Goal: Task Accomplishment & Management: Complete application form

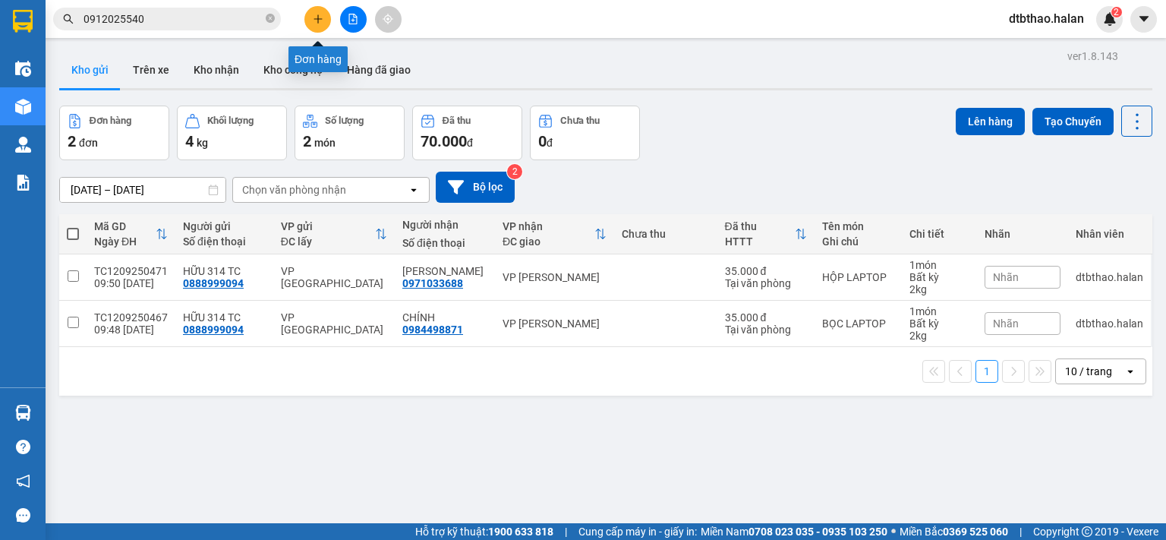
click at [320, 21] on icon "plus" at bounding box center [318, 19] width 11 height 11
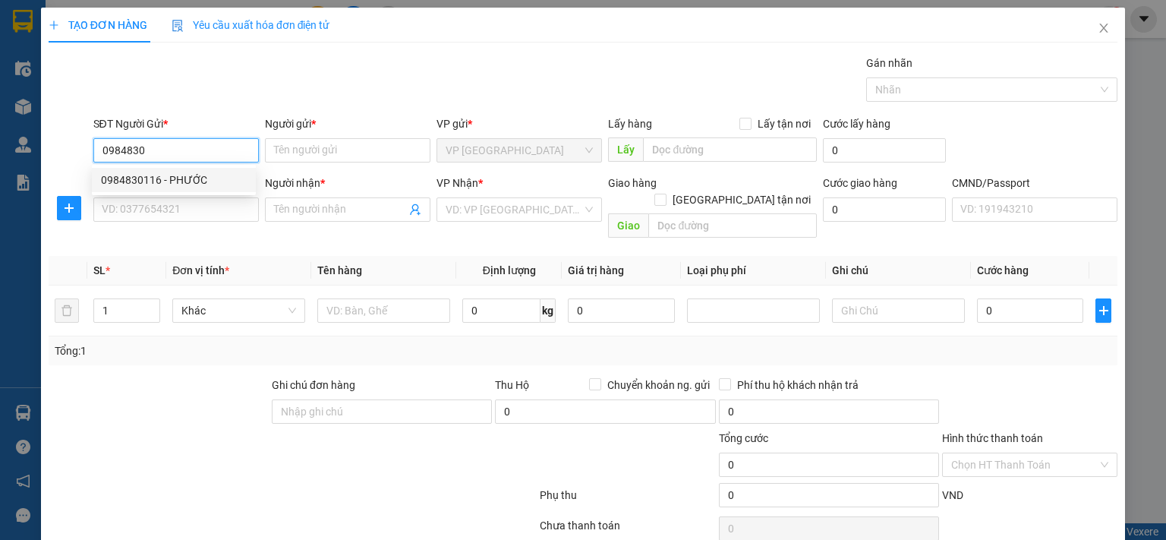
click at [204, 180] on div "0984830116 - PHƯỚC" at bounding box center [174, 180] width 146 height 17
type input "0984830116"
type input "PHƯỚC"
type input "0984830116"
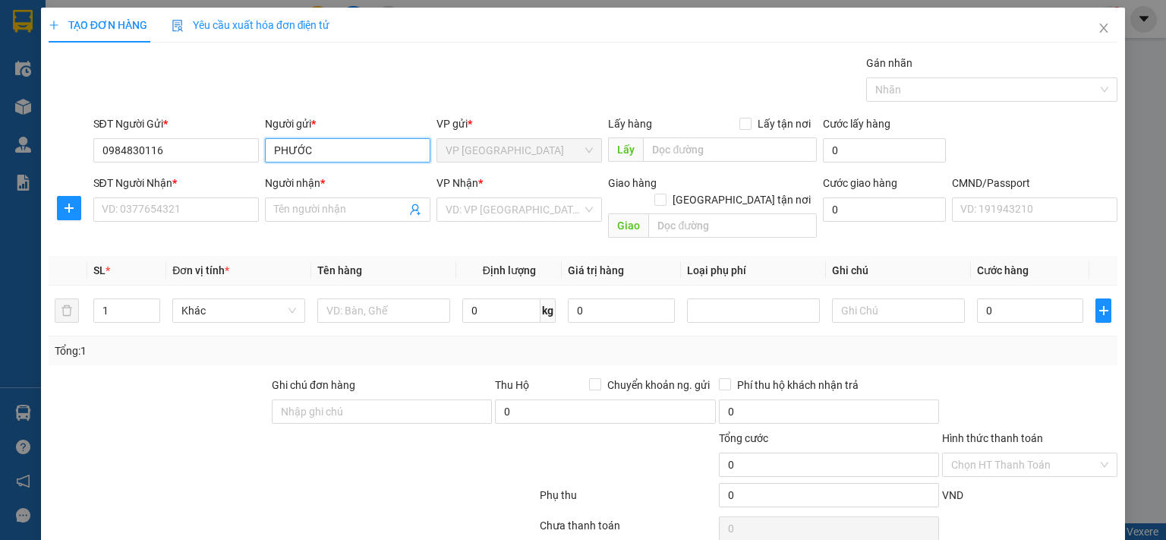
click at [328, 153] on input "PHƯỚC" at bounding box center [348, 150] width 166 height 24
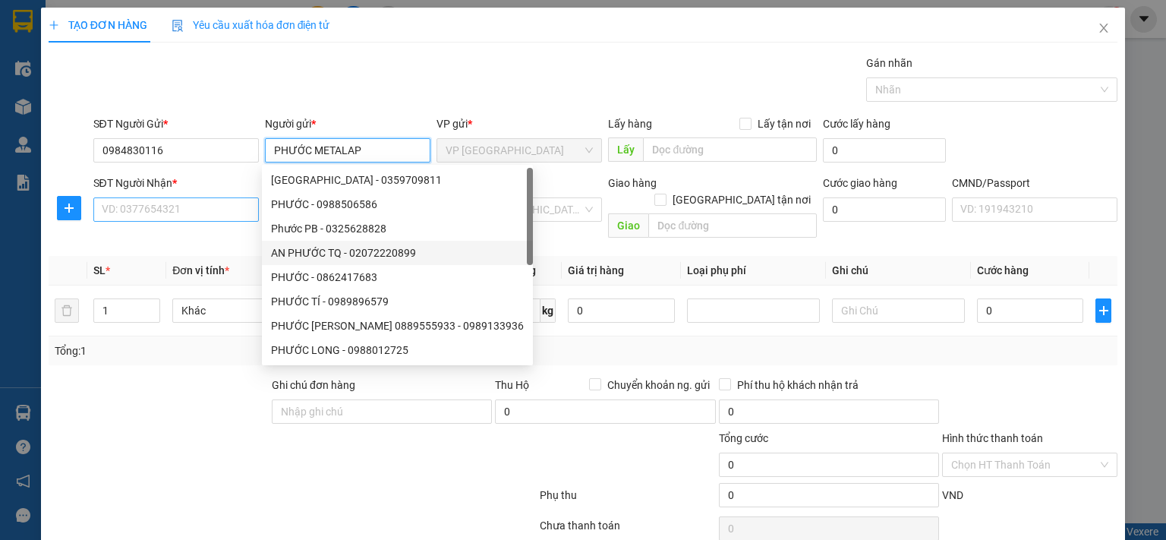
type input "PHƯỚC METALAP"
click at [166, 212] on input "SĐT Người Nhận *" at bounding box center [176, 209] width 166 height 24
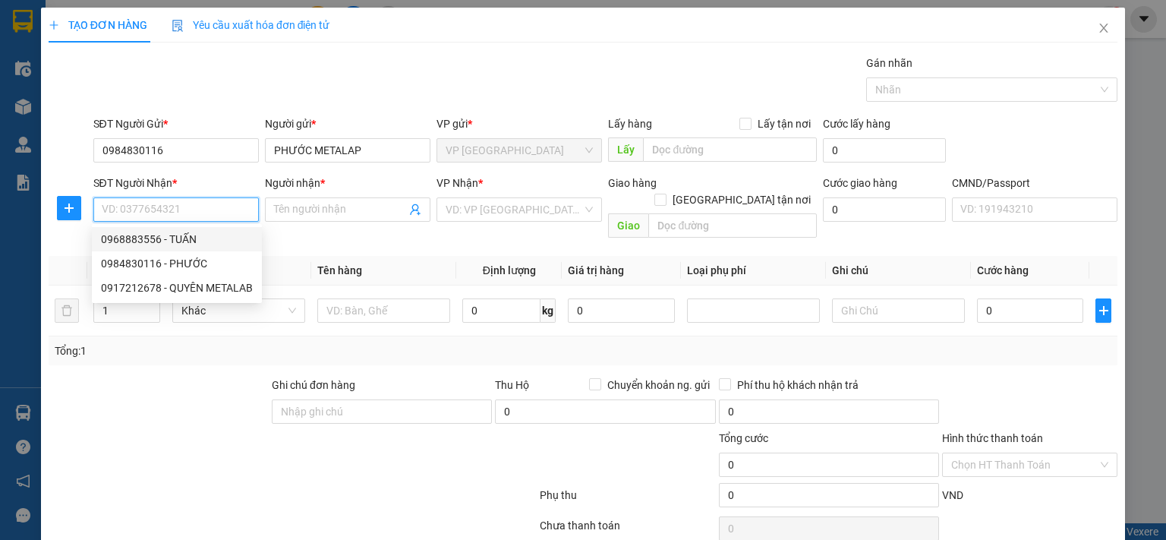
click at [185, 241] on div "0968883556 - TUẤN" at bounding box center [177, 239] width 152 height 17
type input "0968883556"
type input "TUẤN"
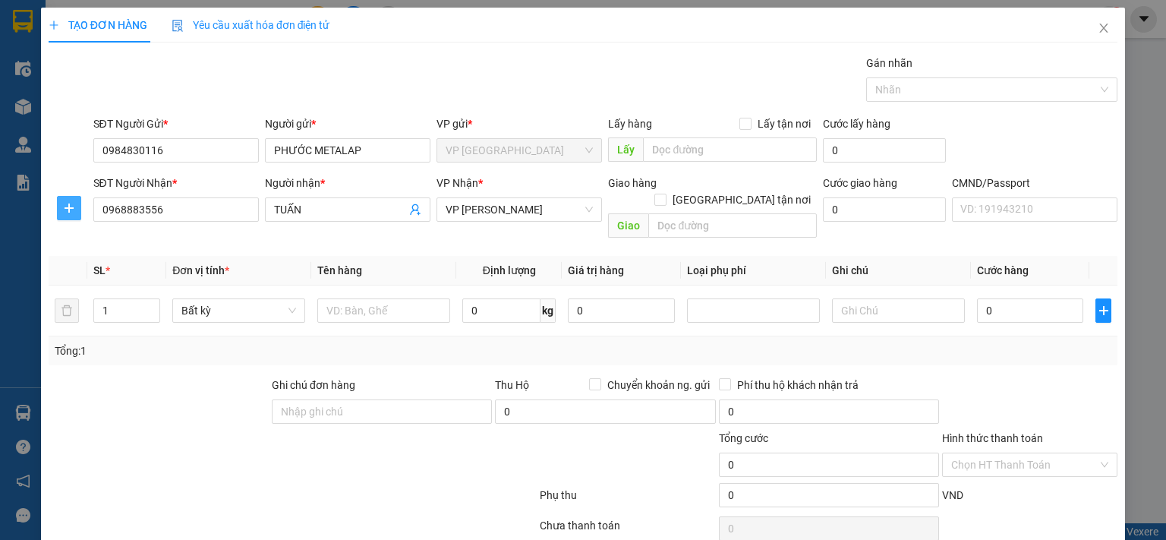
click at [69, 209] on icon "plus" at bounding box center [69, 208] width 12 height 12
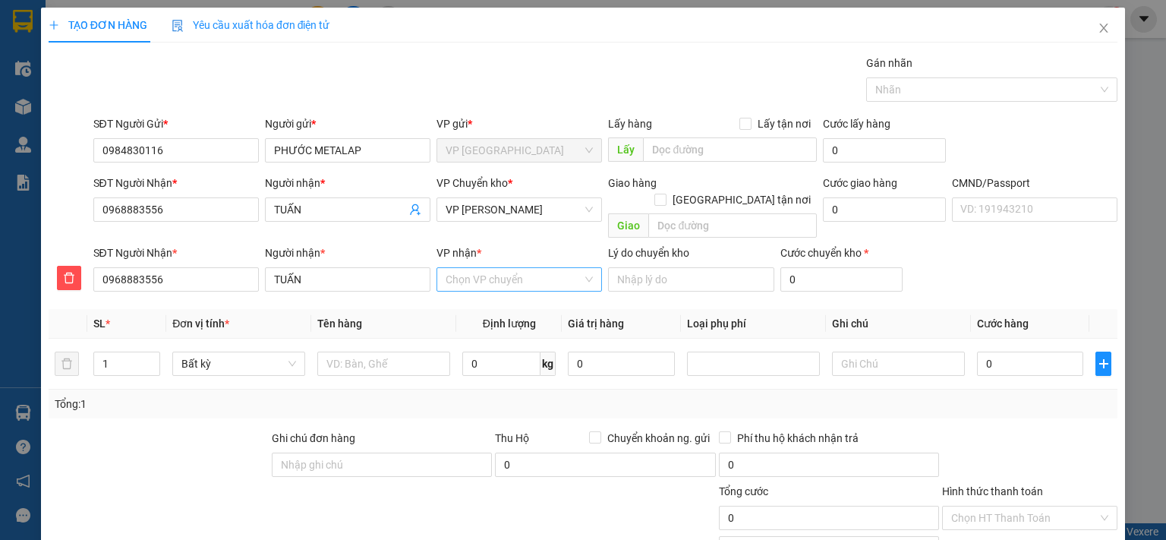
click at [488, 268] on input "VP nhận *" at bounding box center [514, 279] width 137 height 23
type input "THỤ"
click at [526, 294] on div "VP [PERSON_NAME]" at bounding box center [514, 293] width 146 height 17
click at [477, 207] on span "VP [PERSON_NAME]" at bounding box center [519, 209] width 147 height 23
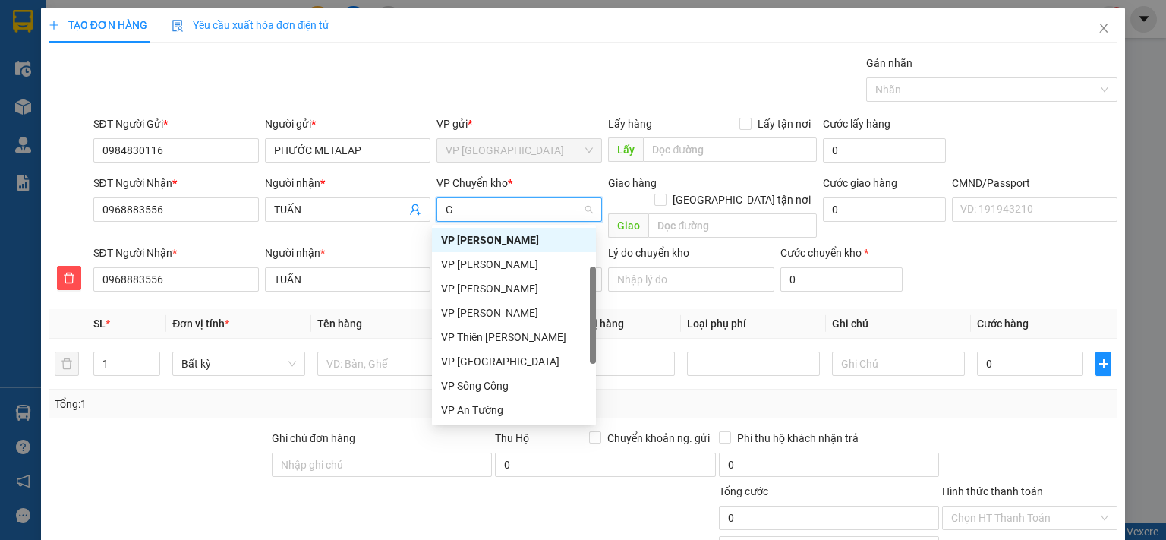
type input "GI"
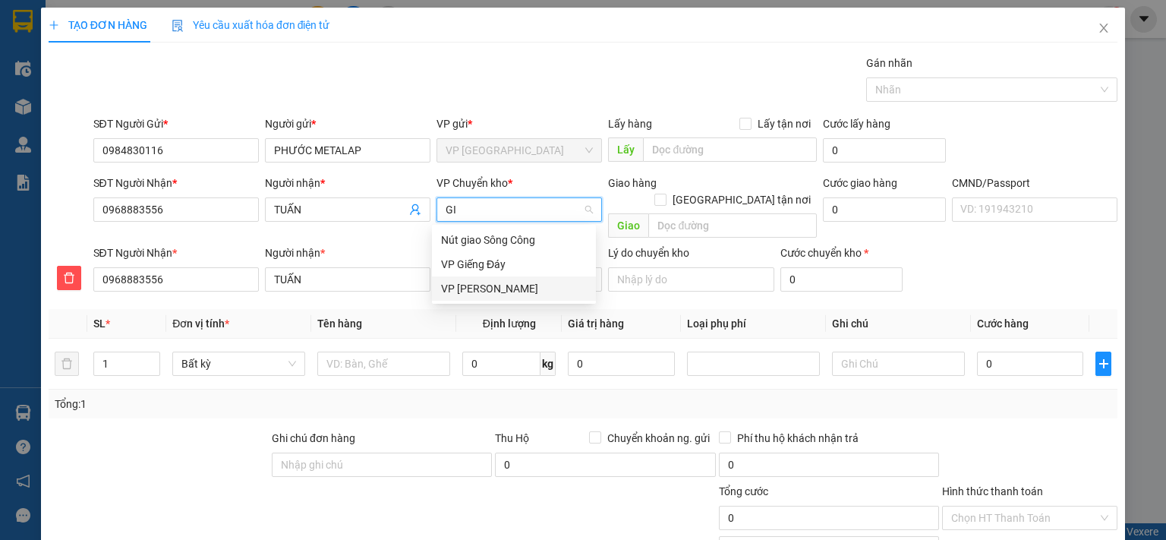
click at [473, 289] on div "VP [PERSON_NAME]" at bounding box center [514, 288] width 146 height 17
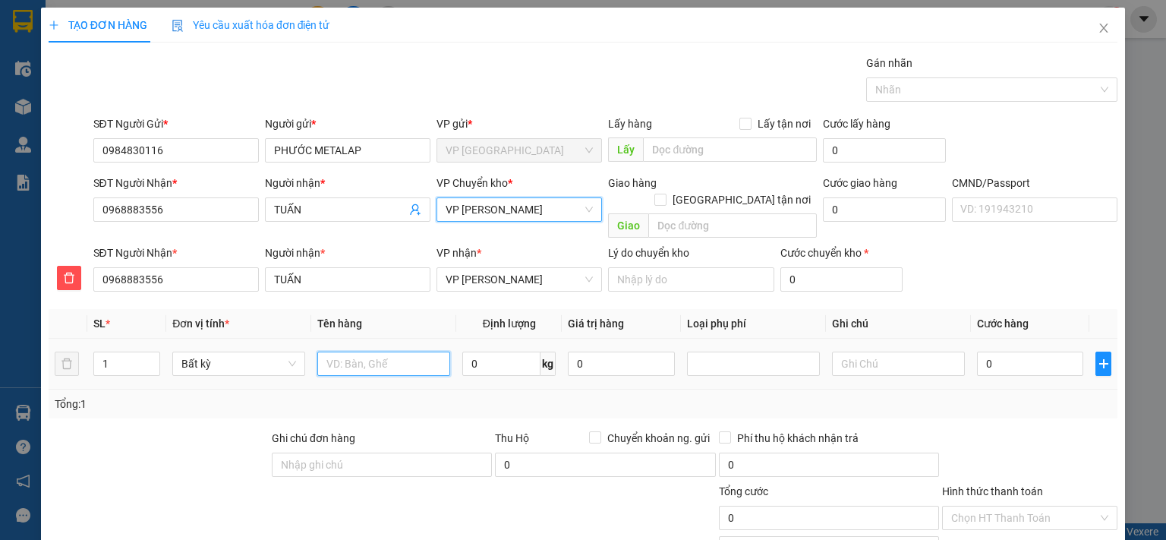
click at [424, 352] on input "text" at bounding box center [383, 364] width 133 height 24
type input "BỌC MẪU XN"
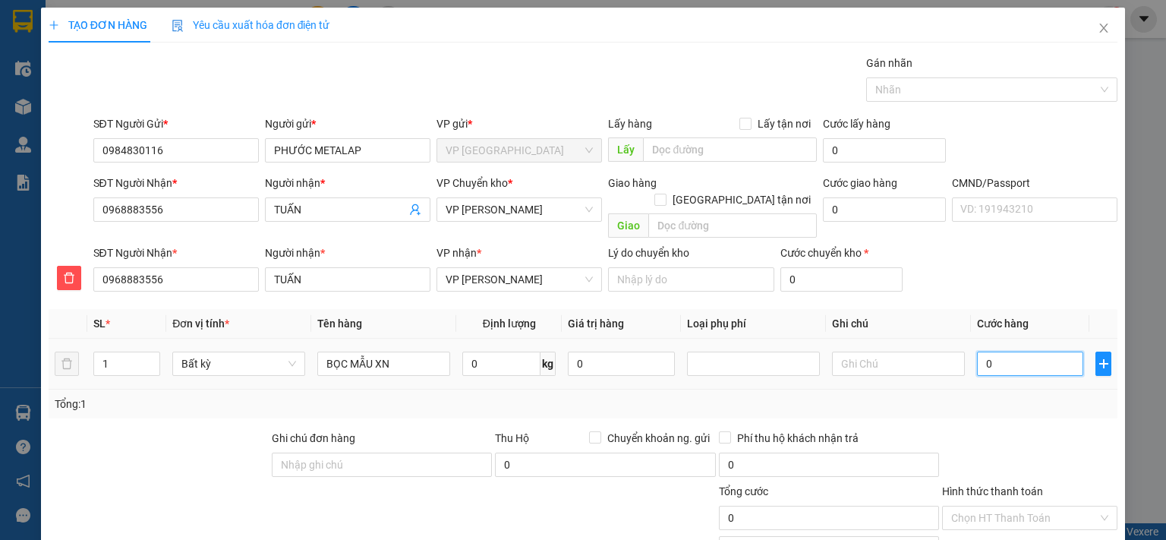
type input "3"
type input "35"
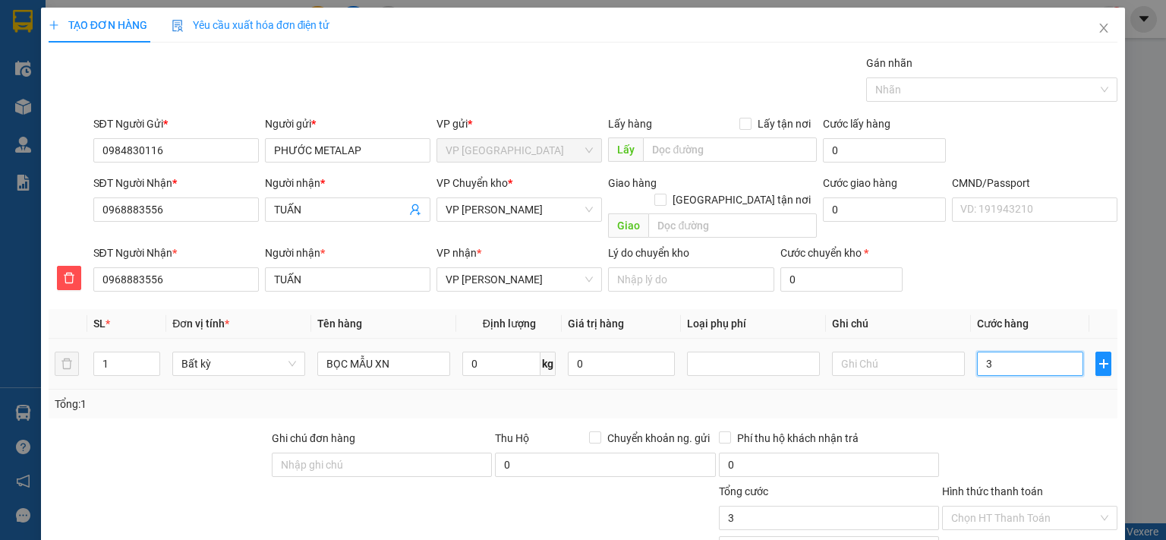
type input "35"
type input "350"
type input "3.500"
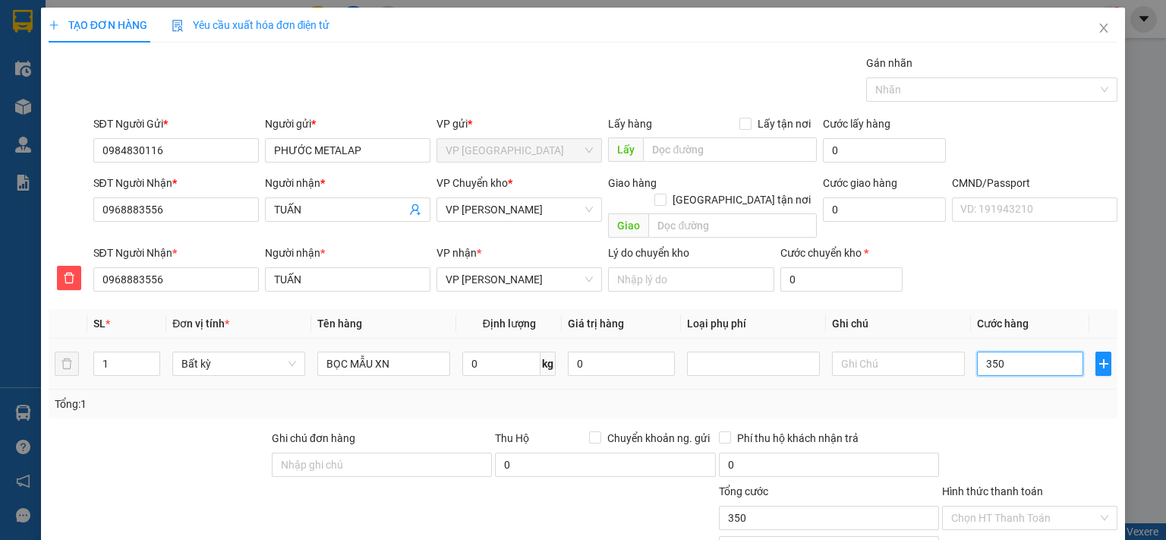
type input "3.500"
type input "35.000"
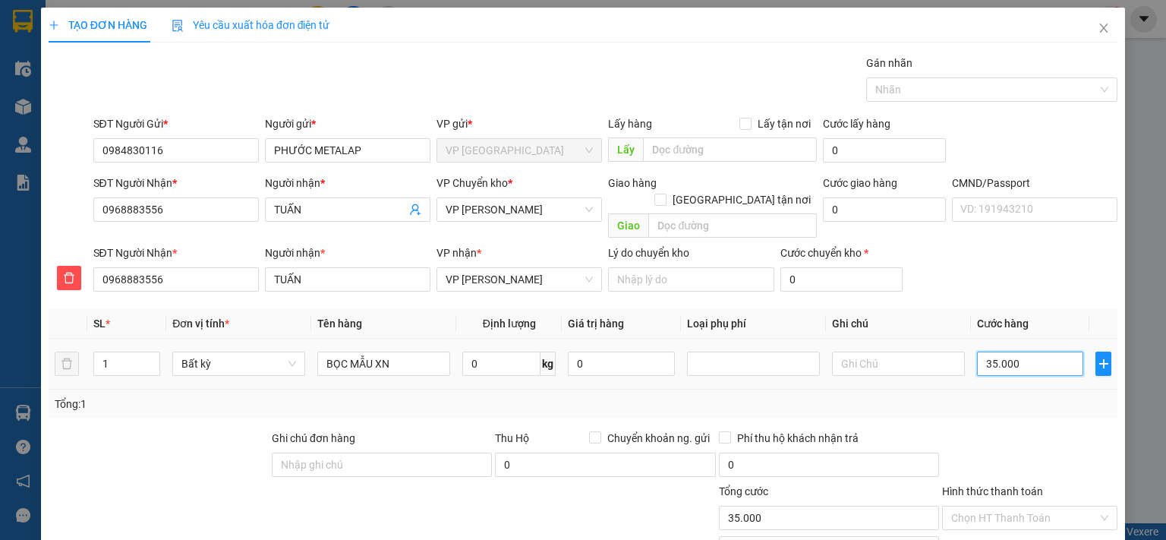
scroll to position [103, 0]
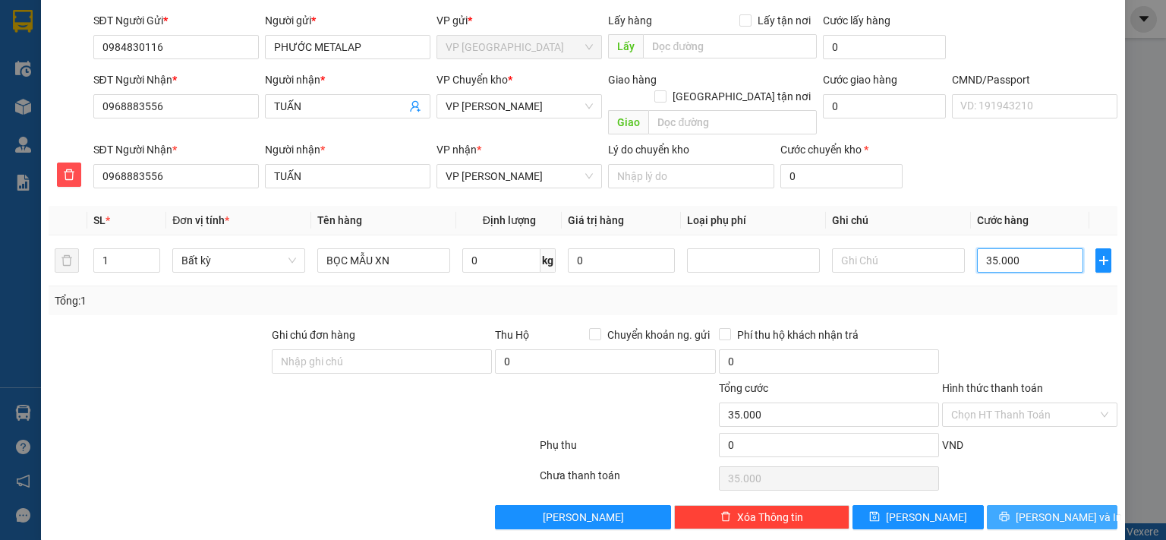
type input "35.000"
click at [1010, 511] on icon "printer" at bounding box center [1004, 516] width 11 height 11
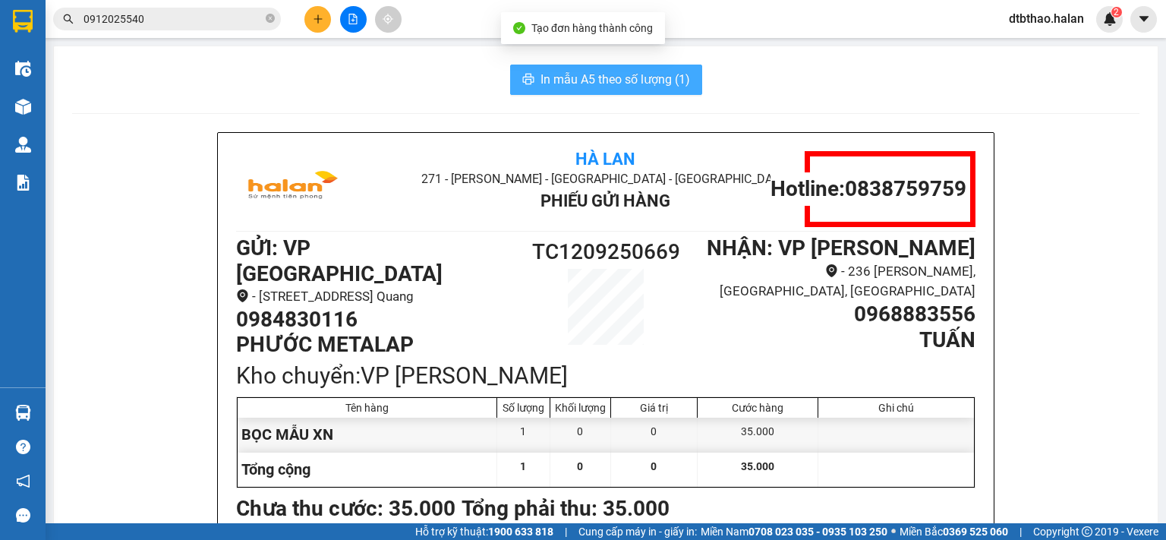
click at [625, 84] on span "In mẫu A5 theo số lượng (1)" at bounding box center [616, 79] width 150 height 19
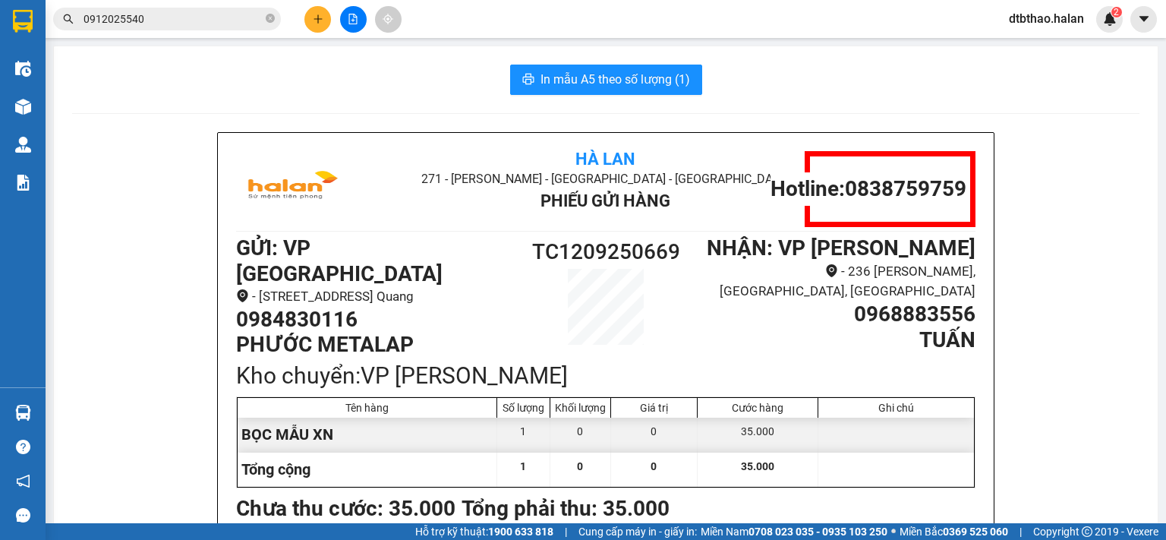
scroll to position [76, 0]
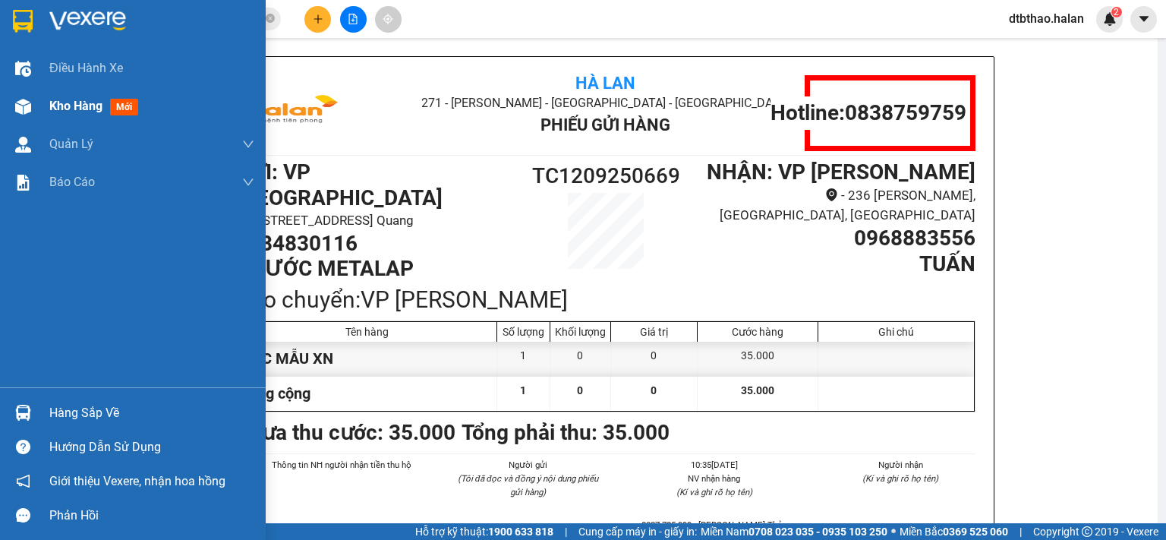
click at [78, 112] on span "Kho hàng" at bounding box center [75, 106] width 53 height 14
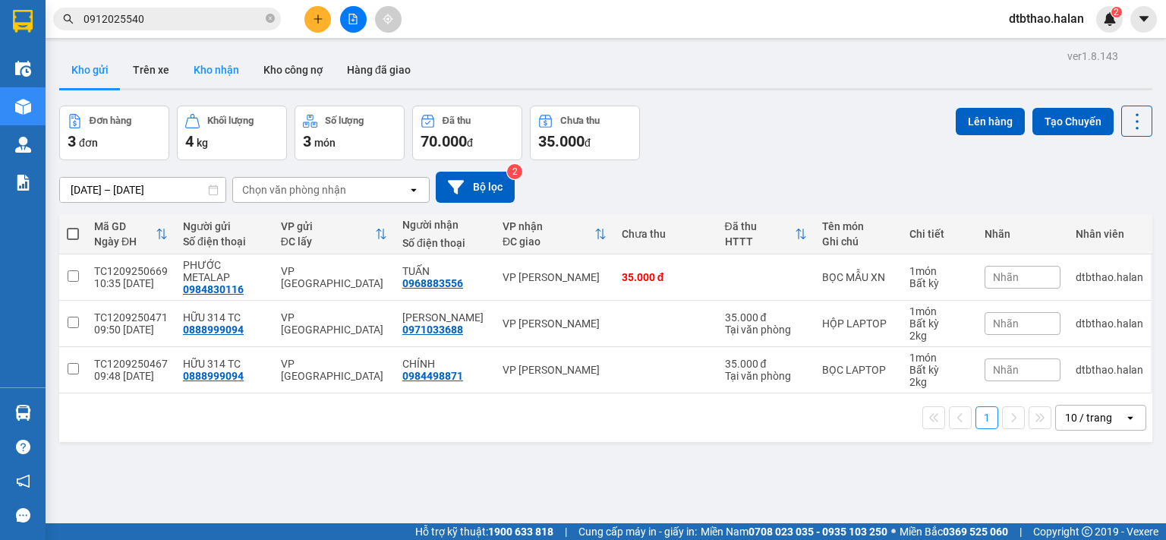
click at [220, 66] on button "Kho nhận" at bounding box center [216, 70] width 70 height 36
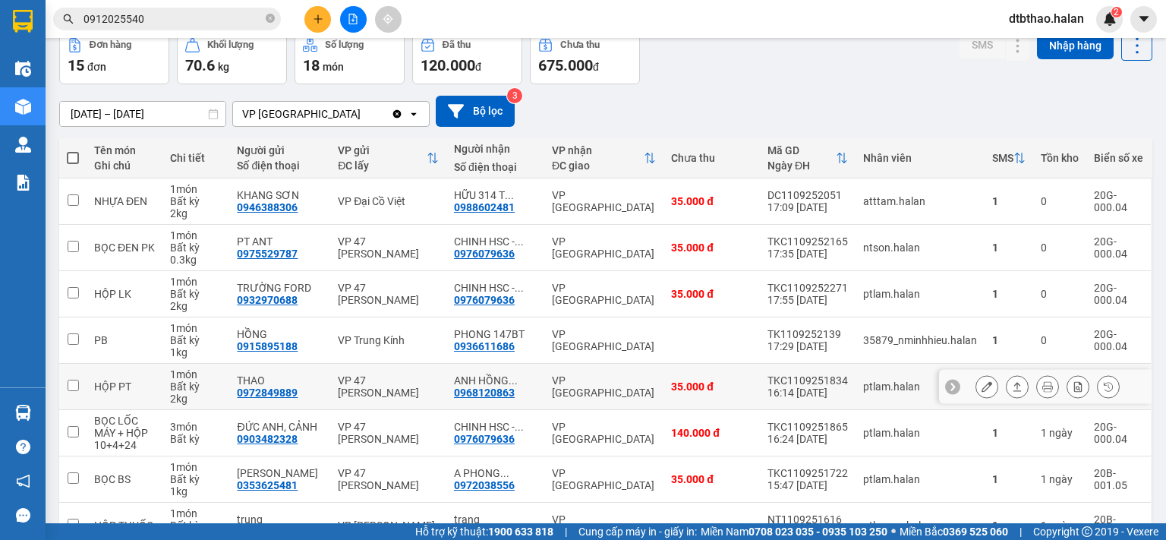
scroll to position [254, 0]
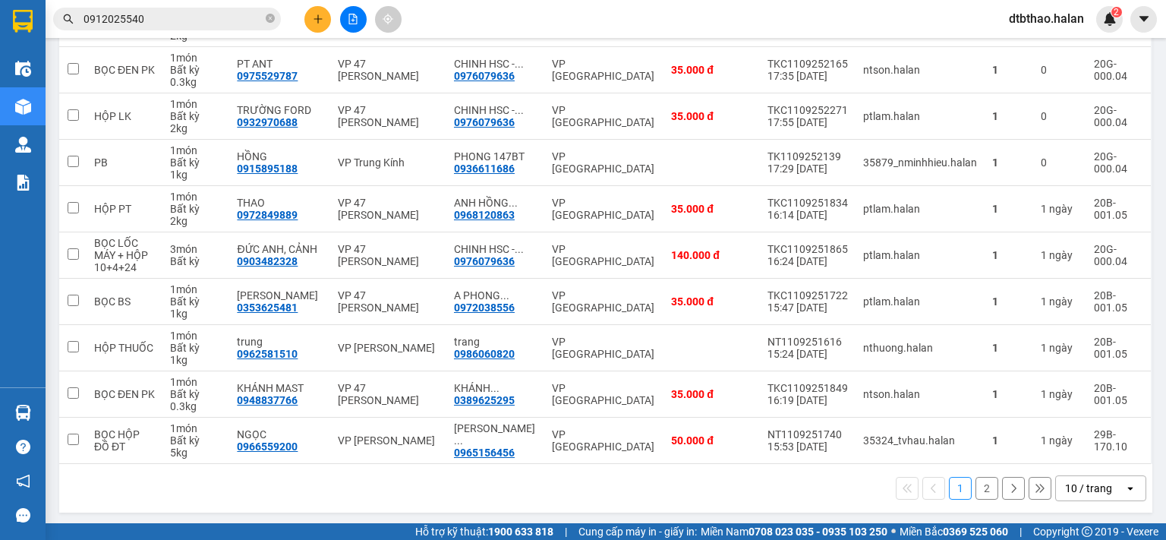
click at [976, 488] on button "2" at bounding box center [987, 488] width 23 height 23
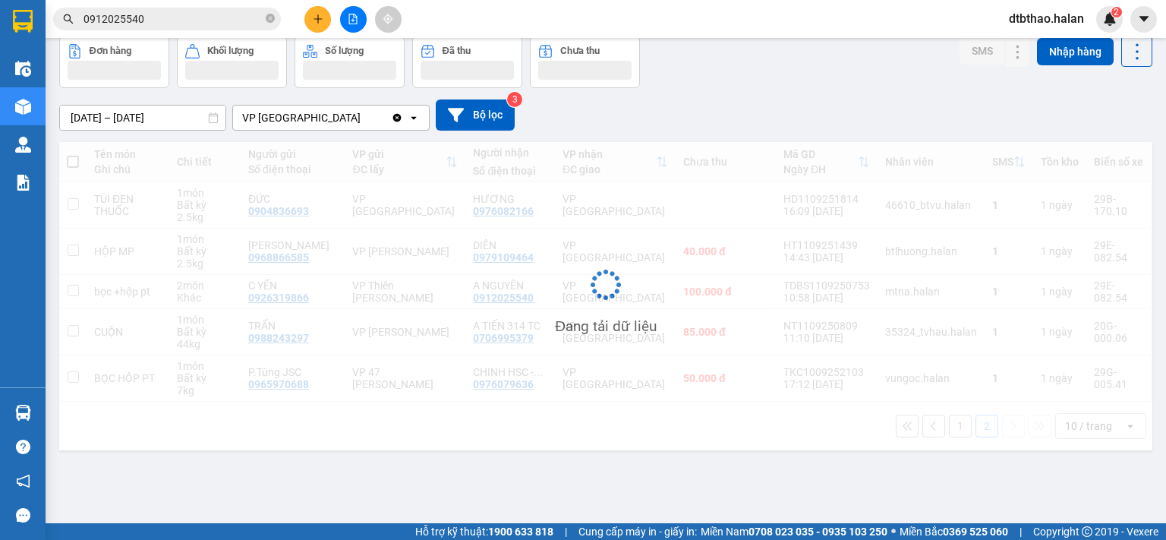
scroll to position [70, 0]
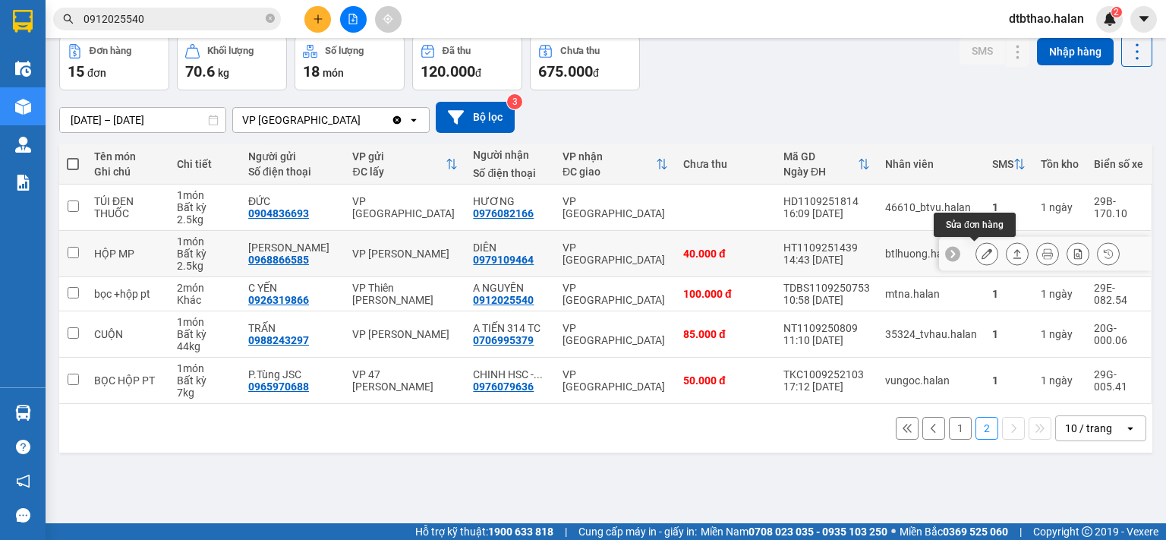
click at [982, 251] on icon at bounding box center [987, 253] width 11 height 11
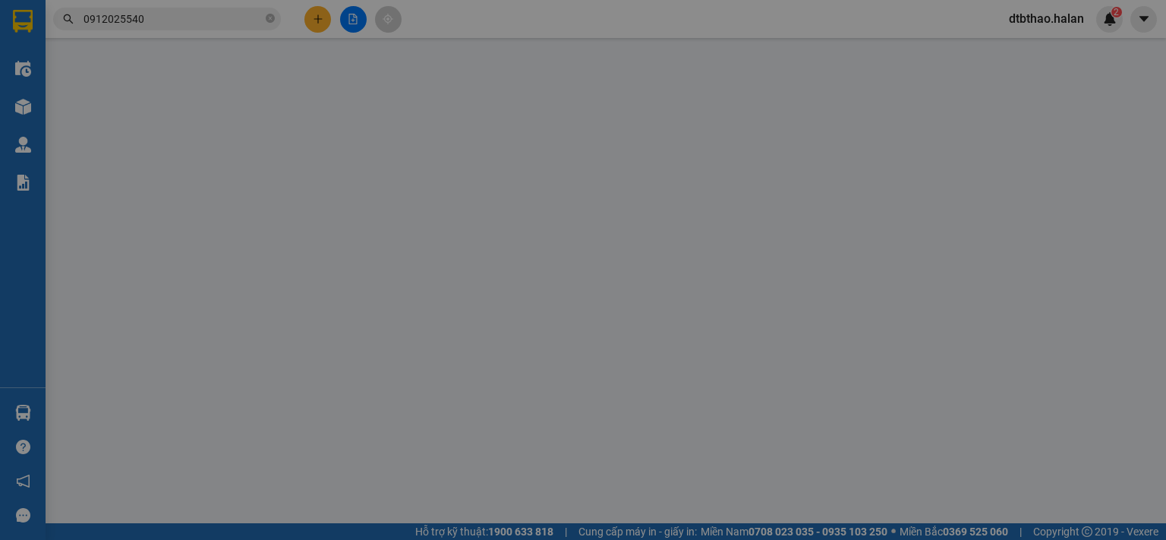
type input "0968866585"
type input "[PERSON_NAME]"
type input "0979109464"
type input "DIÊN"
type input "40.000"
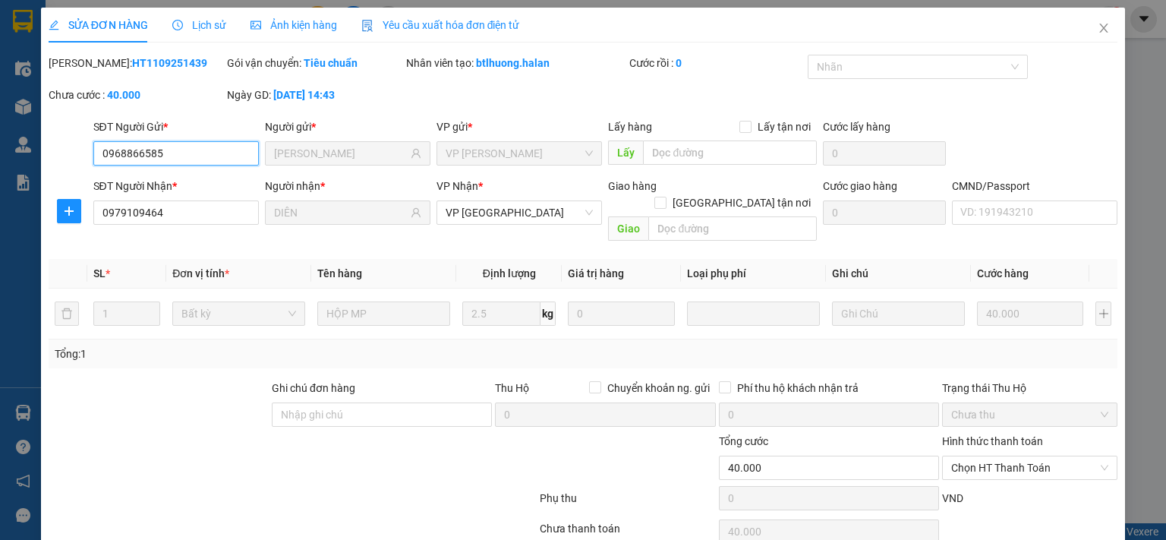
scroll to position [54, 0]
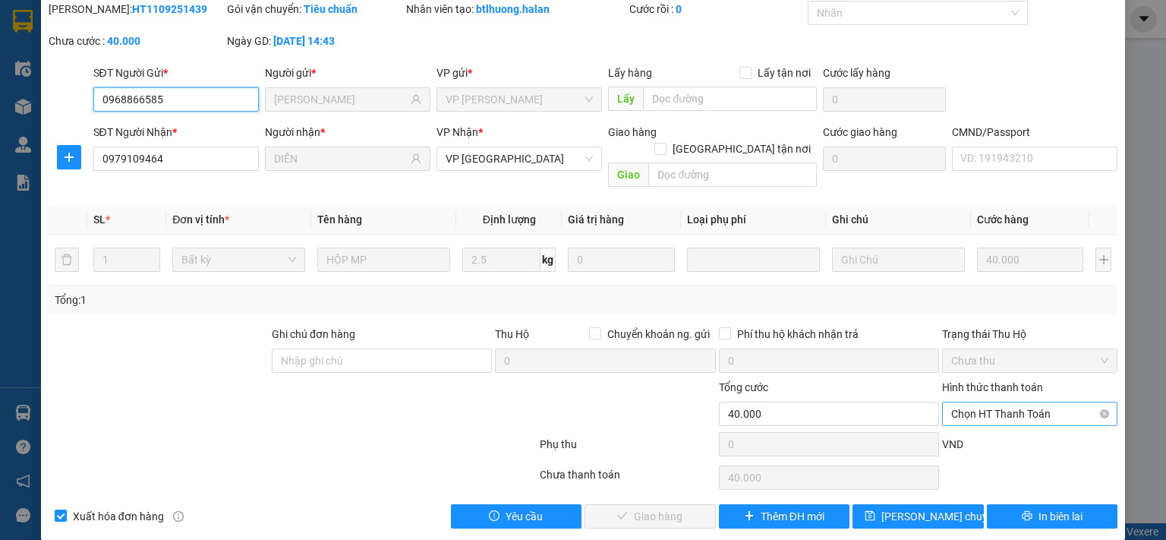
click at [1009, 402] on span "Chọn HT Thanh Toán" at bounding box center [1029, 413] width 157 height 23
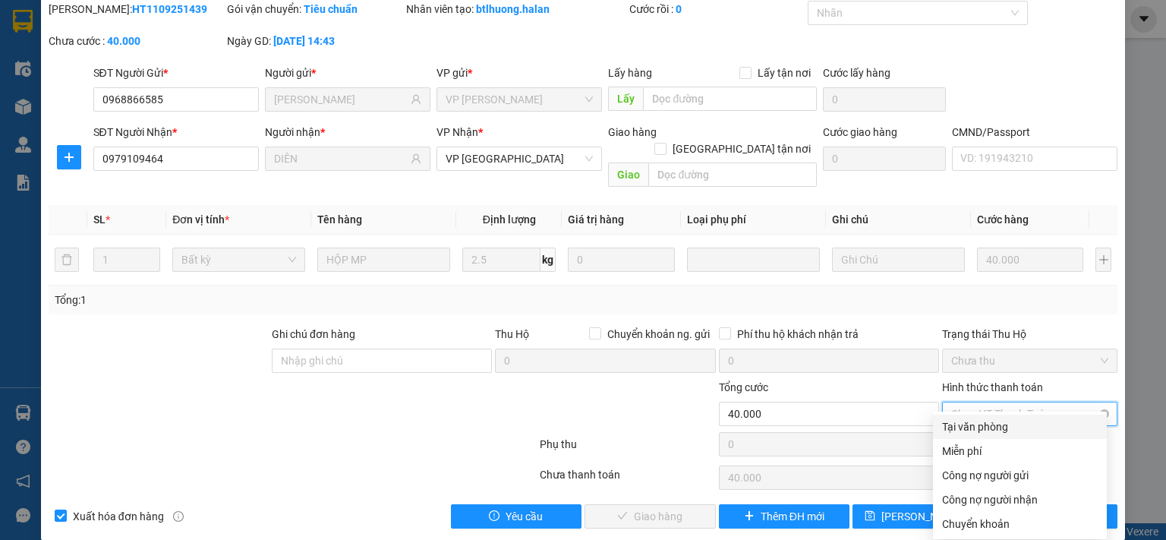
click at [980, 427] on div "Tại văn phòng" at bounding box center [1020, 426] width 156 height 17
type input "0"
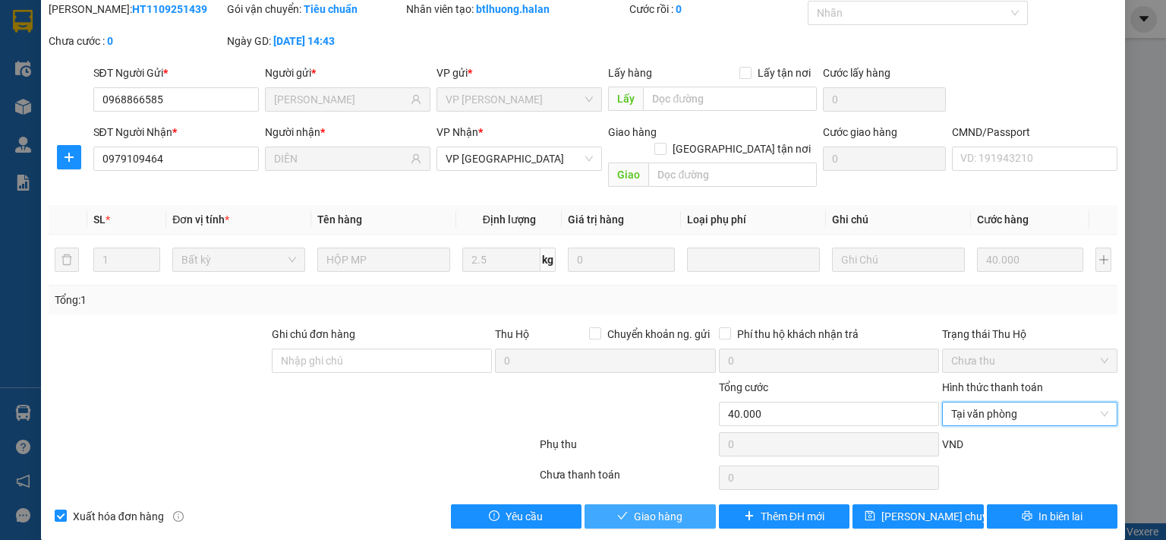
click at [692, 504] on button "Giao hàng" at bounding box center [650, 516] width 131 height 24
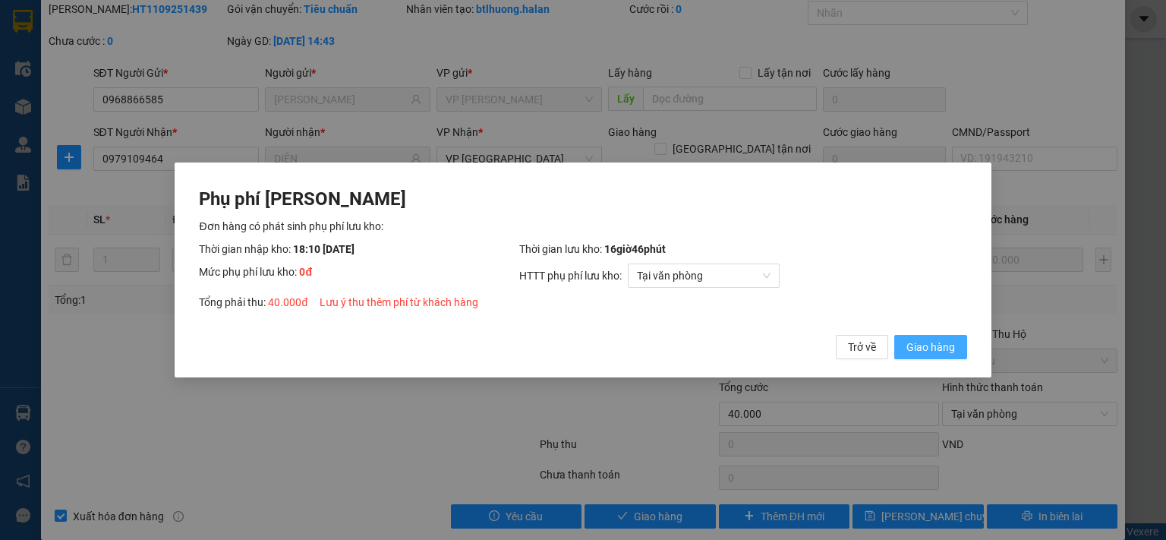
click at [936, 349] on span "Giao hàng" at bounding box center [931, 347] width 49 height 17
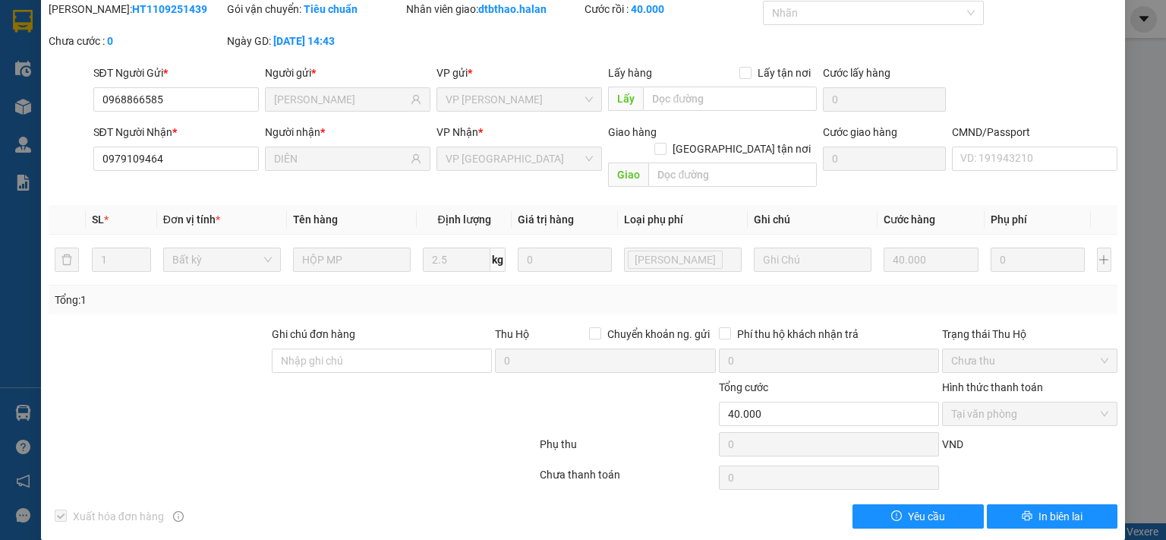
scroll to position [0, 0]
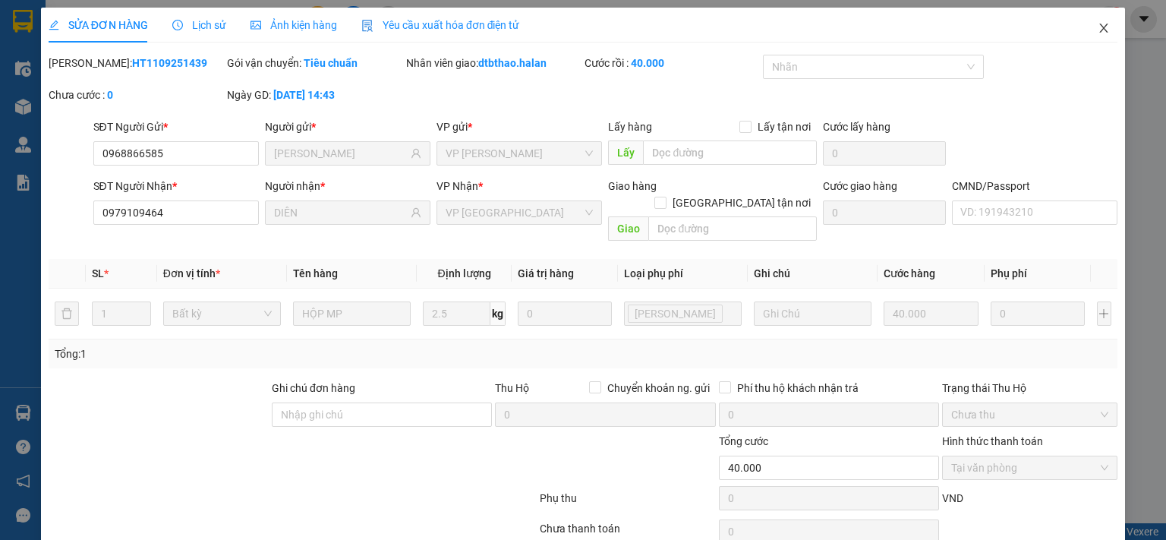
click at [1098, 32] on icon "close" at bounding box center [1104, 28] width 12 height 12
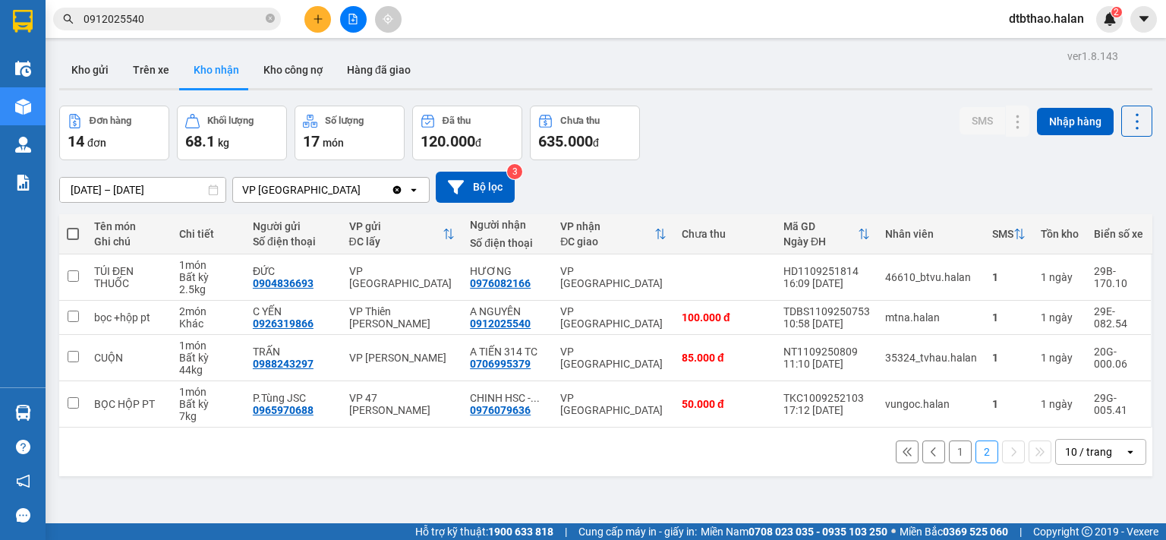
click at [950, 451] on button "1" at bounding box center [960, 451] width 23 height 23
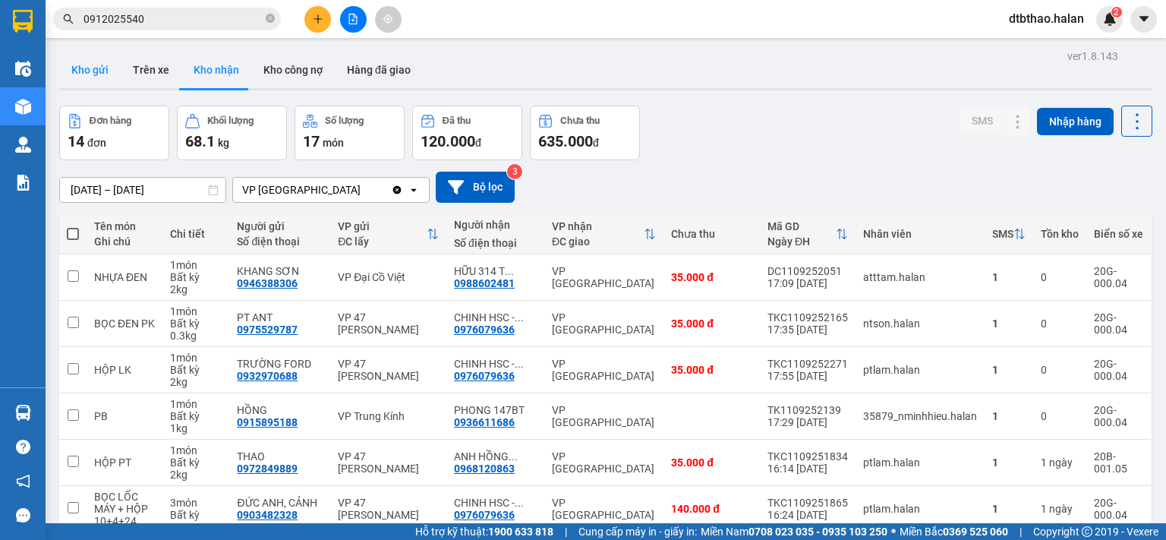
click at [91, 73] on button "Kho gửi" at bounding box center [90, 70] width 62 height 36
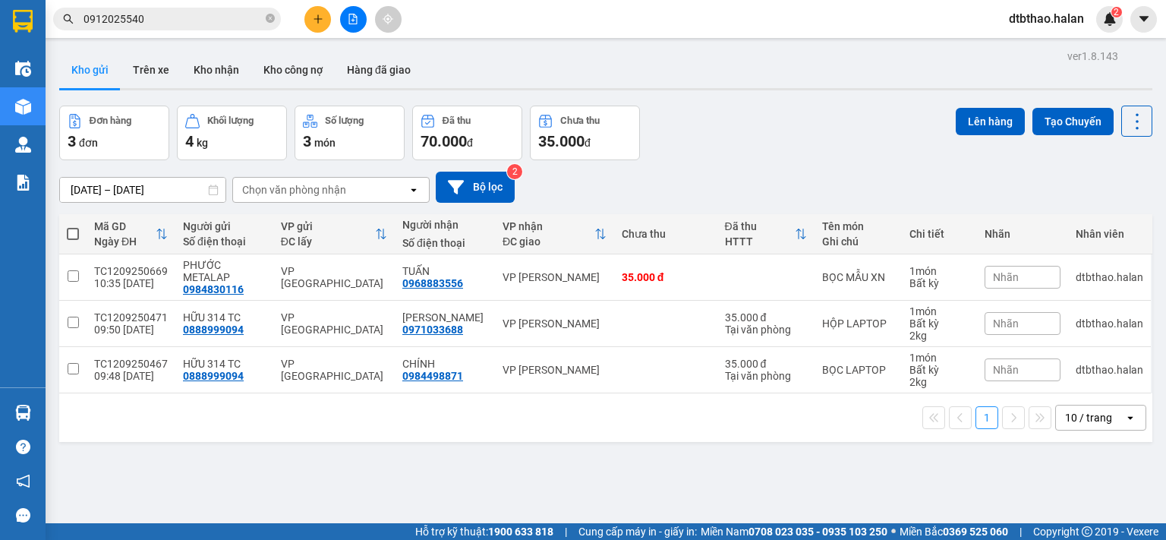
click at [71, 233] on span at bounding box center [73, 234] width 12 height 12
click at [73, 226] on input "checkbox" at bounding box center [73, 226] width 0 height 0
checkbox input "true"
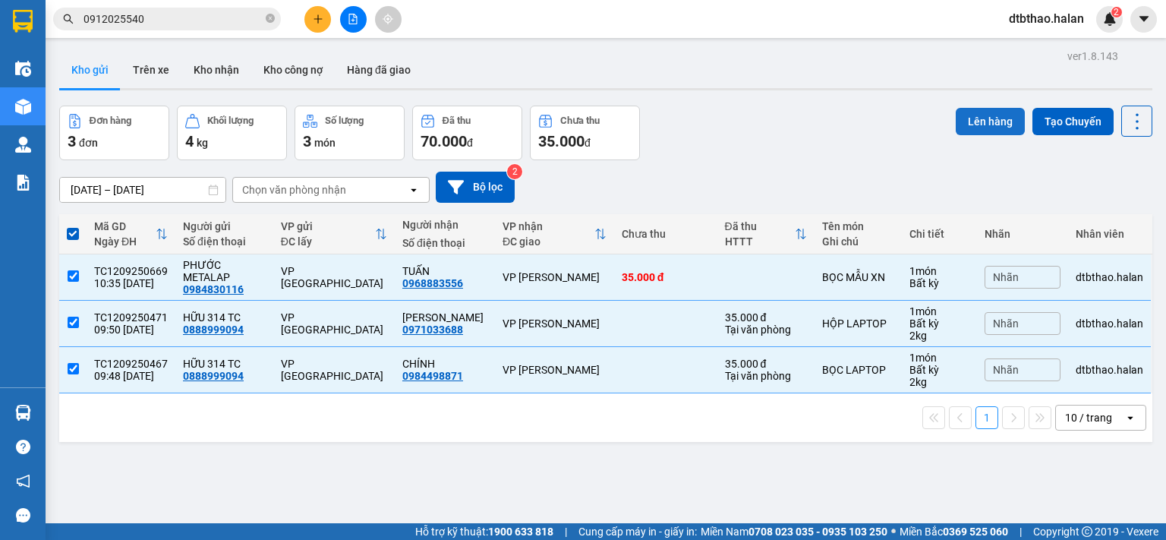
click at [991, 124] on button "Lên hàng" at bounding box center [990, 121] width 69 height 27
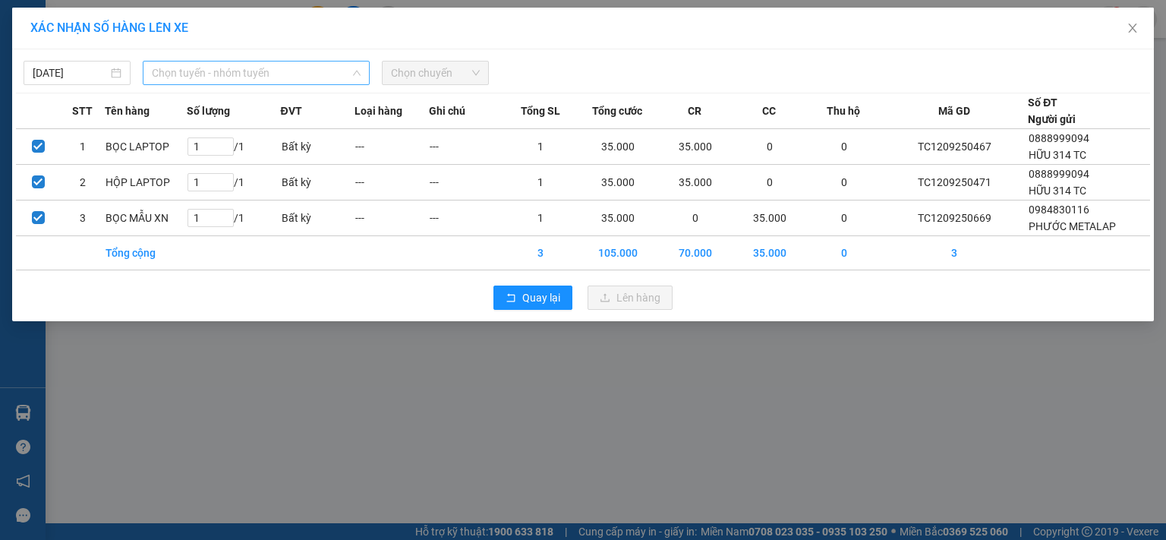
click at [317, 69] on span "Chọn tuyến - nhóm tuyến" at bounding box center [256, 73] width 209 height 23
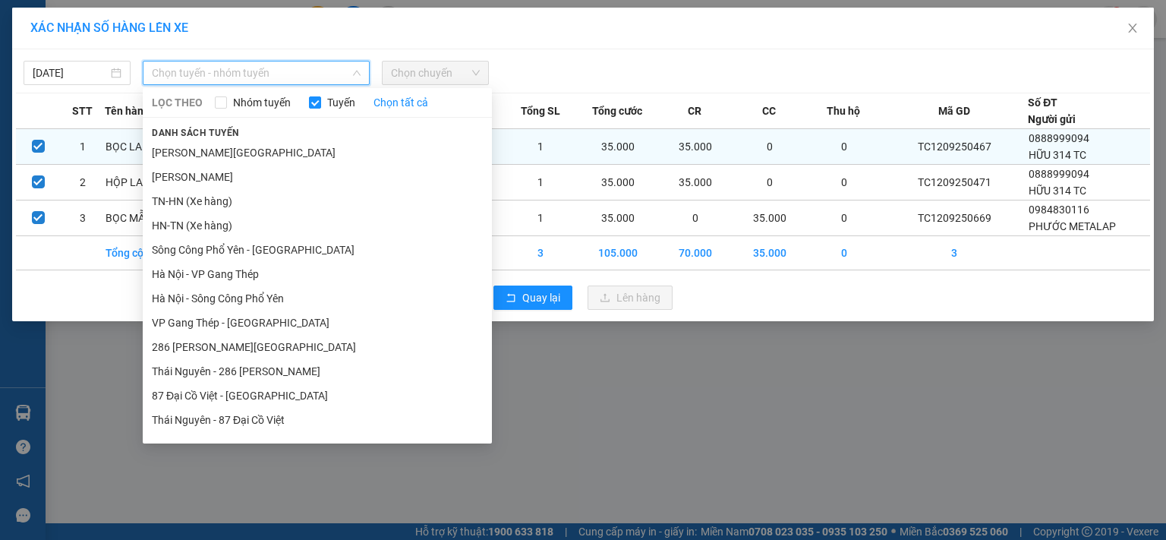
click at [267, 154] on li "[PERSON_NAME][GEOGRAPHIC_DATA]" at bounding box center [317, 152] width 349 height 24
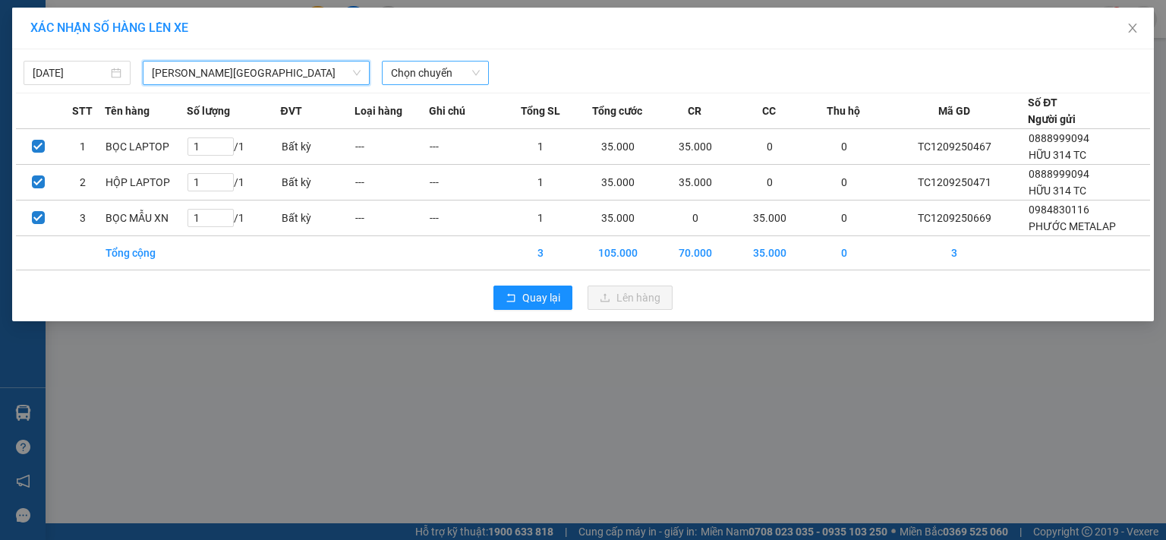
click at [458, 73] on span "Chọn chuyến" at bounding box center [435, 73] width 89 height 23
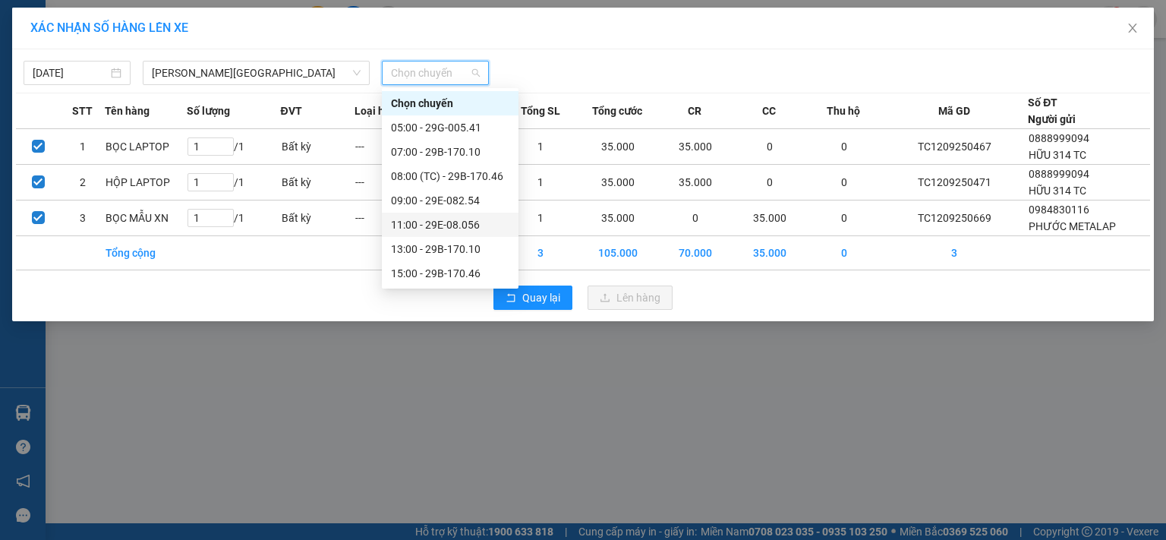
click at [449, 221] on div "11:00 - 29E-08.056" at bounding box center [450, 224] width 118 height 17
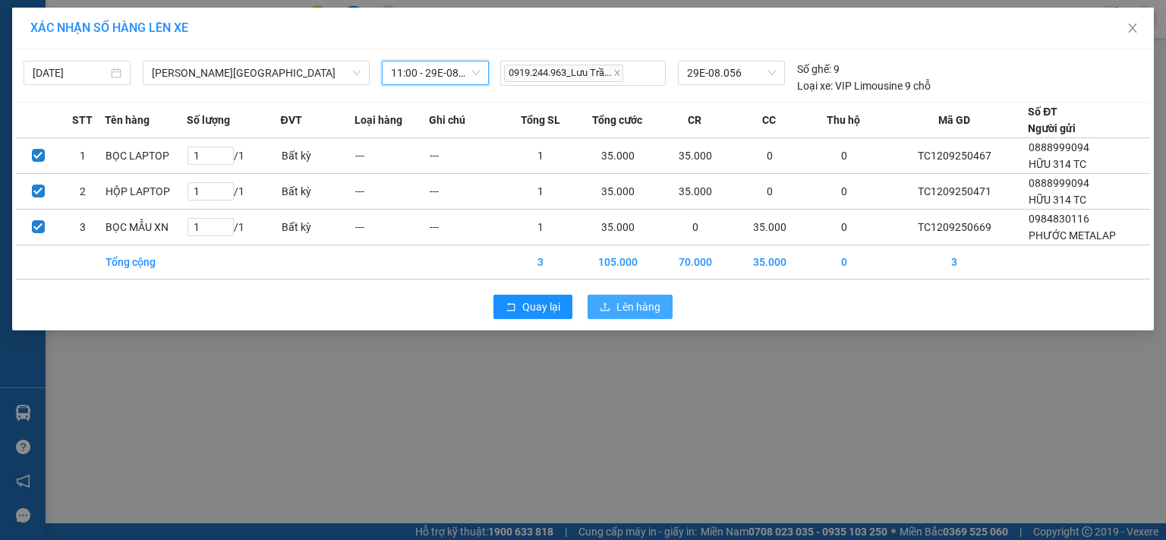
click at [620, 314] on span "Lên hàng" at bounding box center [639, 306] width 44 height 17
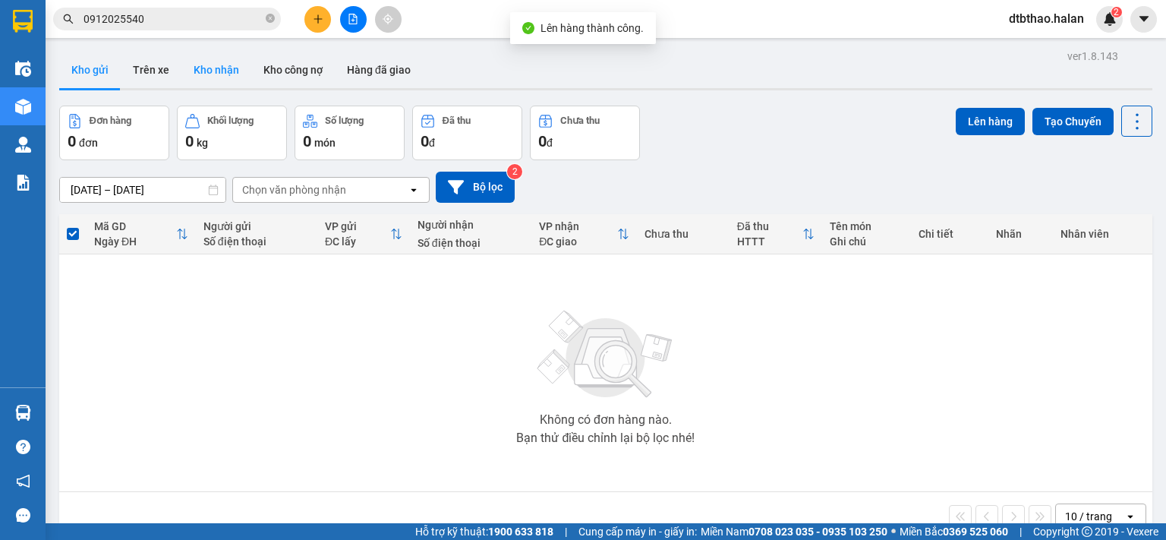
click at [204, 70] on button "Kho nhận" at bounding box center [216, 70] width 70 height 36
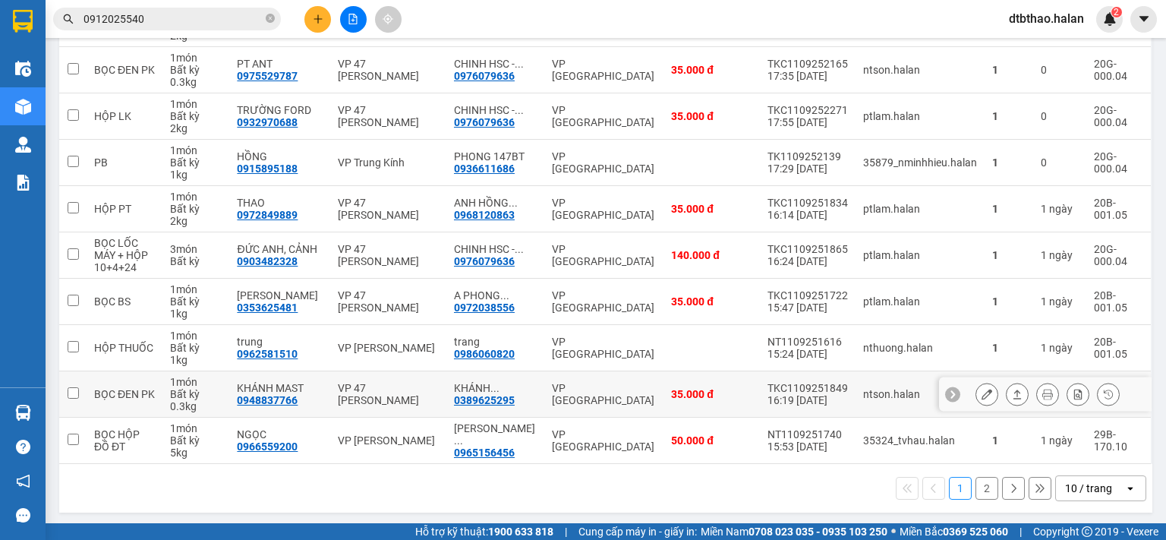
scroll to position [26, 0]
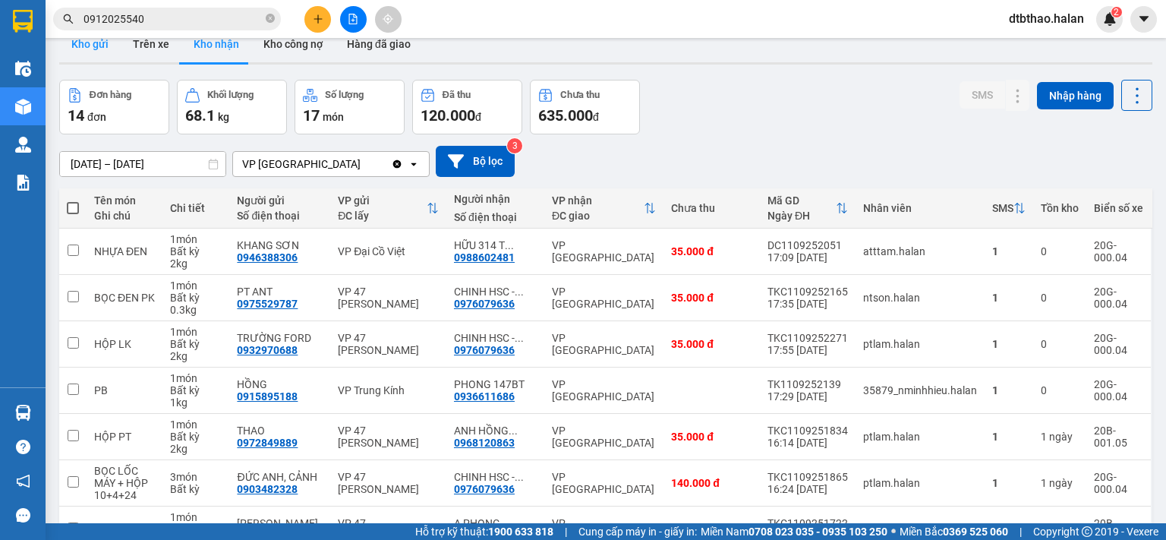
click at [87, 48] on button "Kho gửi" at bounding box center [90, 44] width 62 height 36
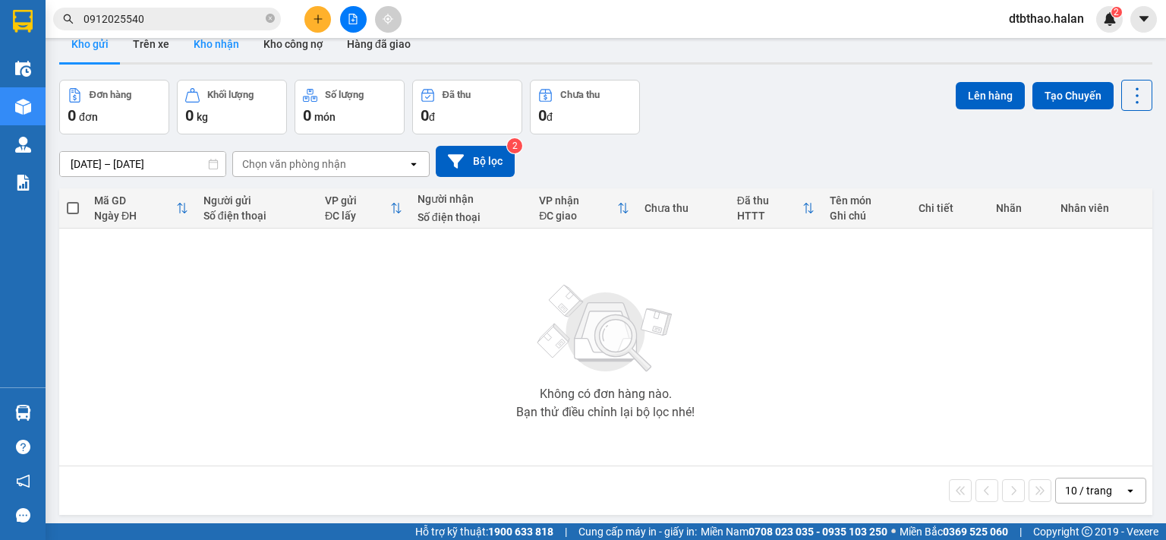
click at [222, 42] on button "Kho nhận" at bounding box center [216, 44] width 70 height 36
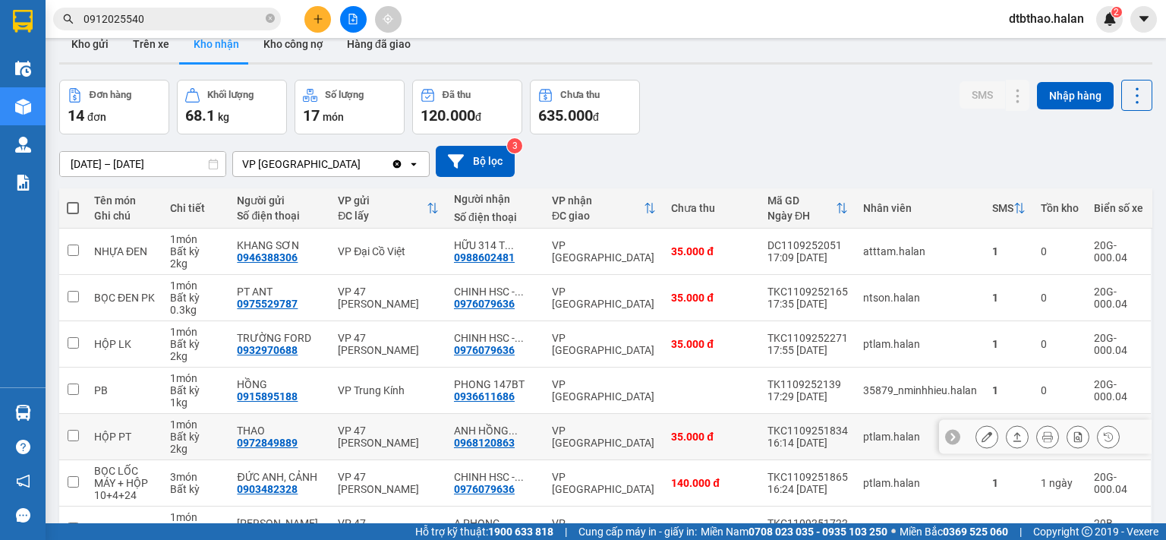
scroll to position [254, 0]
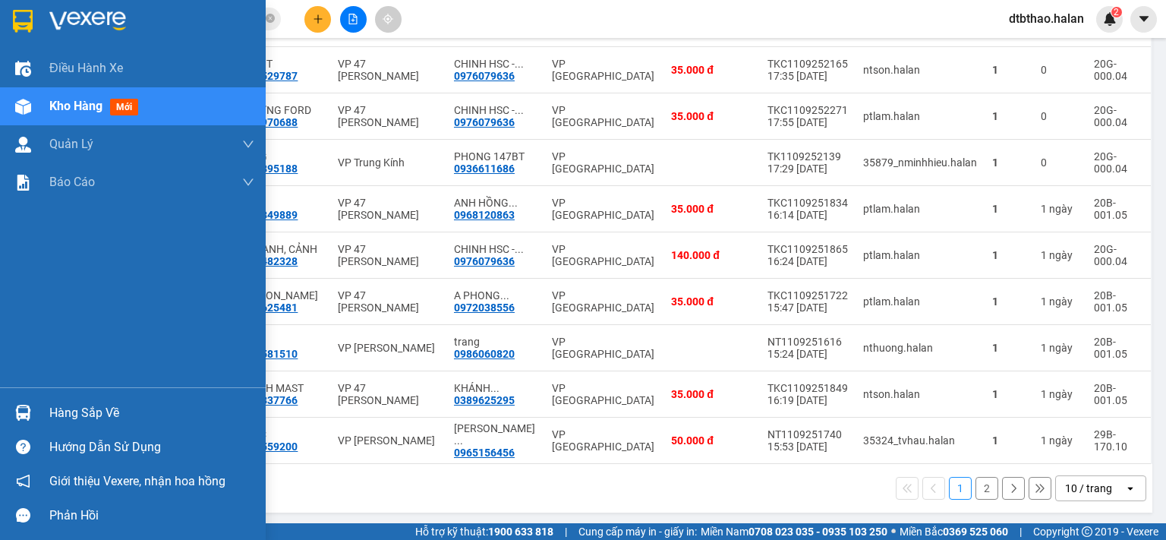
click at [82, 409] on div "Hàng sắp về" at bounding box center [151, 413] width 205 height 23
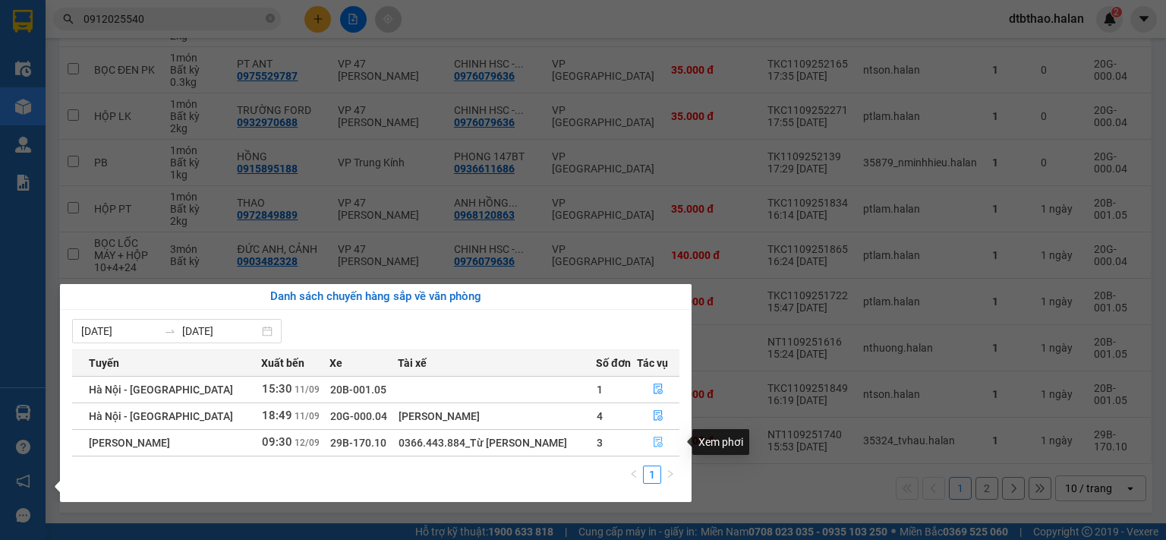
click at [653, 443] on icon "file-done" at bounding box center [658, 442] width 11 height 11
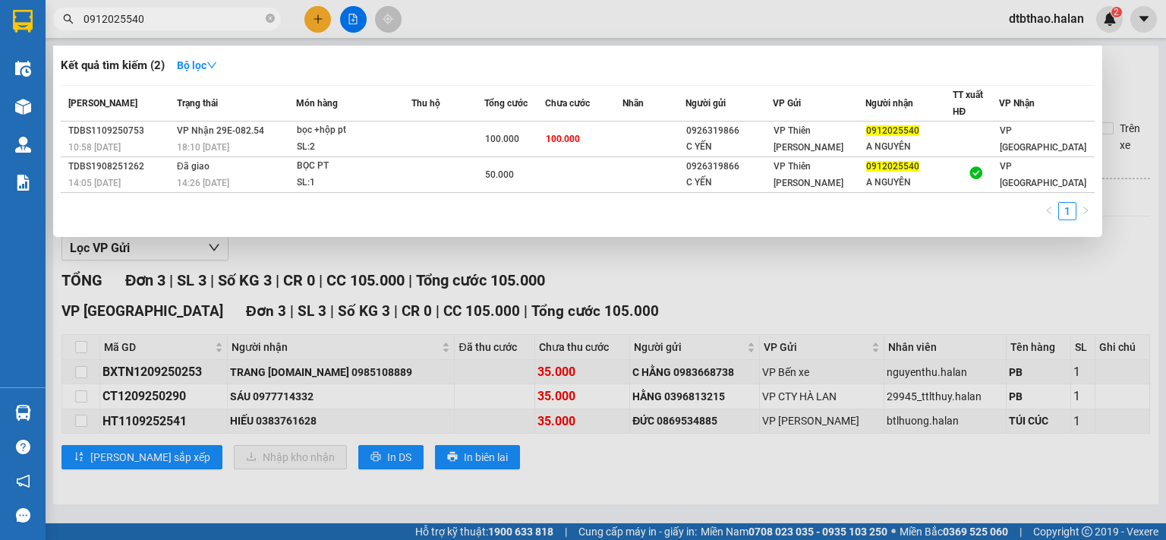
drag, startPoint x: 154, startPoint y: 17, endPoint x: 67, endPoint y: 20, distance: 87.3
click at [67, 20] on div "0912025540" at bounding box center [148, 19] width 296 height 23
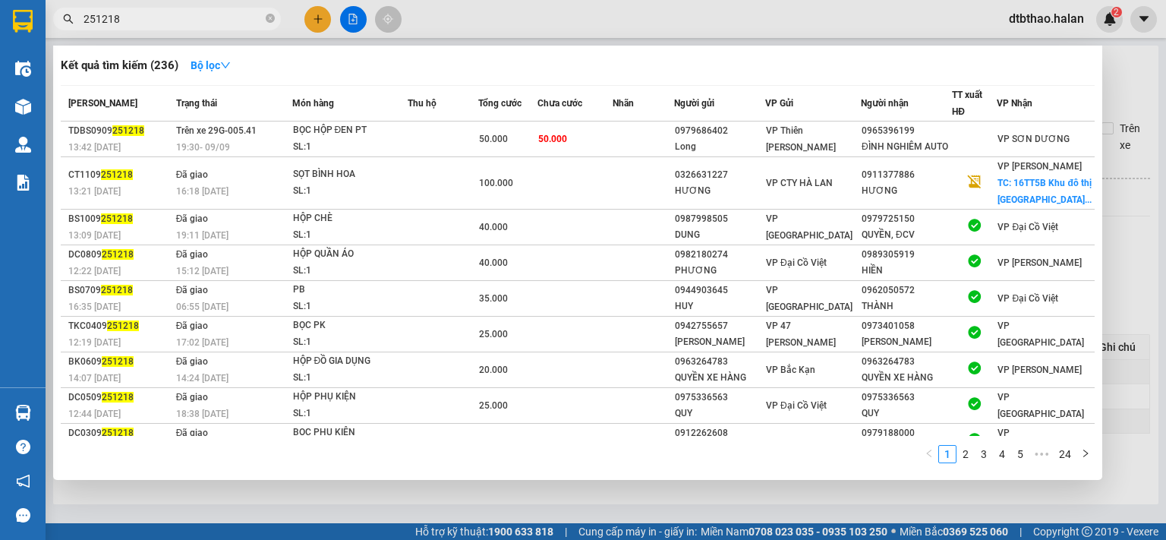
type input "251218"
click at [404, 514] on div at bounding box center [583, 270] width 1166 height 540
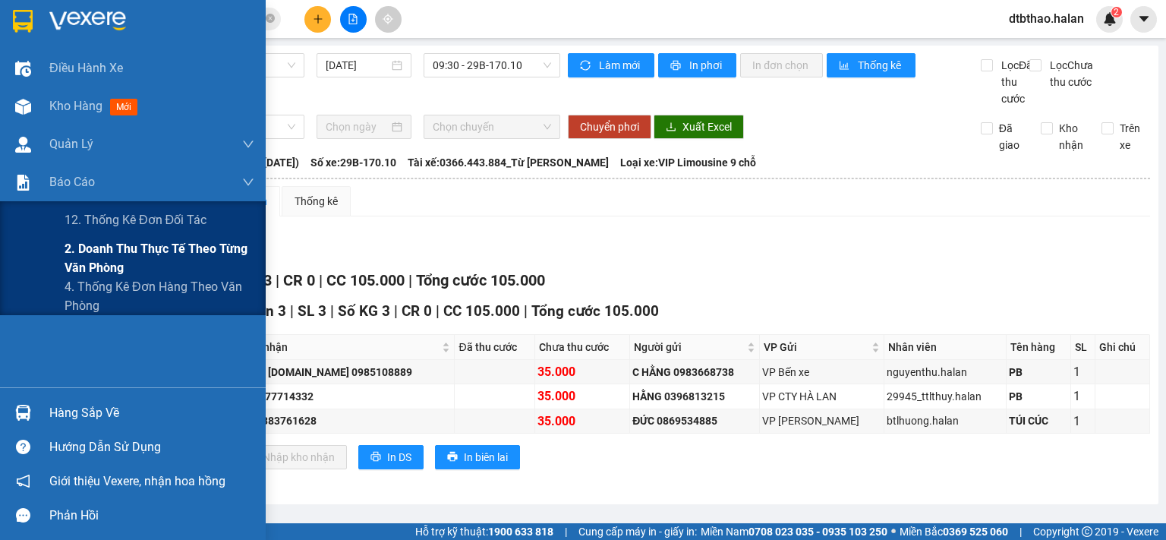
click at [106, 248] on span "2. Doanh thu thực tế theo từng văn phòng" at bounding box center [160, 258] width 190 height 38
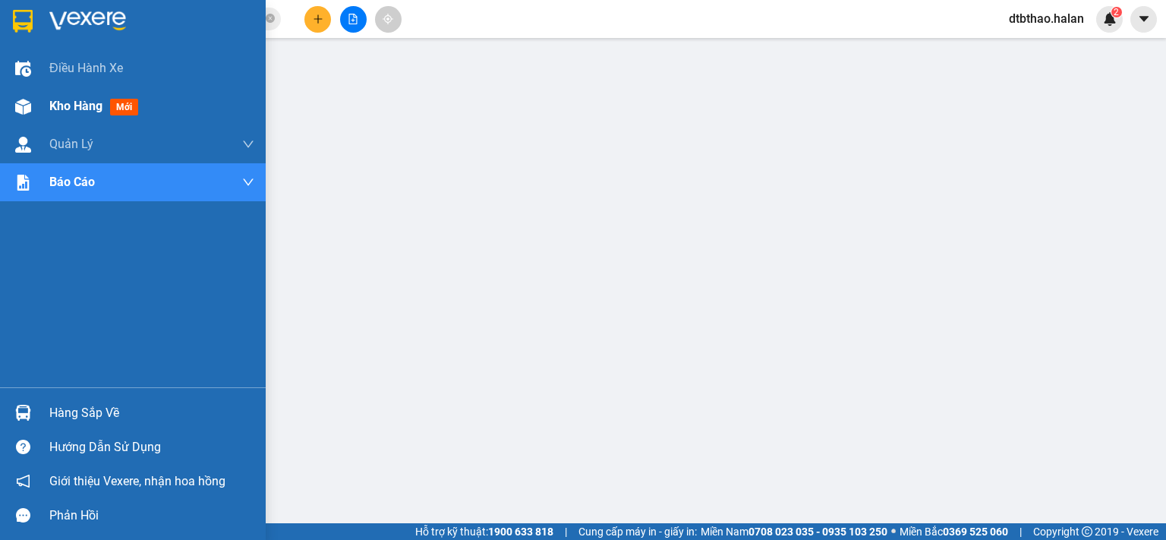
click at [65, 101] on span "Kho hàng" at bounding box center [75, 106] width 53 height 14
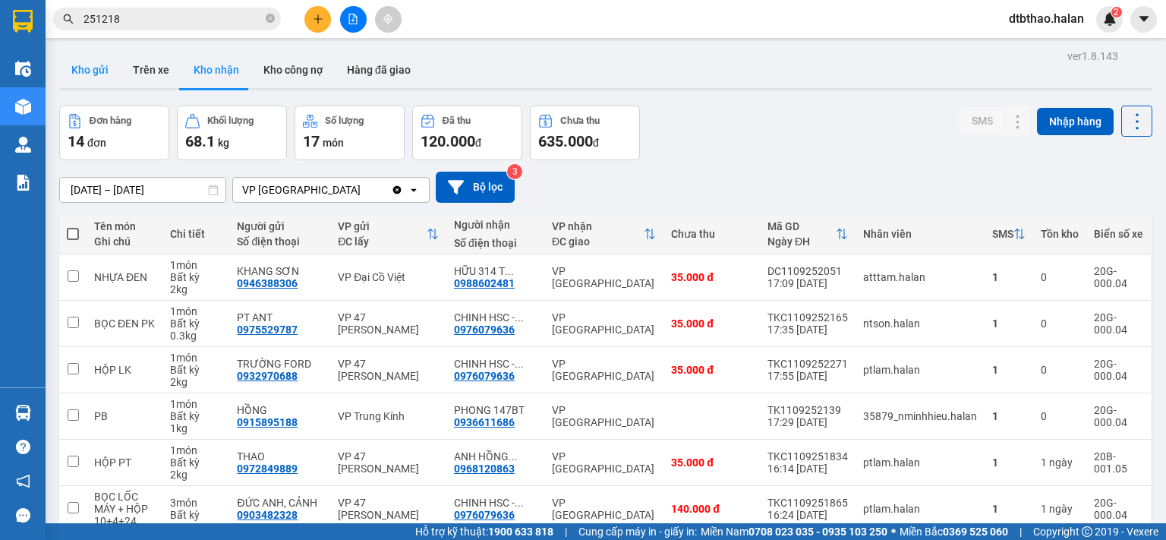
click at [80, 72] on button "Kho gửi" at bounding box center [90, 70] width 62 height 36
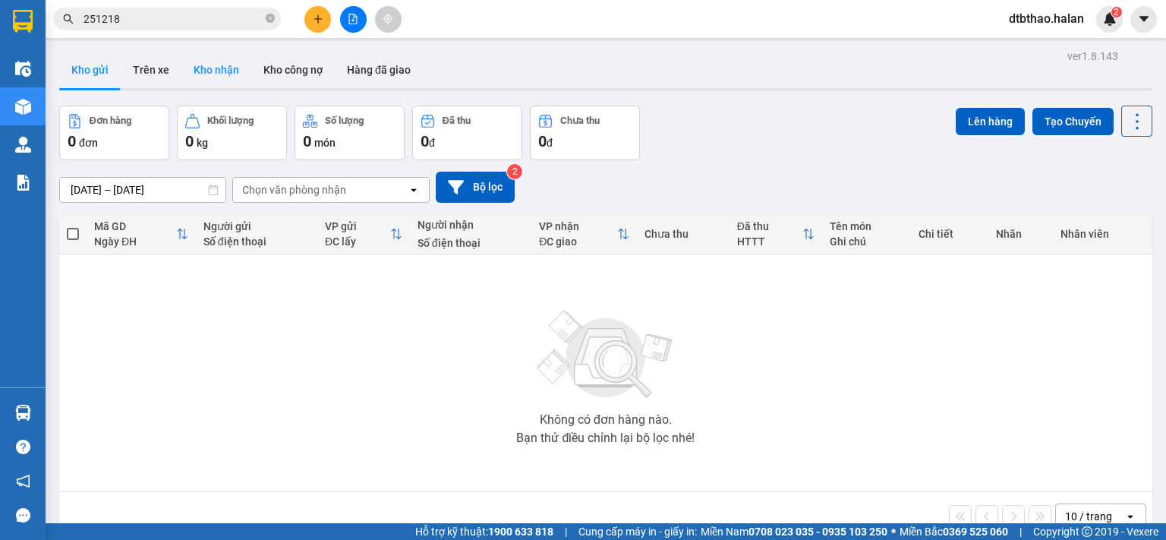
click at [222, 71] on button "Kho nhận" at bounding box center [216, 70] width 70 height 36
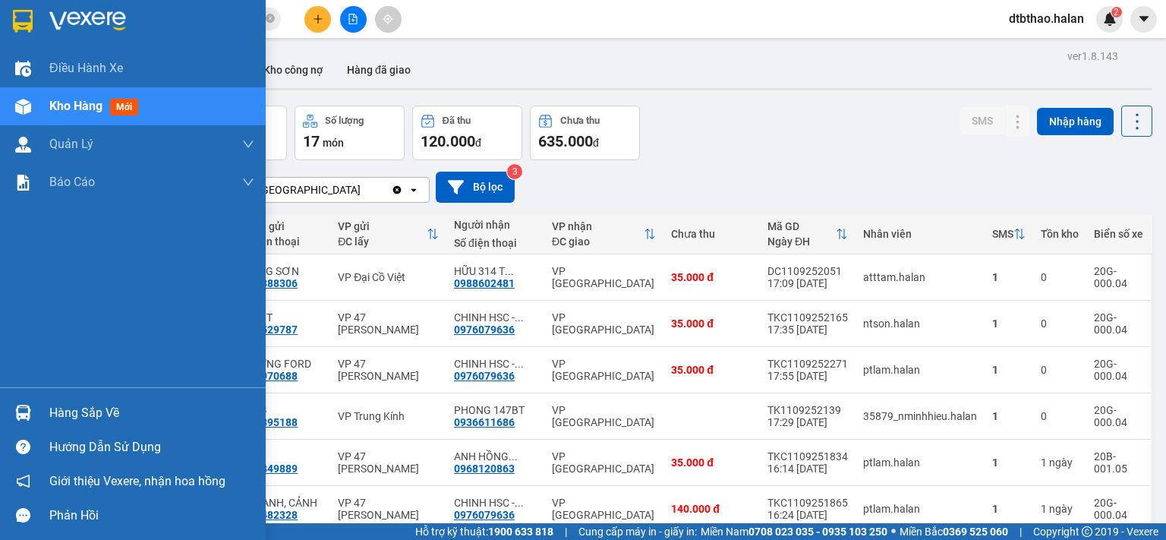
click at [85, 408] on div "Hàng sắp về" at bounding box center [151, 413] width 205 height 23
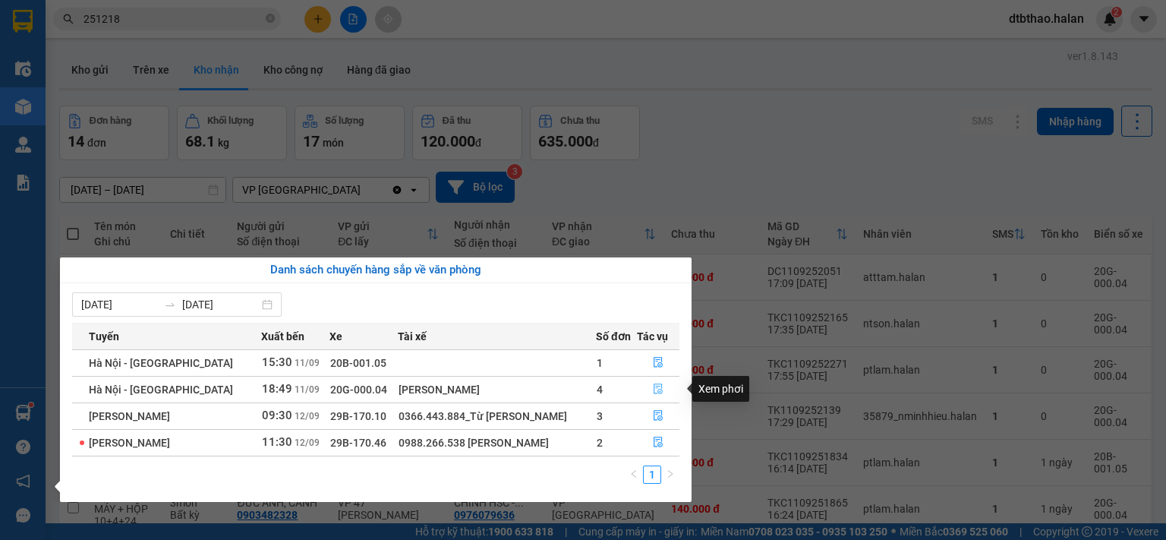
click at [658, 392] on icon "file-done" at bounding box center [658, 388] width 11 height 11
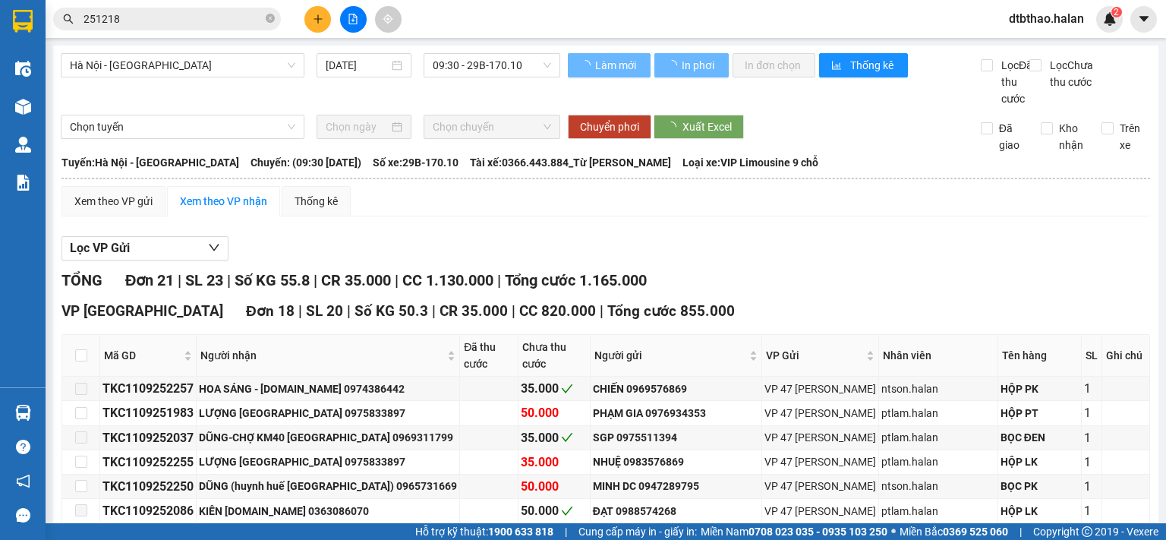
type input "[DATE]"
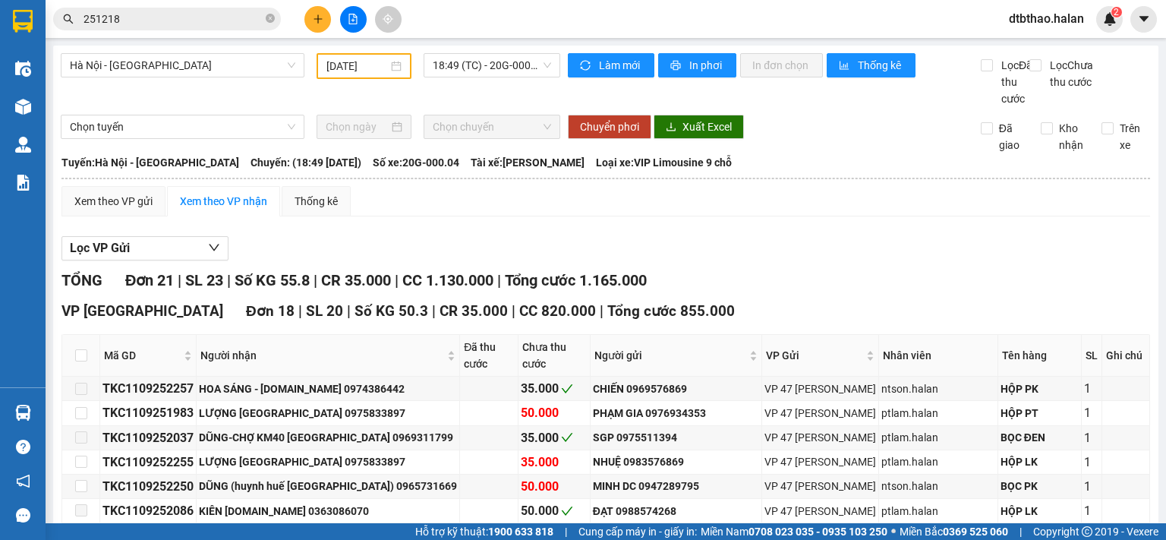
click at [149, 14] on input "251218" at bounding box center [173, 19] width 179 height 17
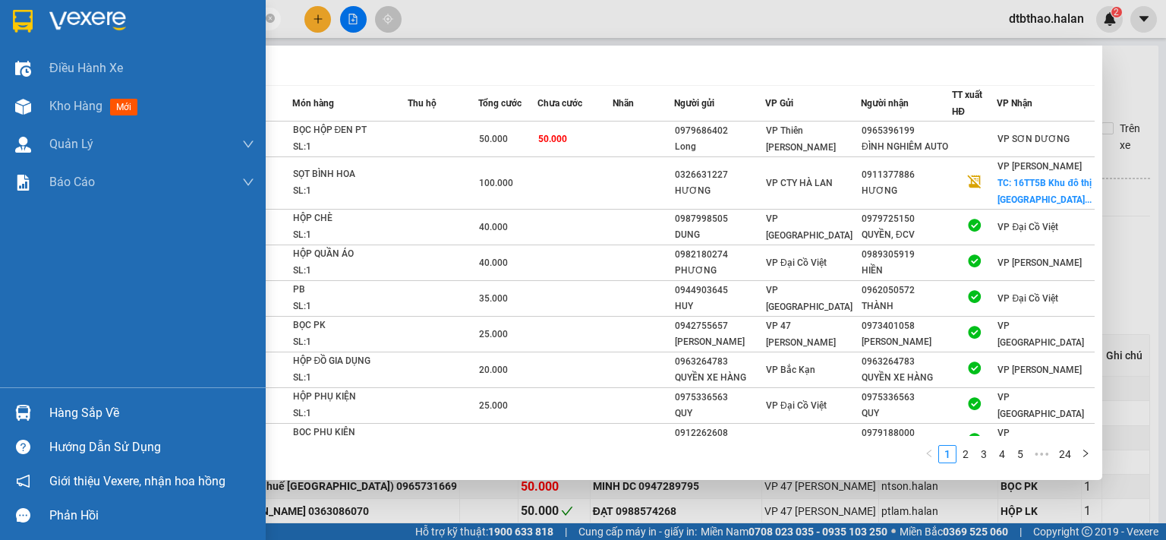
click at [23, 333] on div "Điều hành xe Kho hàng mới Quản [PERSON_NAME] lý chuyến Quản lý kiểm kho Báo cáo…" at bounding box center [133, 218] width 266 height 338
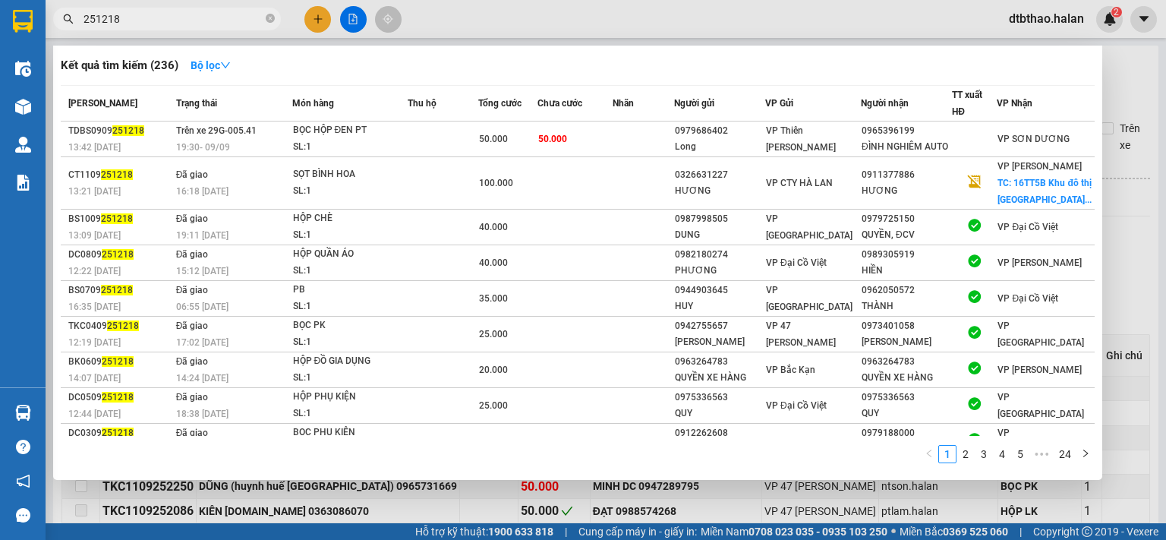
click at [443, 503] on div at bounding box center [583, 270] width 1166 height 540
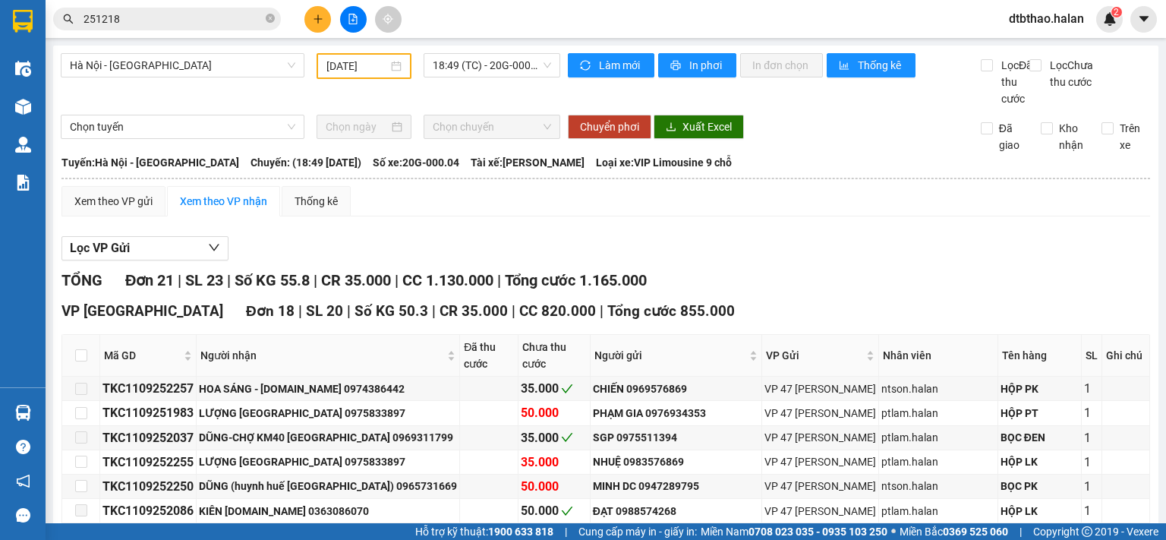
click at [161, 14] on input "251218" at bounding box center [173, 19] width 179 height 17
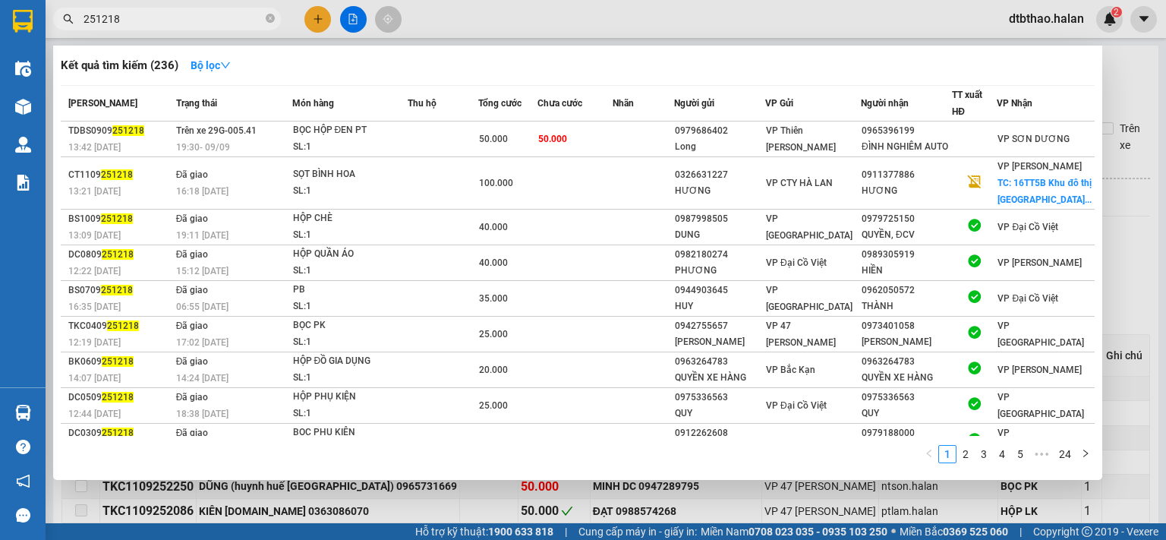
click at [316, 15] on div at bounding box center [583, 270] width 1166 height 540
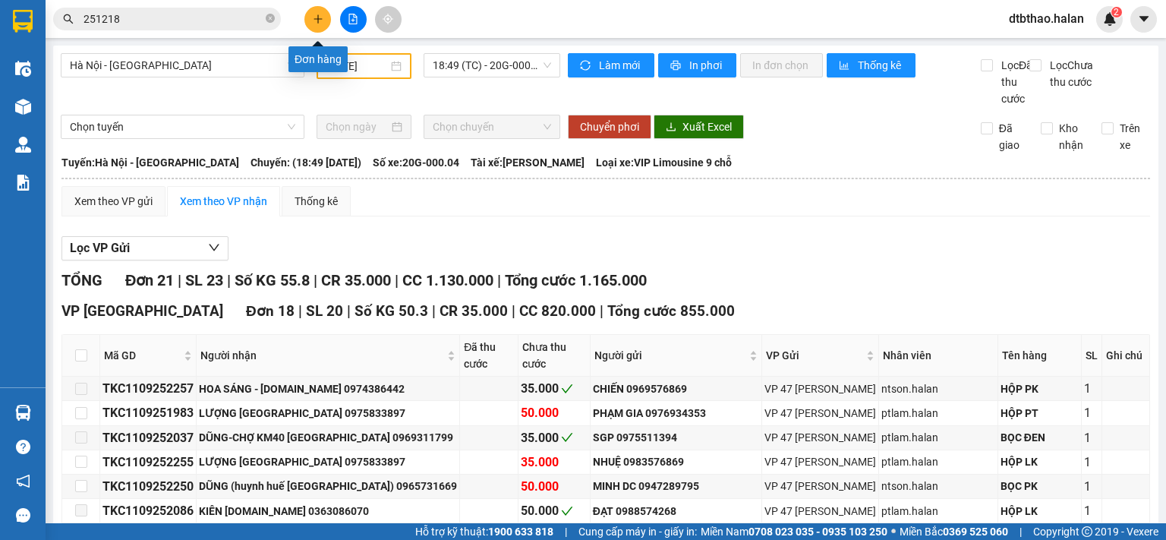
click at [315, 21] on icon "plus" at bounding box center [318, 19] width 11 height 11
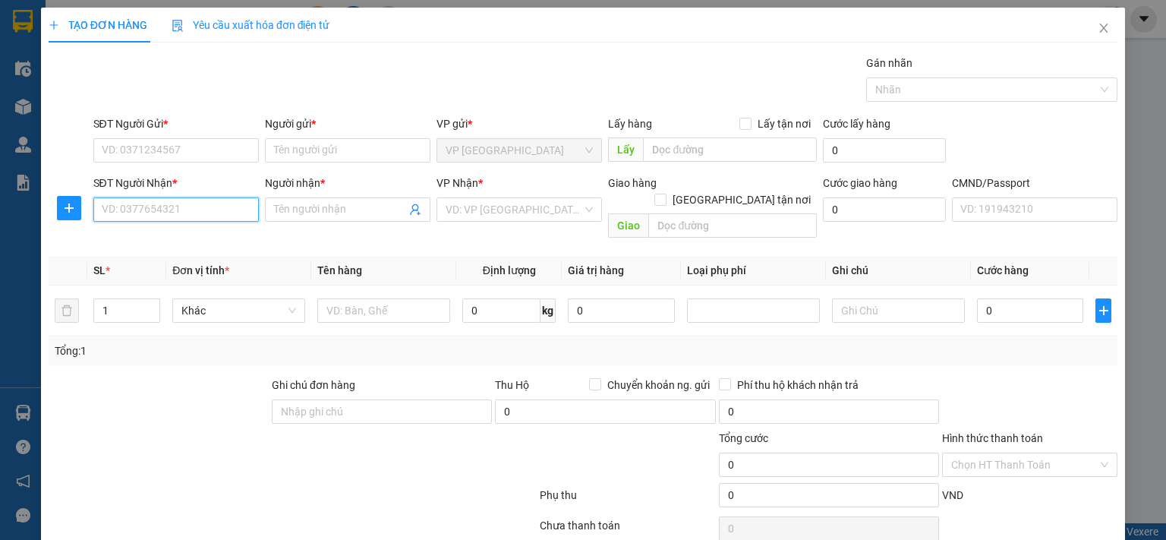
click at [213, 209] on input "SĐT Người Nhận *" at bounding box center [176, 209] width 166 height 24
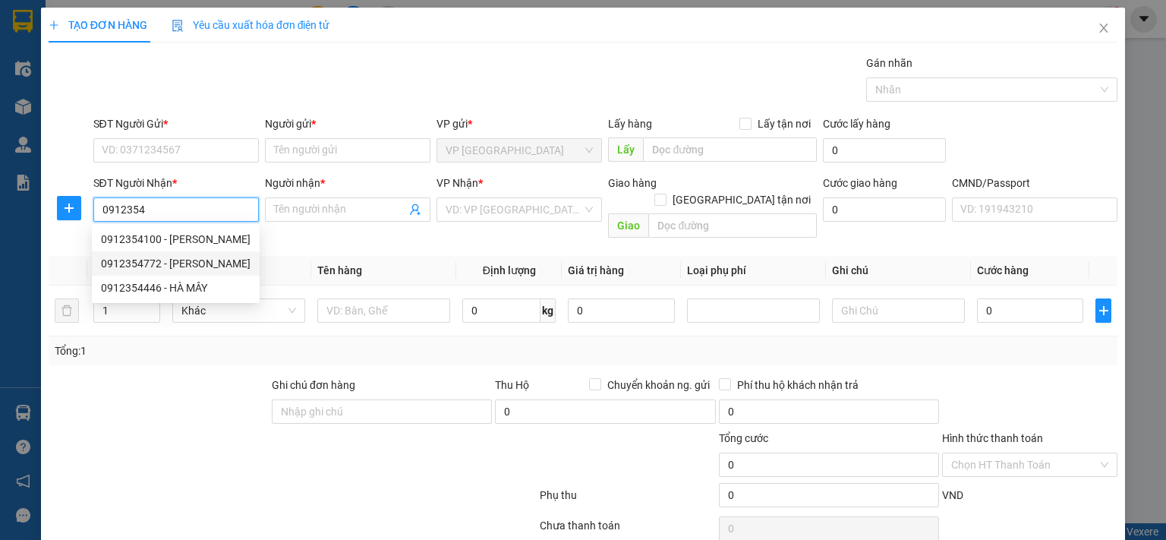
click at [221, 267] on div "0912354772 - [PERSON_NAME]" at bounding box center [176, 263] width 150 height 17
type input "0912354772"
type input "[PERSON_NAME]"
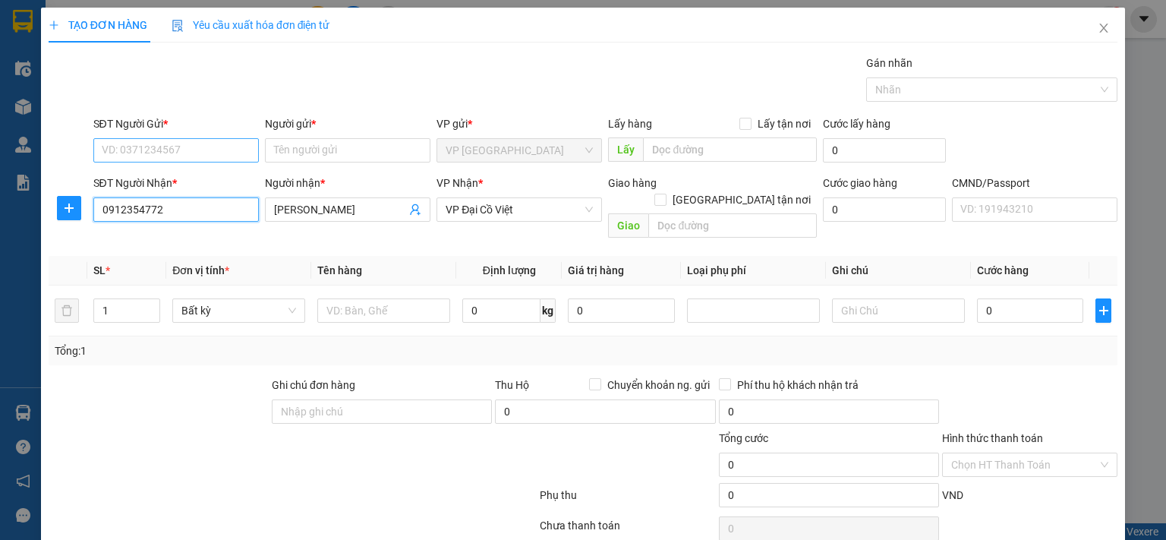
type input "0912354772"
click at [213, 147] on input "SĐT Người Gửi *" at bounding box center [176, 150] width 166 height 24
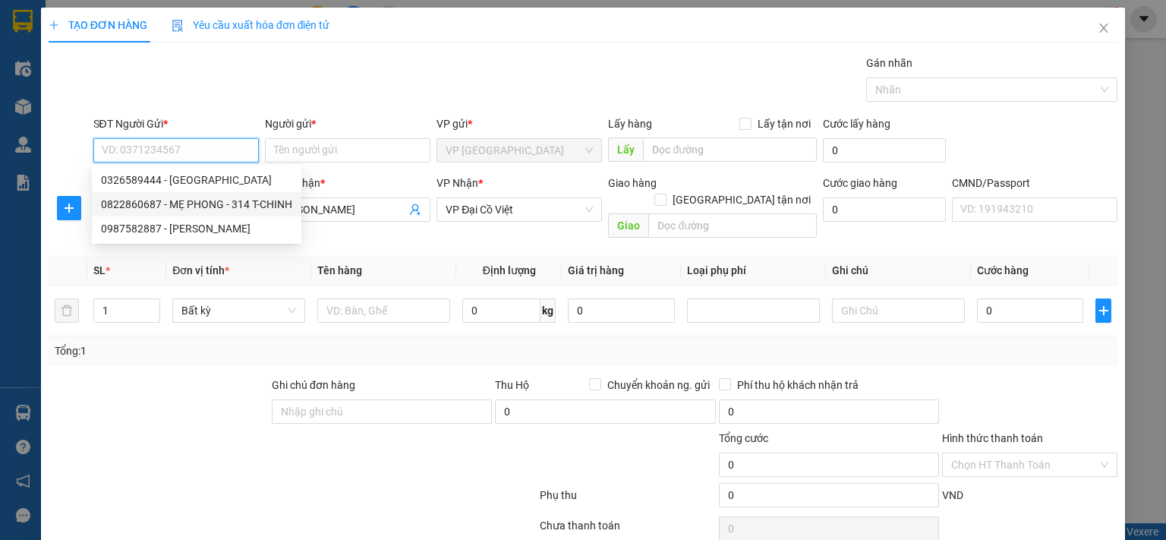
drag, startPoint x: 227, startPoint y: 208, endPoint x: 225, endPoint y: 224, distance: 16.1
click at [227, 210] on div "0822860687 - MẸ PHONG - 314 T-CHINH" at bounding box center [196, 204] width 191 height 17
type input "0822860687"
type input "MẸ PHONG - 314 T-CHINH"
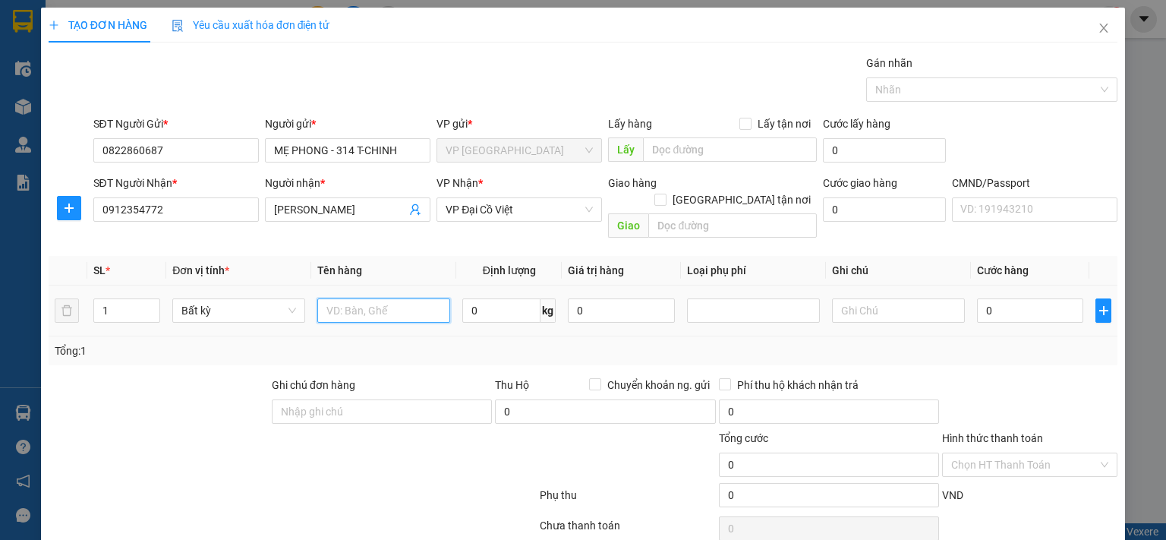
click at [364, 298] on input "text" at bounding box center [383, 310] width 133 height 24
type input "HỘP ĐỒ ĂN"
click at [491, 298] on input "0" at bounding box center [501, 310] width 78 height 24
type input "18"
click at [1022, 298] on input "0" at bounding box center [1030, 310] width 106 height 24
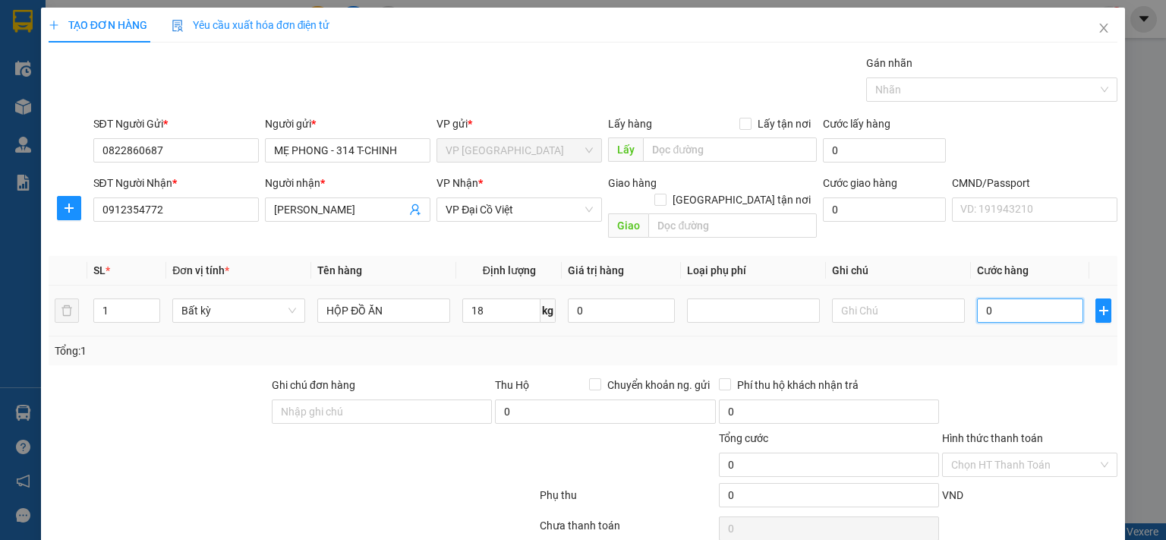
type input "65.000"
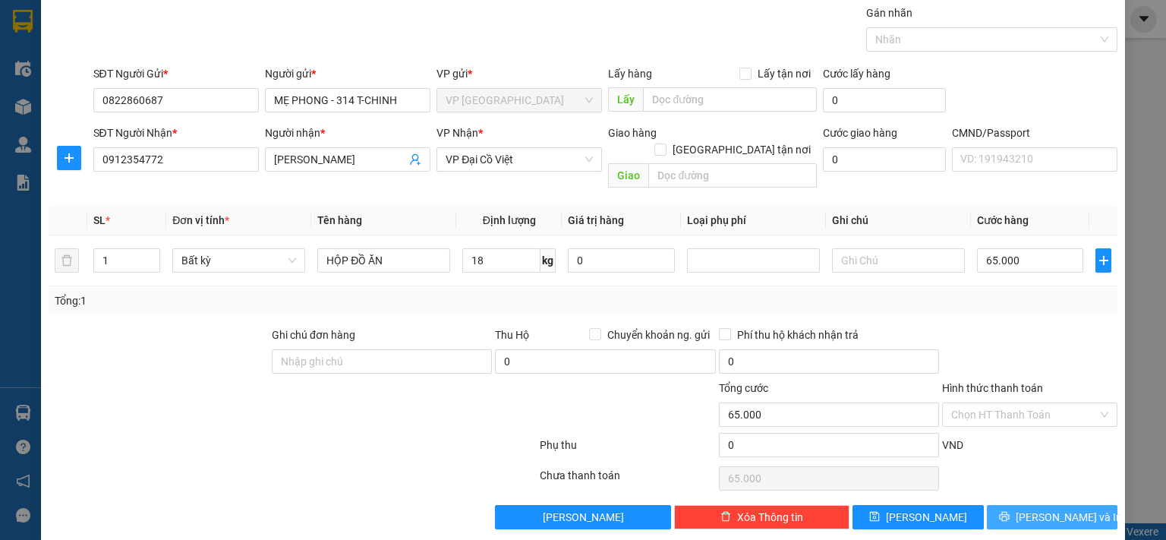
click at [1046, 509] on span "[PERSON_NAME] và In" at bounding box center [1069, 517] width 106 height 17
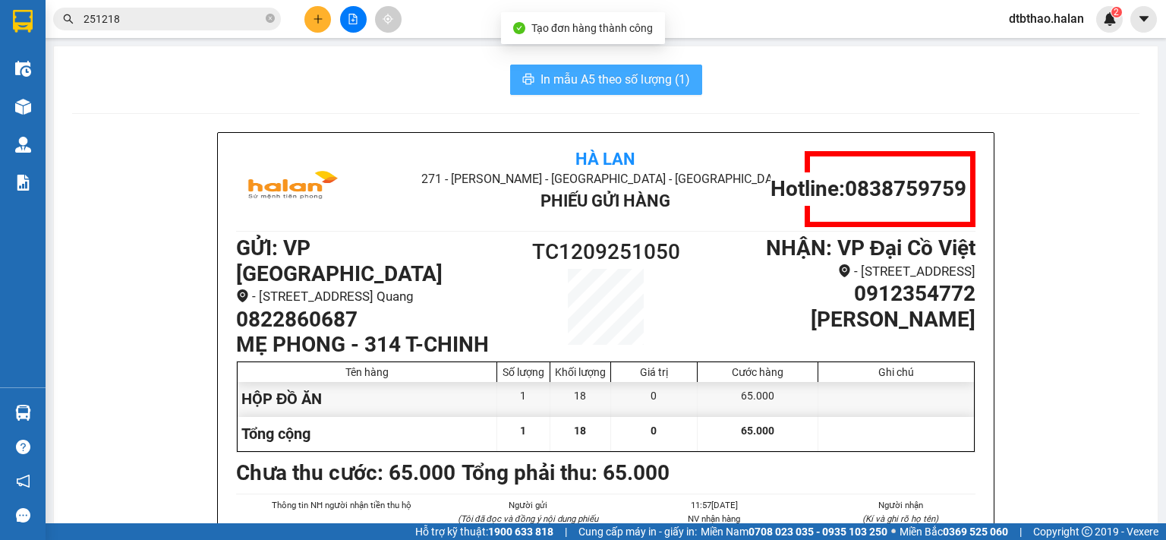
click at [620, 81] on span "In mẫu A5 theo số lượng (1)" at bounding box center [616, 79] width 150 height 19
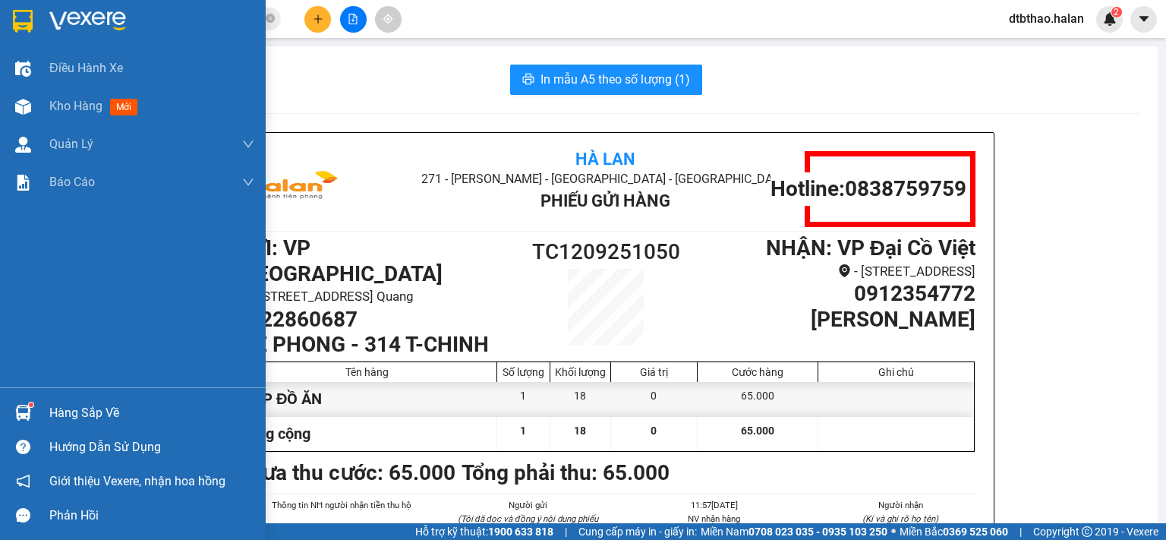
click at [95, 409] on div "Hàng sắp về" at bounding box center [151, 413] width 205 height 23
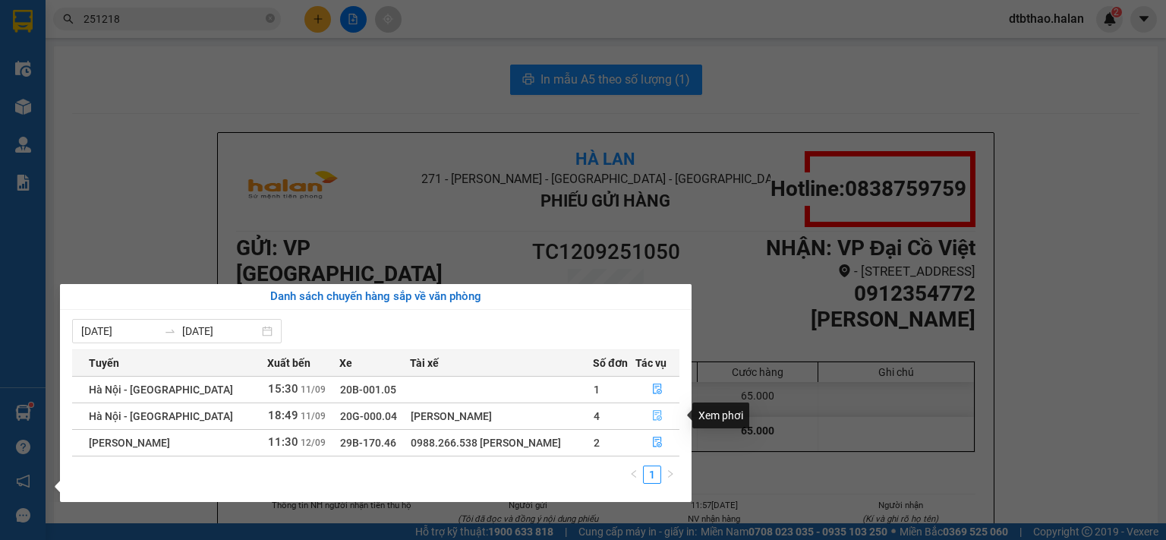
click at [650, 419] on button "button" at bounding box center [657, 416] width 43 height 24
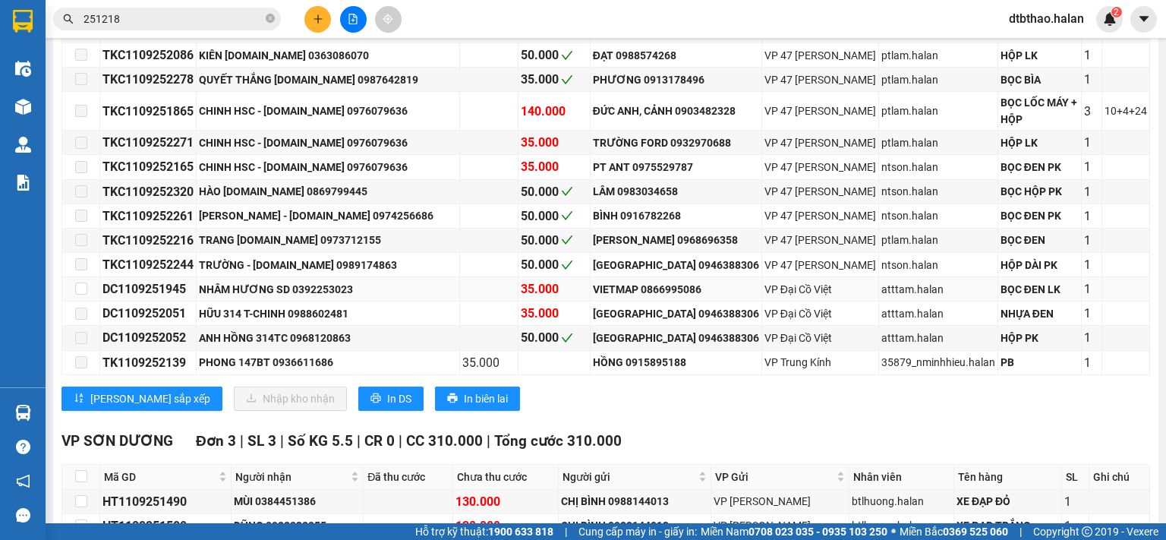
scroll to position [304, 0]
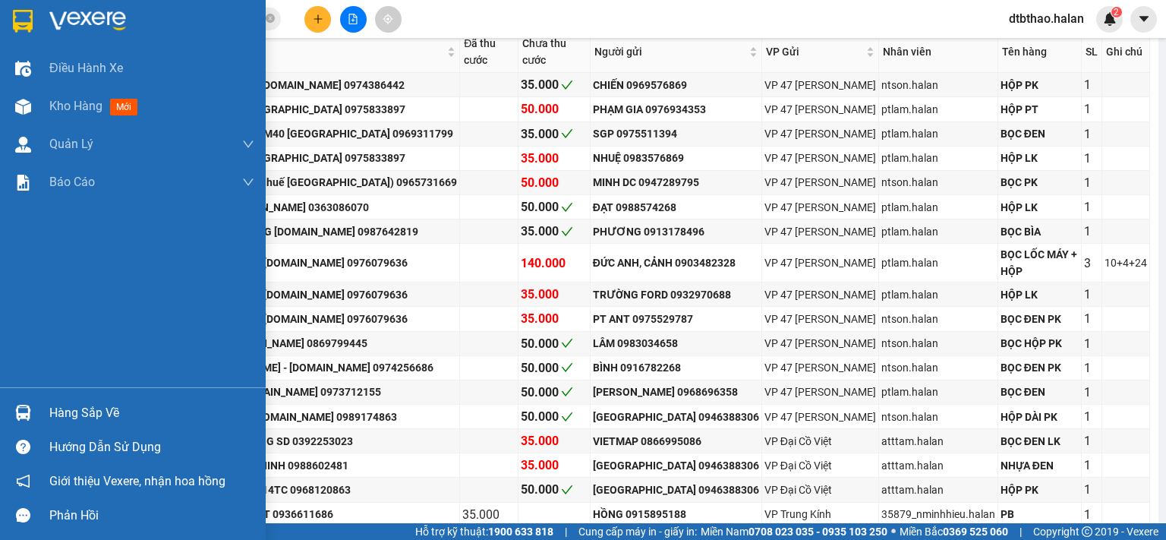
click at [56, 421] on div "Hàng sắp về" at bounding box center [151, 413] width 205 height 23
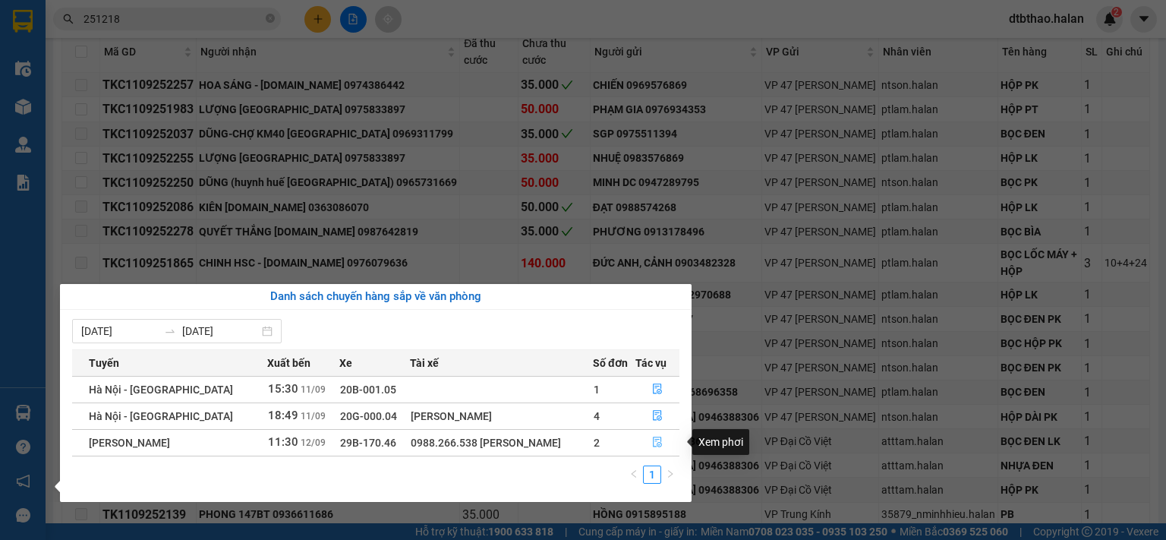
click at [655, 446] on icon "file-done" at bounding box center [657, 442] width 9 height 11
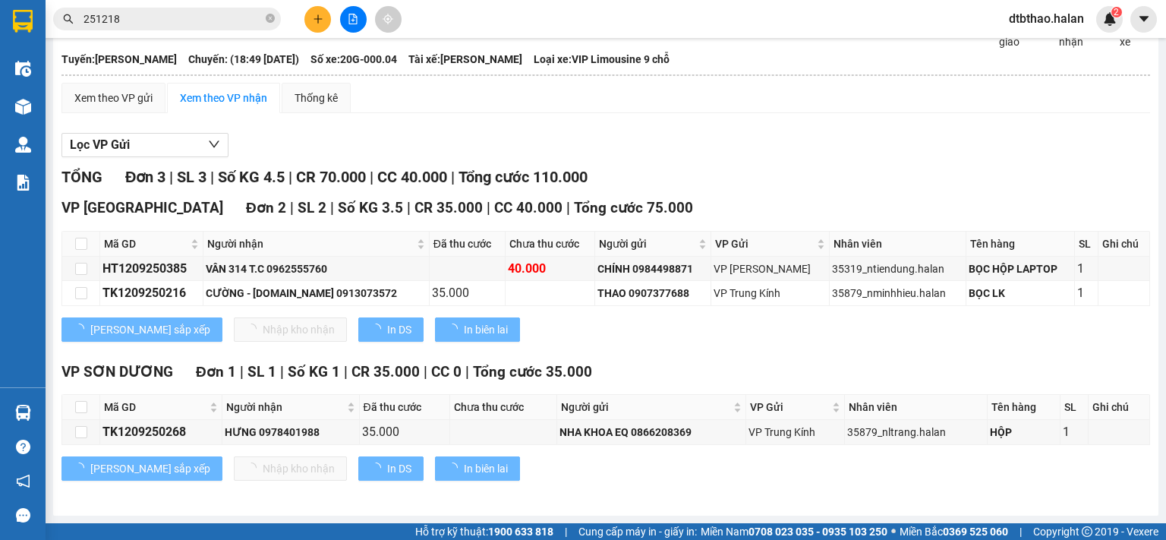
scroll to position [117, 0]
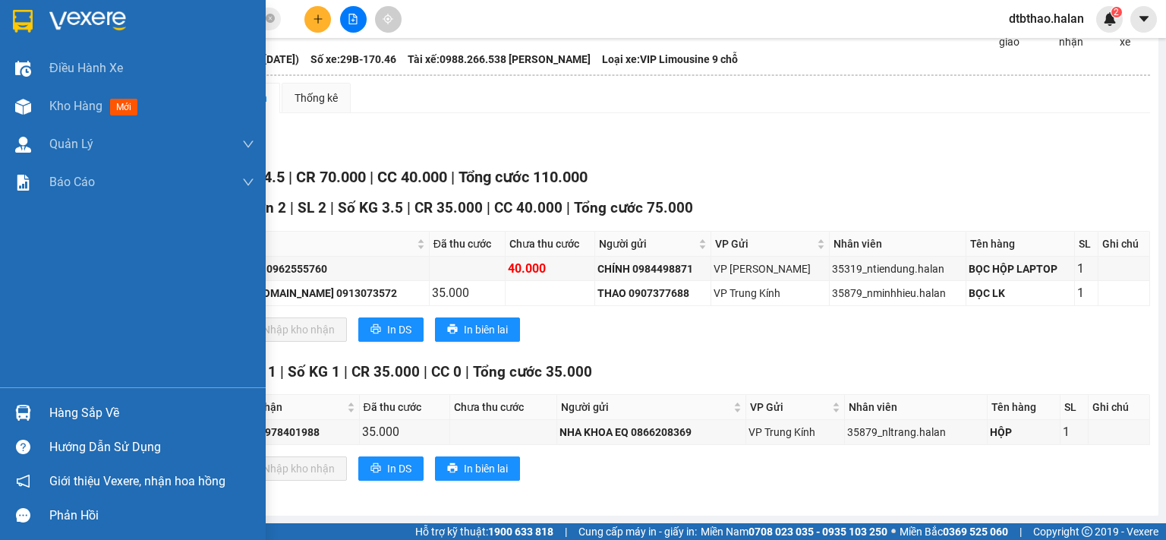
click at [51, 412] on div "Hàng sắp về" at bounding box center [151, 413] width 205 height 23
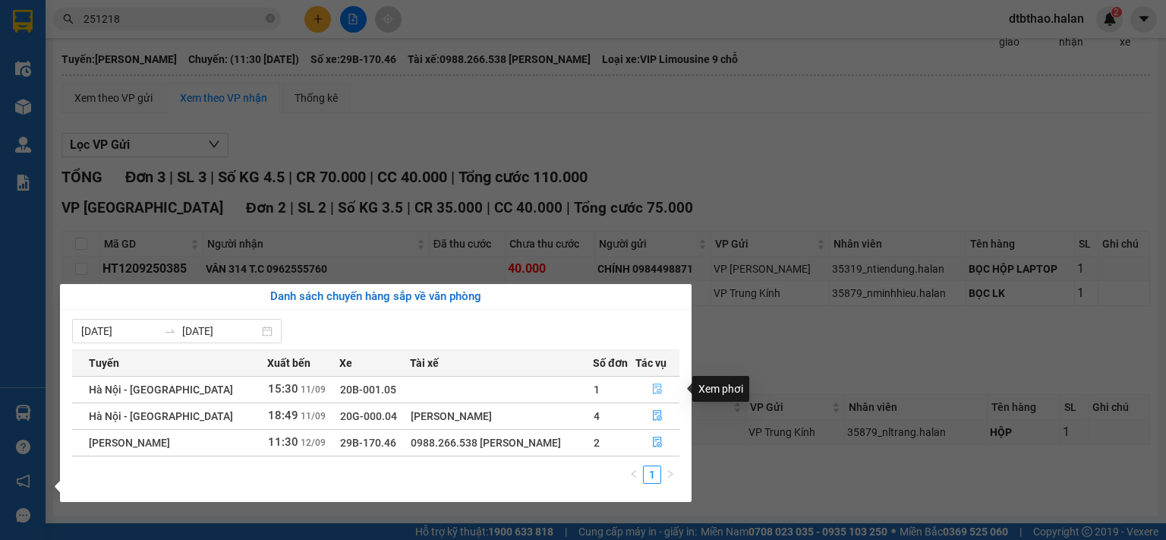
click at [659, 384] on icon "file-done" at bounding box center [657, 389] width 9 height 11
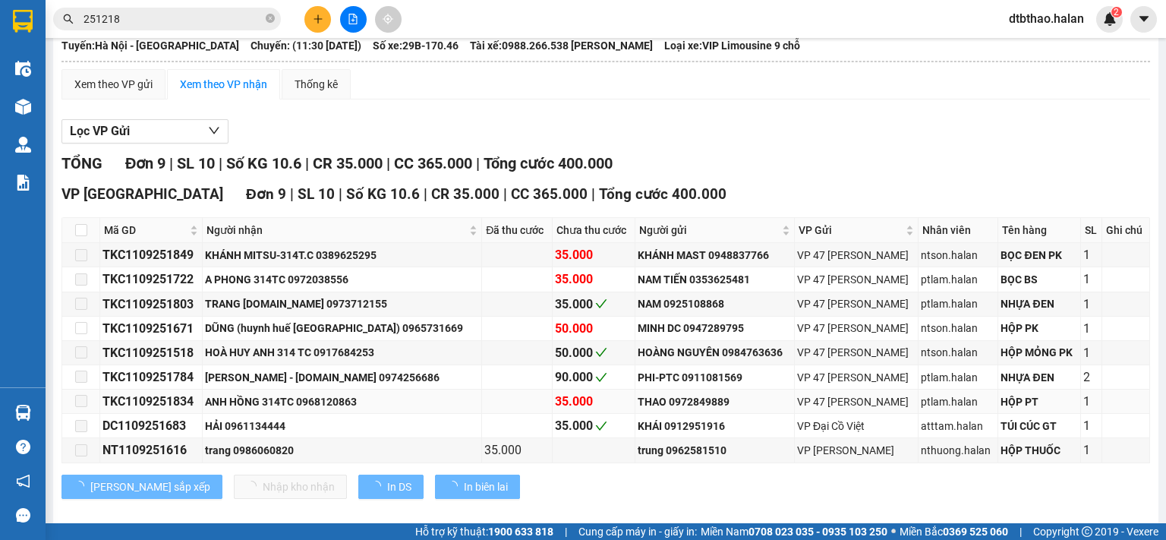
scroll to position [149, 0]
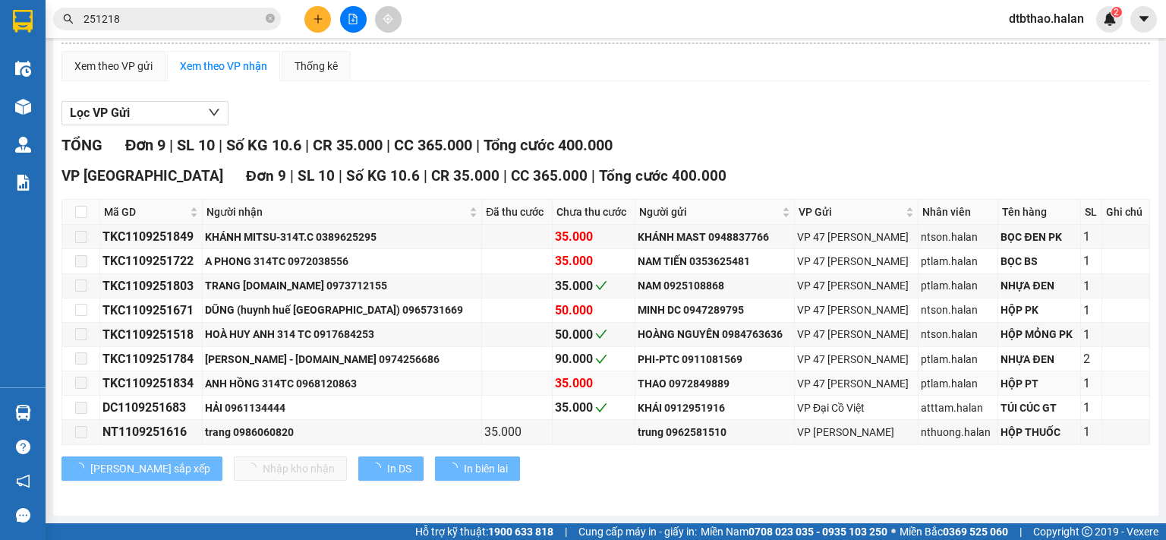
type input "[DATE]"
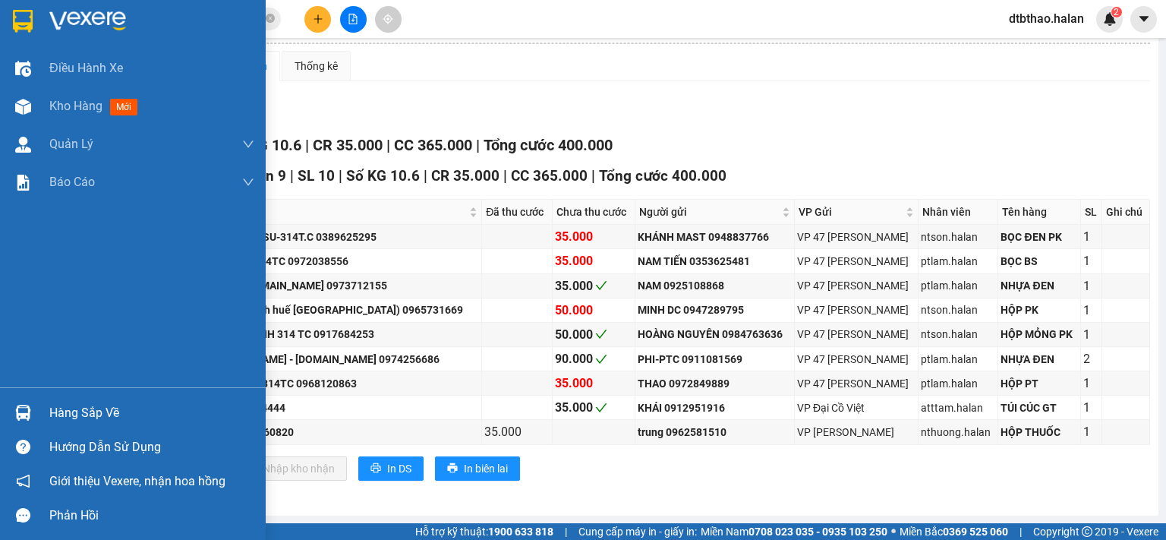
click at [49, 410] on div "Hàng sắp về" at bounding box center [151, 413] width 205 height 23
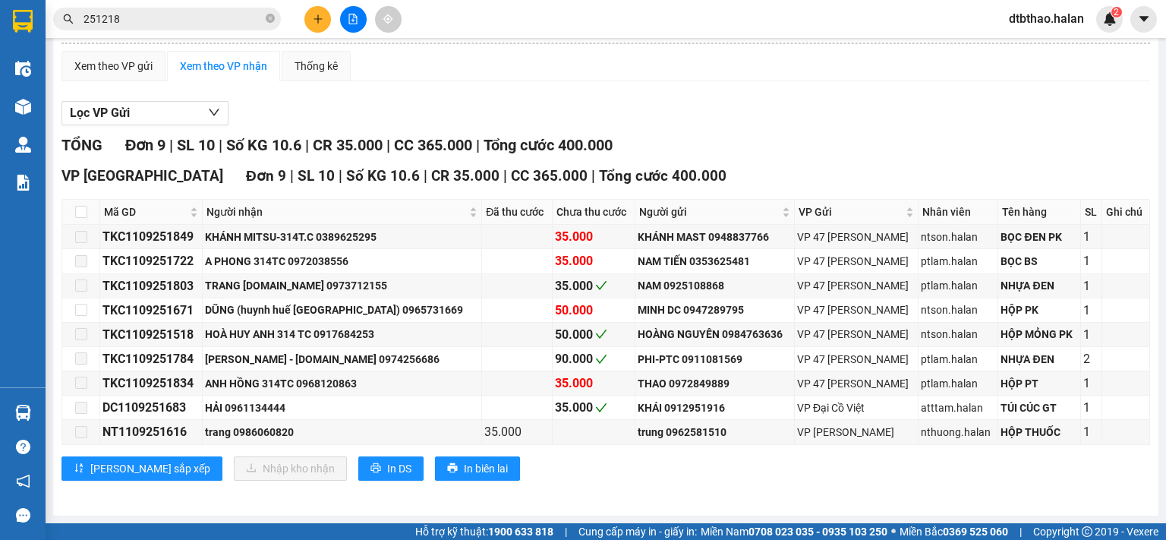
click at [821, 148] on section "Kết quả tìm kiếm ( 236 ) Bộ lọc Mã ĐH Trạng thái Món hàng Thu hộ Tổng cước Chưa…" at bounding box center [583, 270] width 1166 height 540
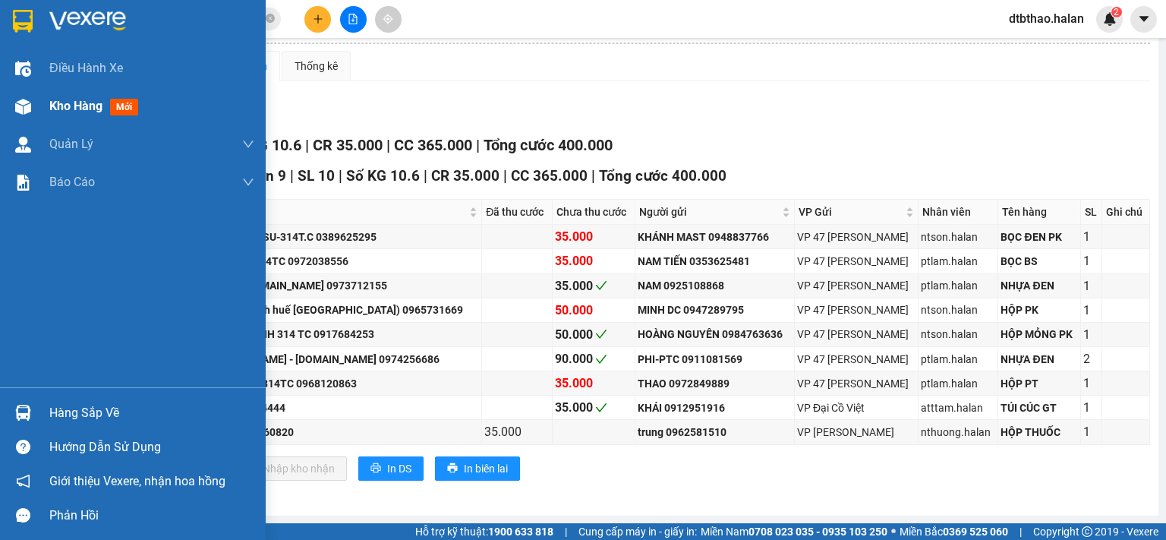
click at [46, 106] on div "Kho hàng mới" at bounding box center [133, 106] width 266 height 38
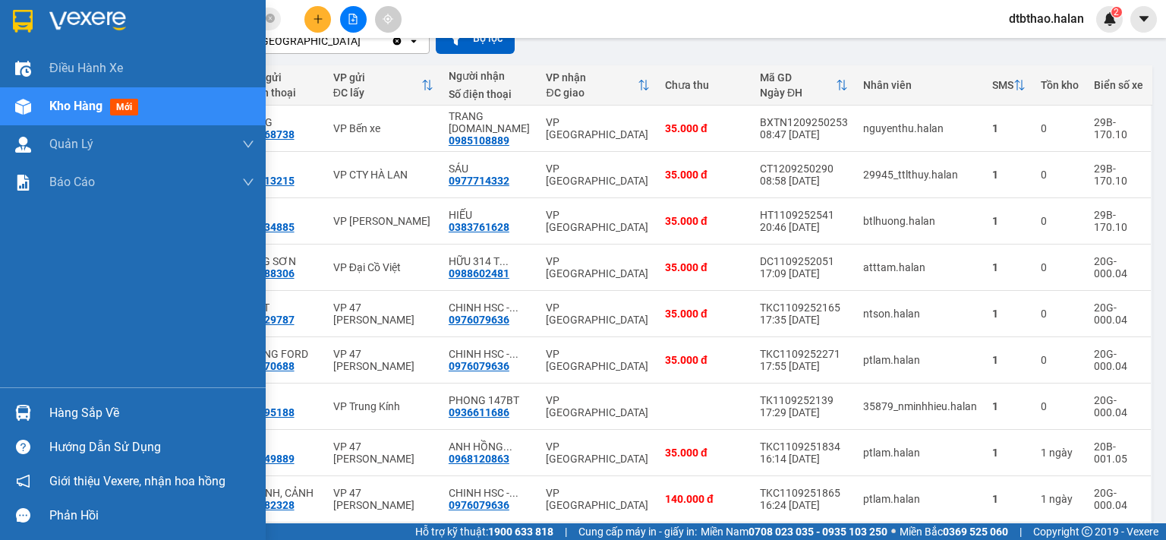
click at [67, 413] on div "Hàng sắp về" at bounding box center [151, 413] width 205 height 23
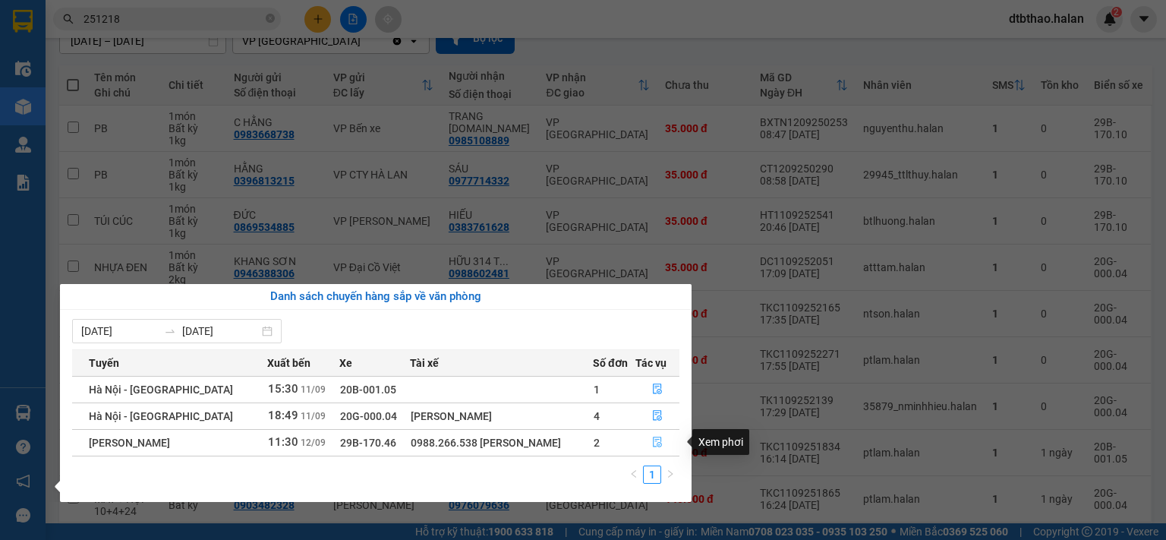
click at [655, 442] on icon "file-done" at bounding box center [657, 442] width 11 height 11
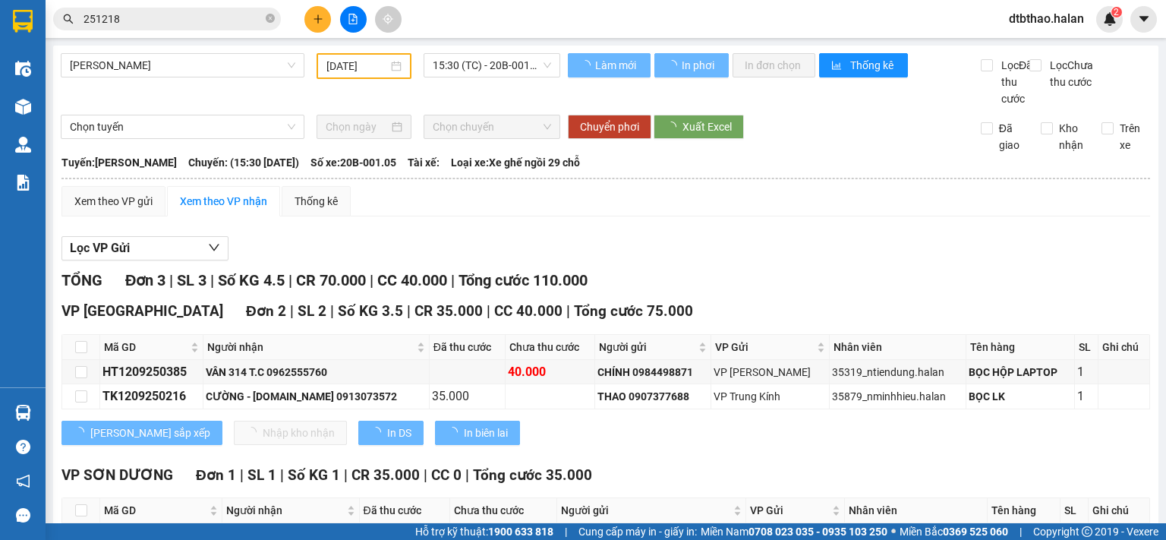
type input "[DATE]"
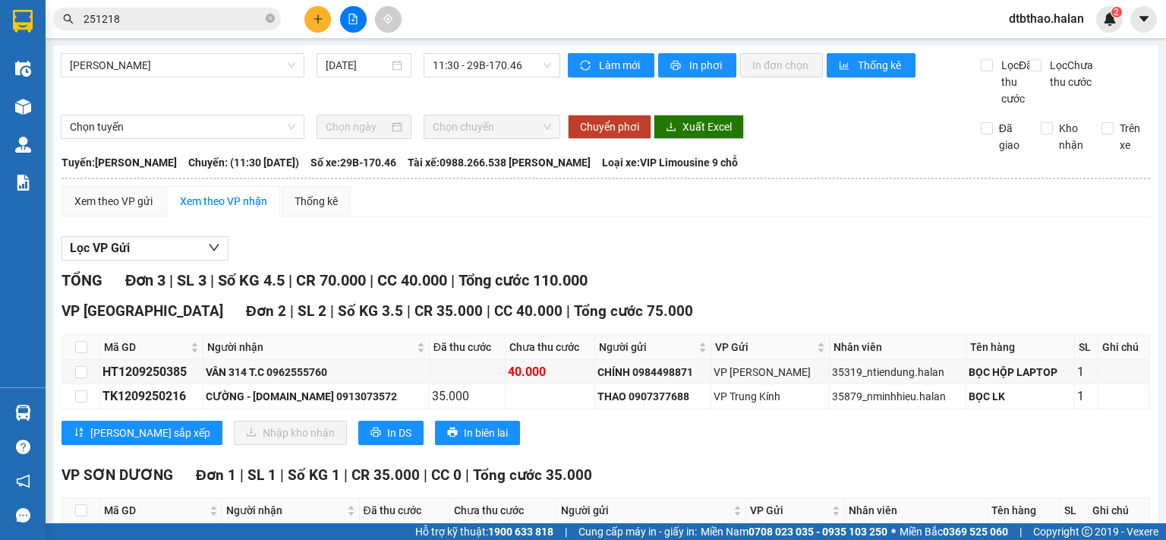
click at [137, 24] on input "251218" at bounding box center [173, 19] width 179 height 17
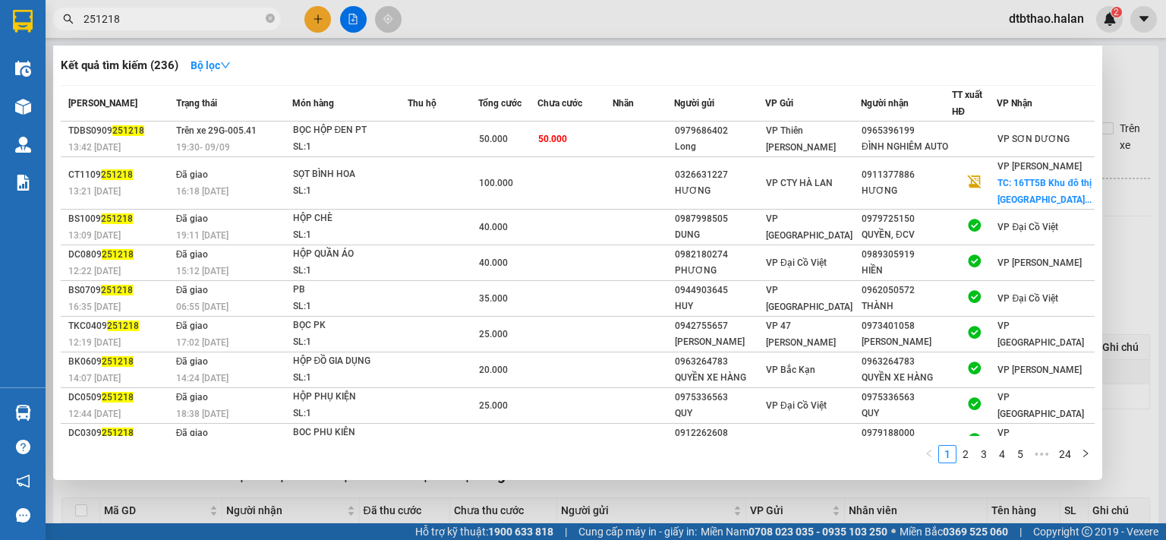
drag, startPoint x: 96, startPoint y: 17, endPoint x: 127, endPoint y: 17, distance: 31.1
click at [127, 17] on input "251218" at bounding box center [173, 19] width 179 height 17
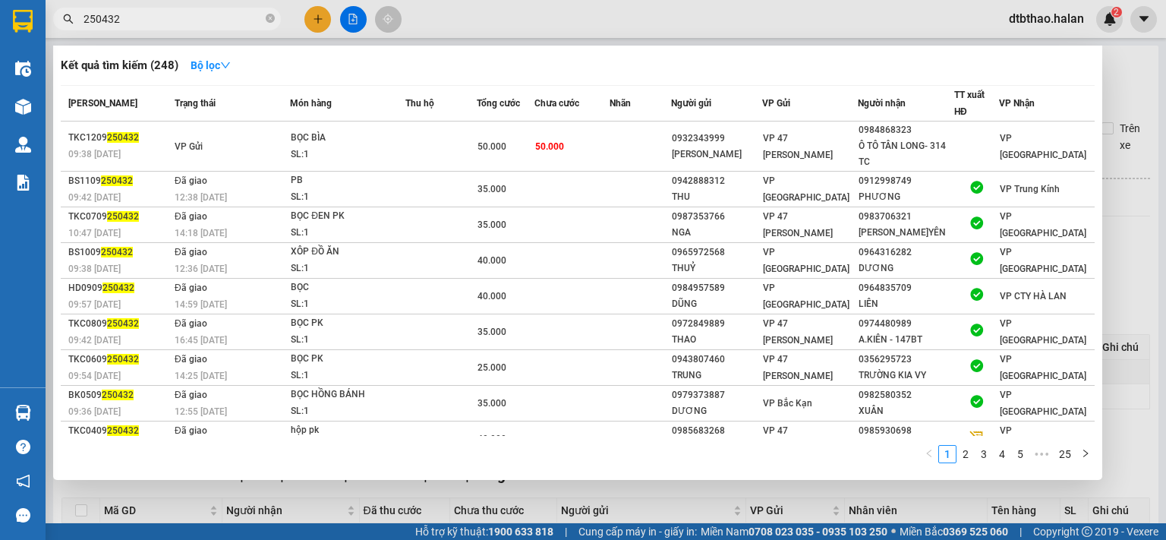
type input "250432"
click at [762, 506] on div at bounding box center [583, 270] width 1166 height 540
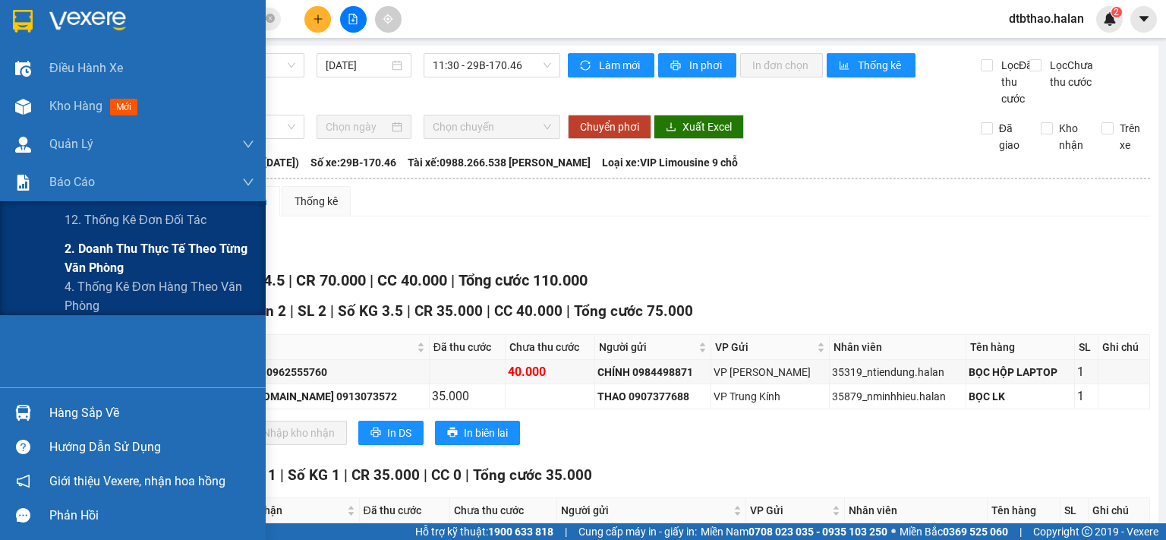
click at [88, 247] on span "2. Doanh thu thực tế theo từng văn phòng" at bounding box center [160, 258] width 190 height 38
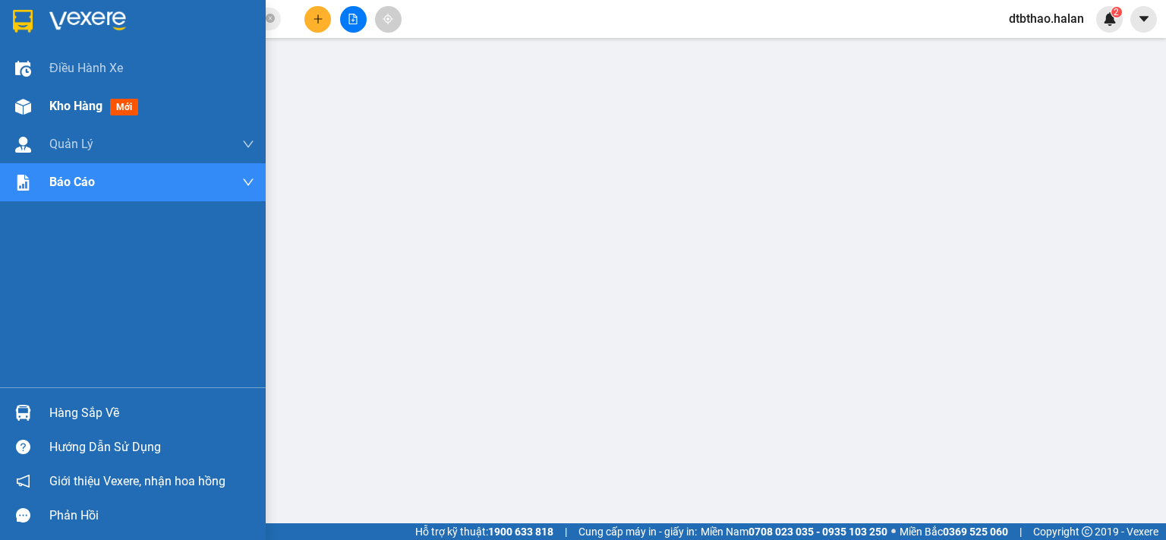
click at [61, 104] on span "Kho hàng" at bounding box center [75, 106] width 53 height 14
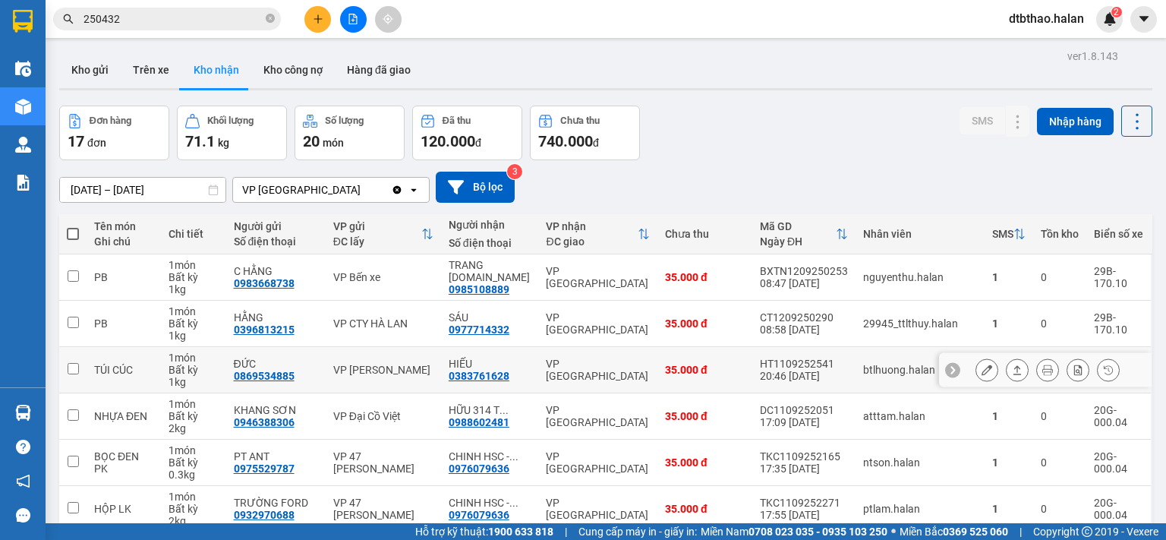
scroll to position [228, 0]
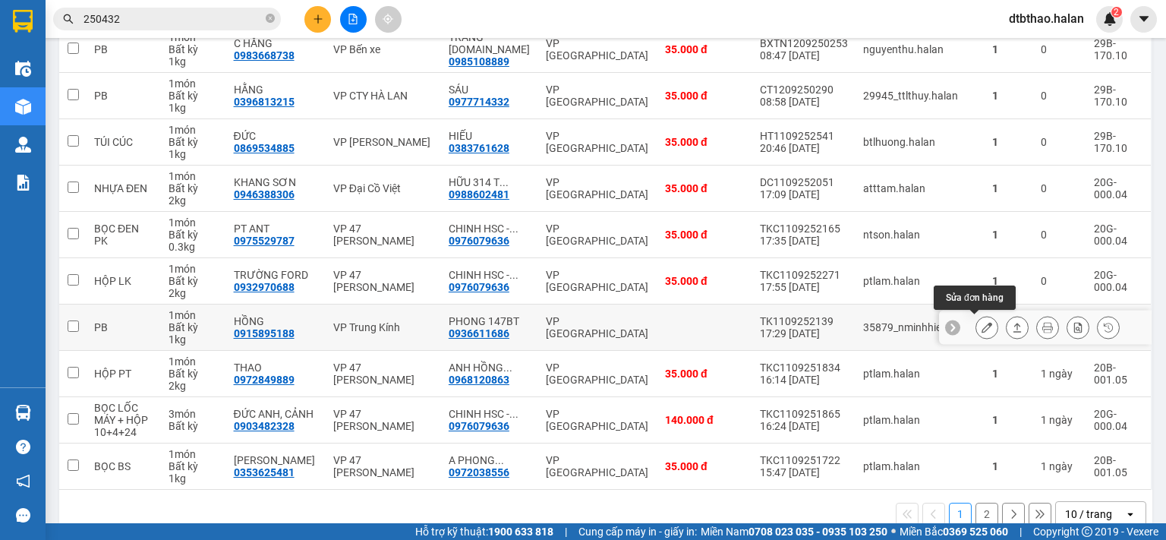
click at [982, 327] on icon at bounding box center [987, 327] width 11 height 11
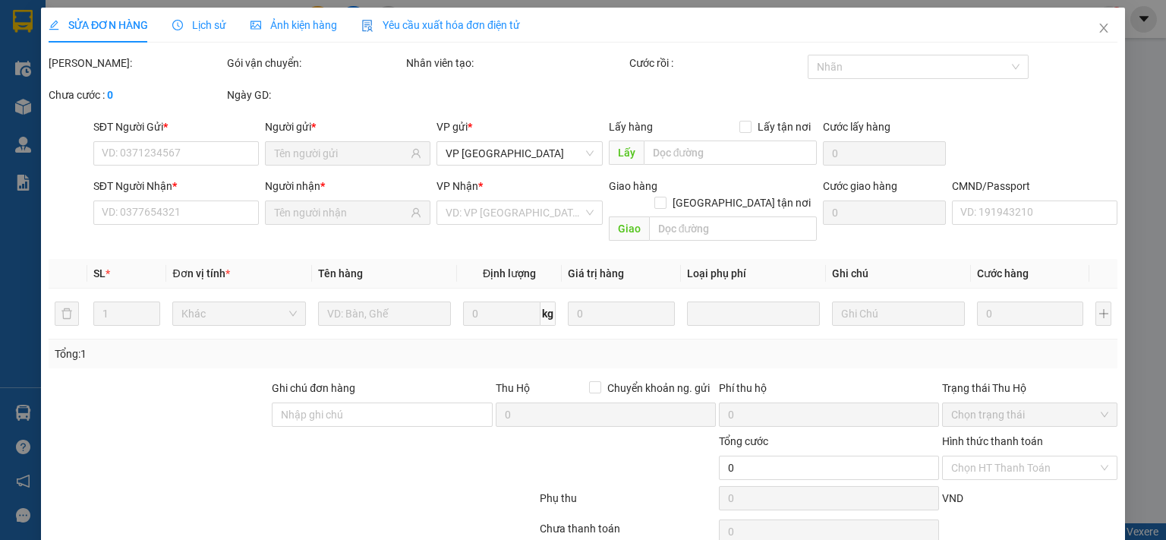
type input "0915895188"
type input "HỒNG"
type input "0936611686"
type input "PHONG 147BT"
type input "35.000"
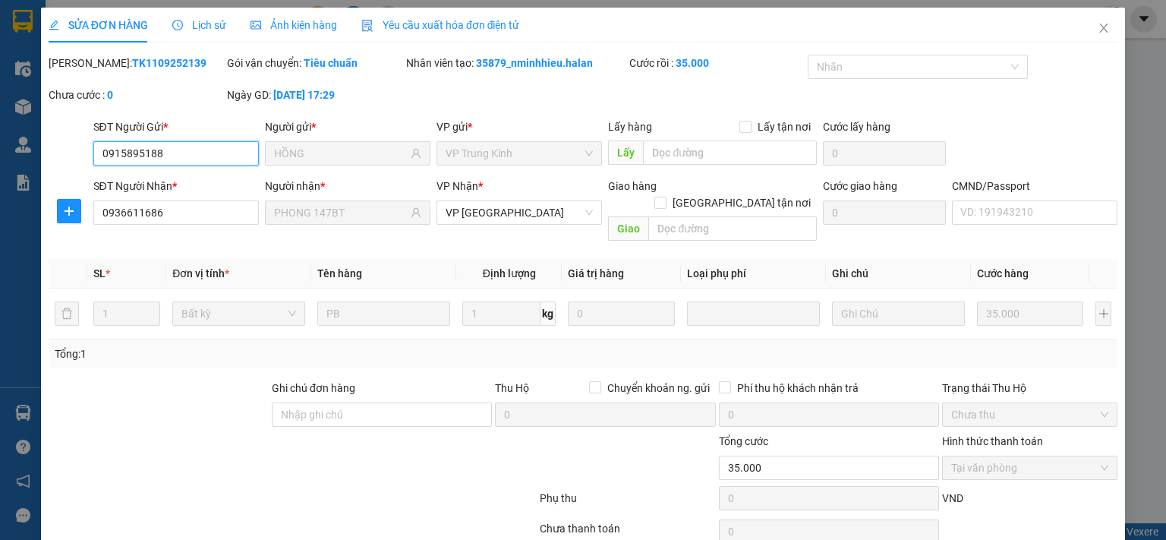
scroll to position [54, 0]
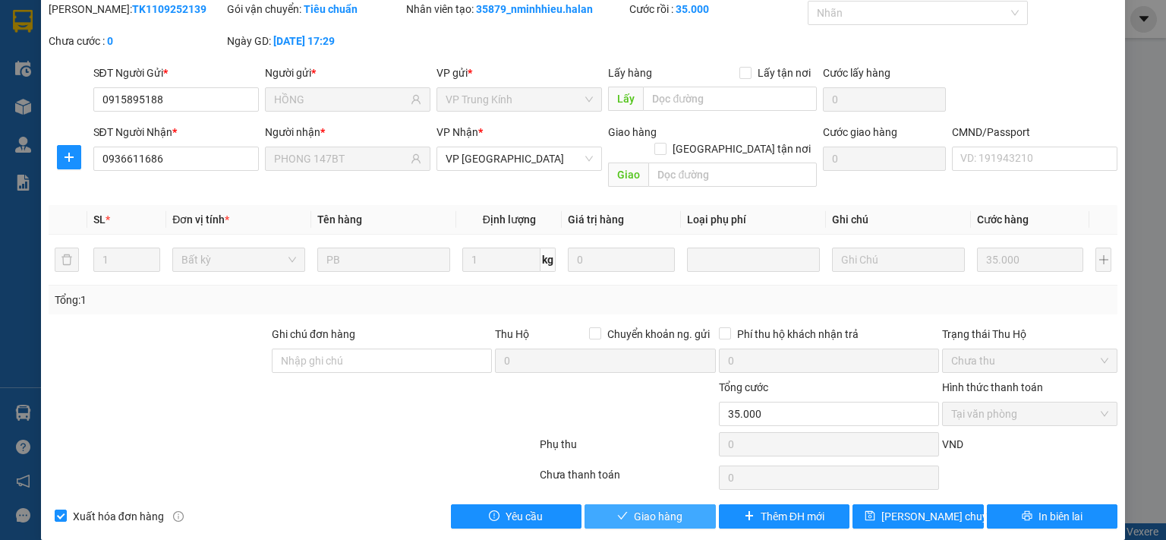
click at [650, 508] on span "Giao hàng" at bounding box center [658, 516] width 49 height 17
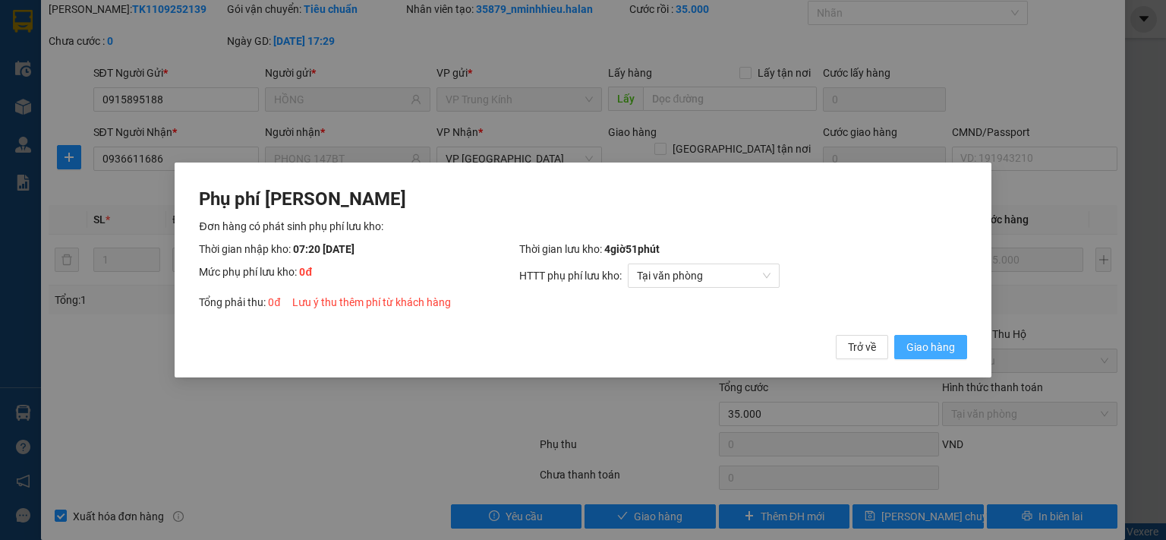
click at [920, 346] on span "Giao hàng" at bounding box center [931, 347] width 49 height 17
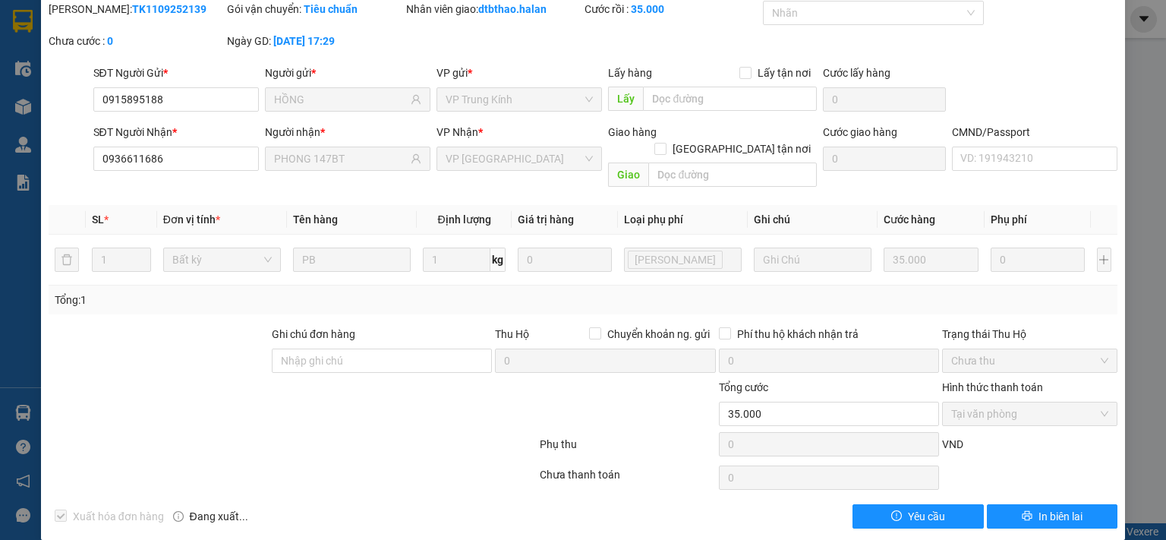
scroll to position [0, 0]
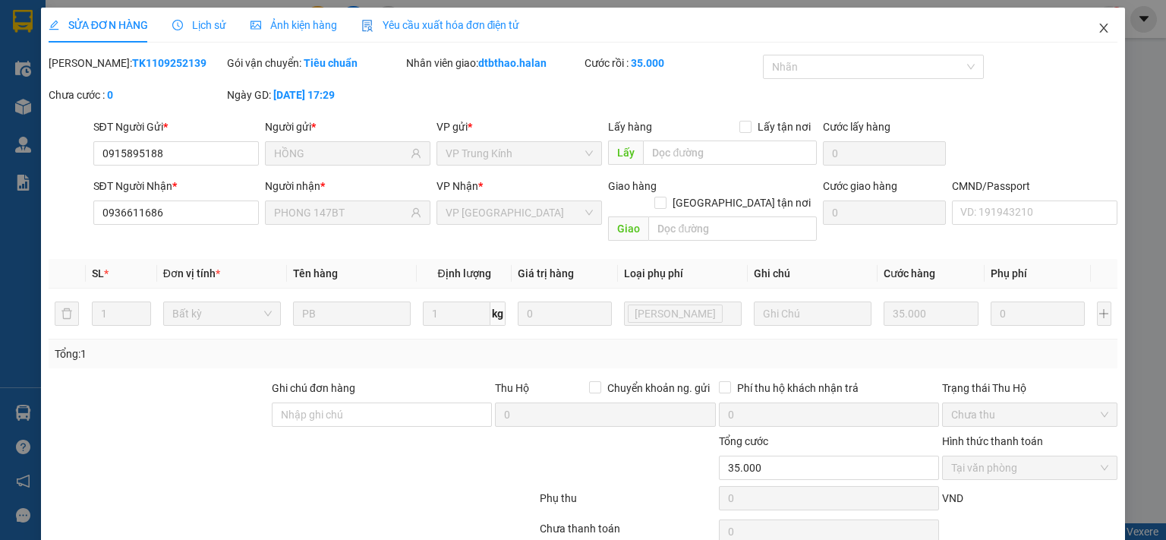
click at [1098, 28] on icon "close" at bounding box center [1104, 28] width 12 height 12
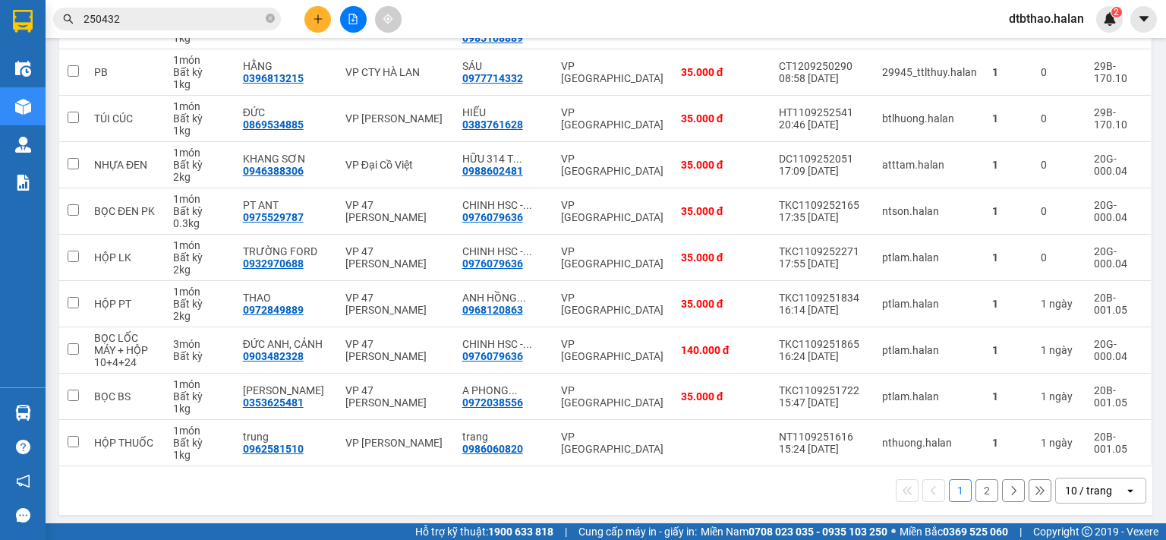
scroll to position [254, 0]
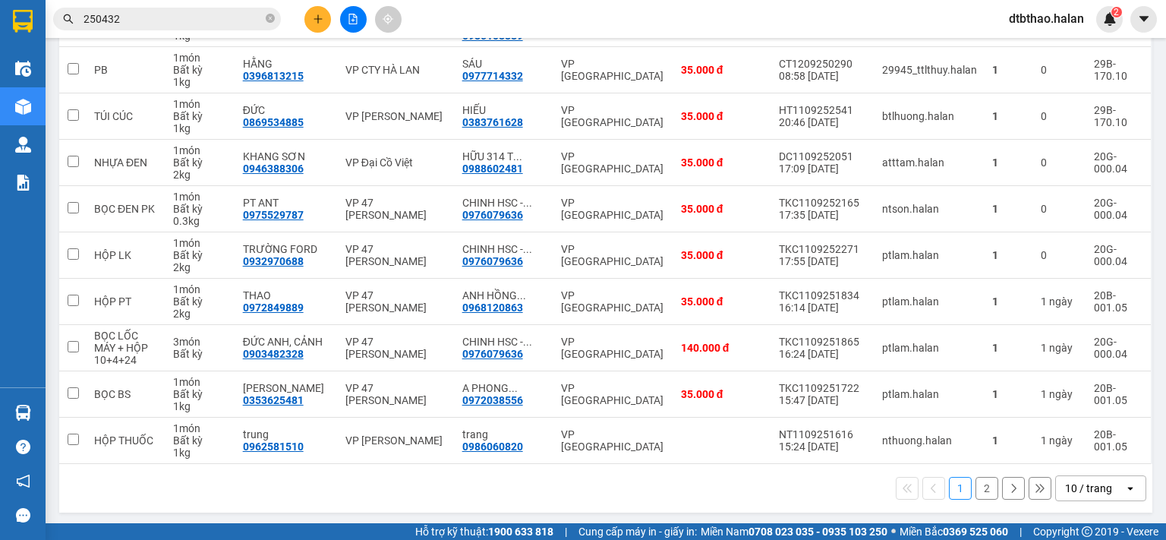
click at [976, 485] on button "2" at bounding box center [987, 488] width 23 height 23
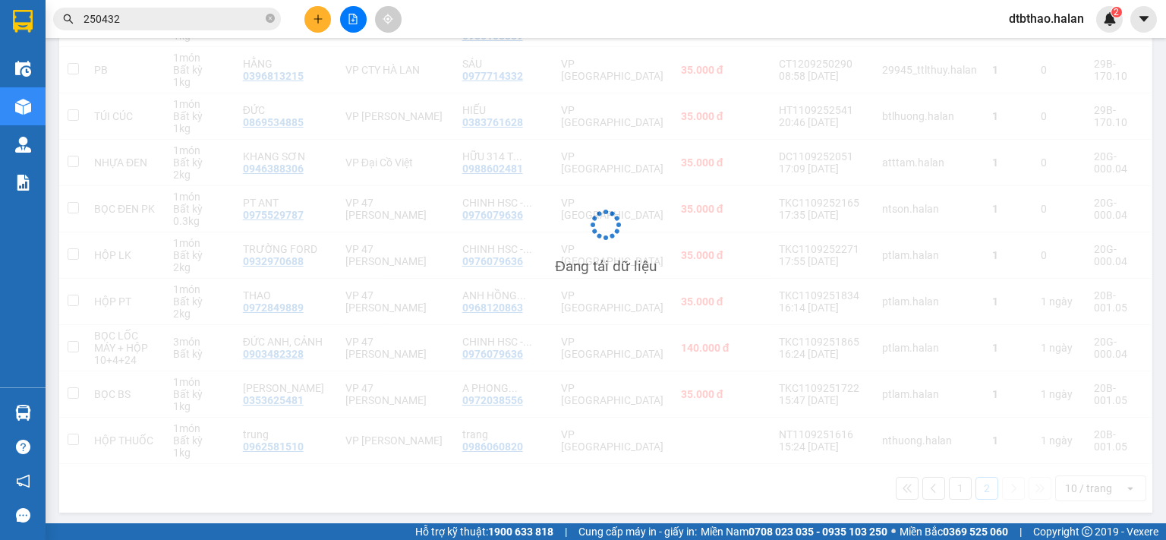
scroll to position [70, 0]
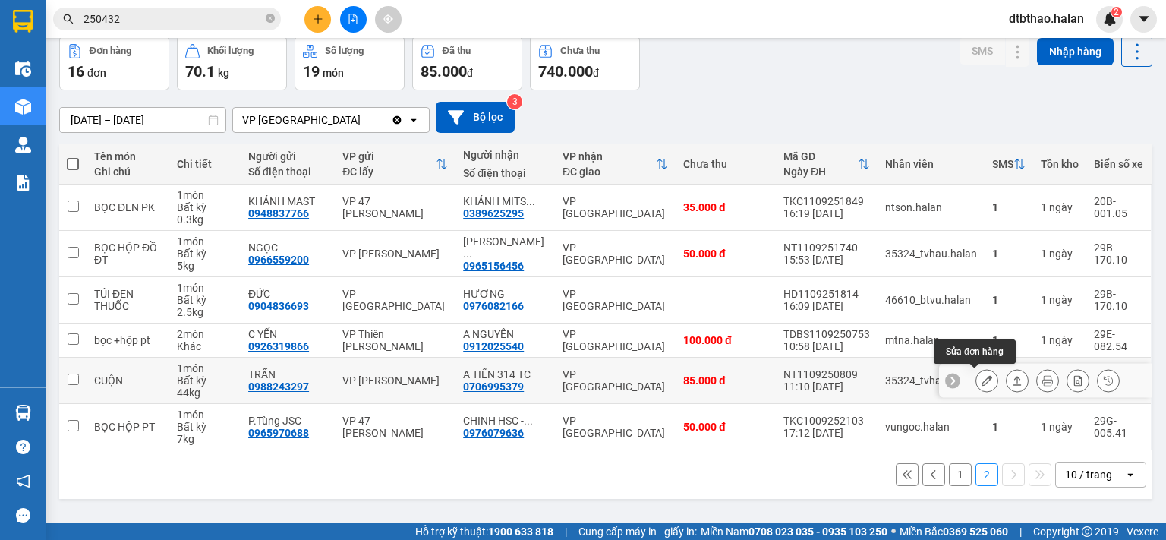
click at [982, 379] on icon at bounding box center [987, 380] width 11 height 11
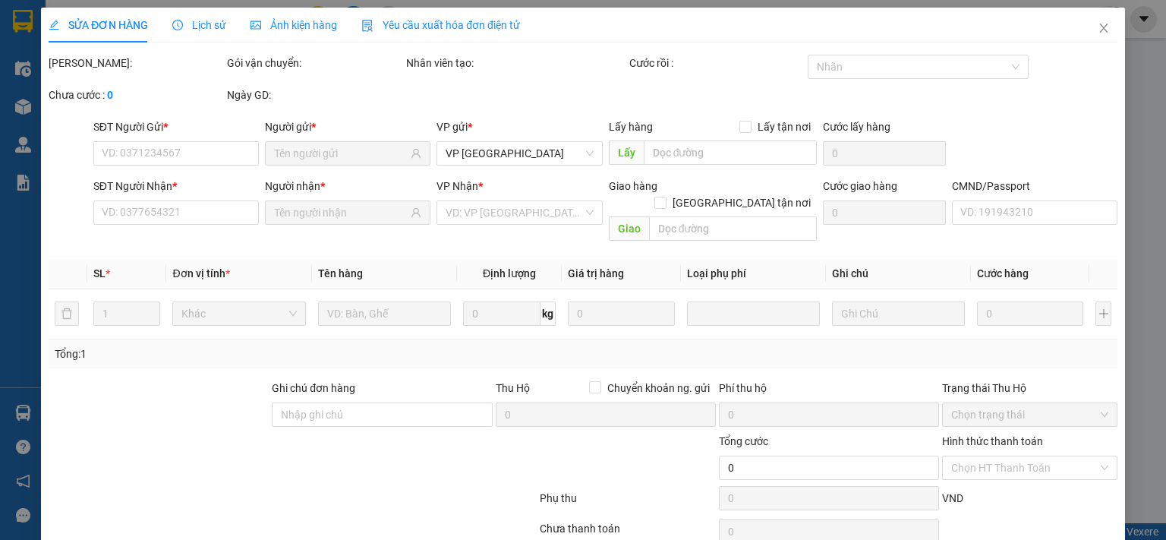
type input "0988243297"
type input "TRẤN"
type input "0706995379"
type input "A TIẾN 314 TC"
type input "85.000"
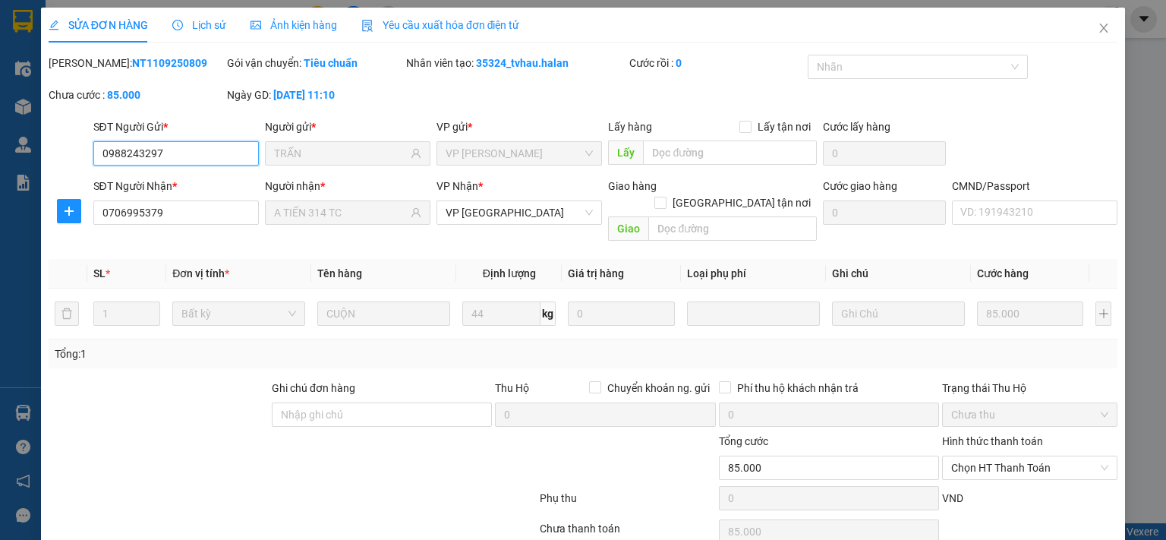
scroll to position [54, 0]
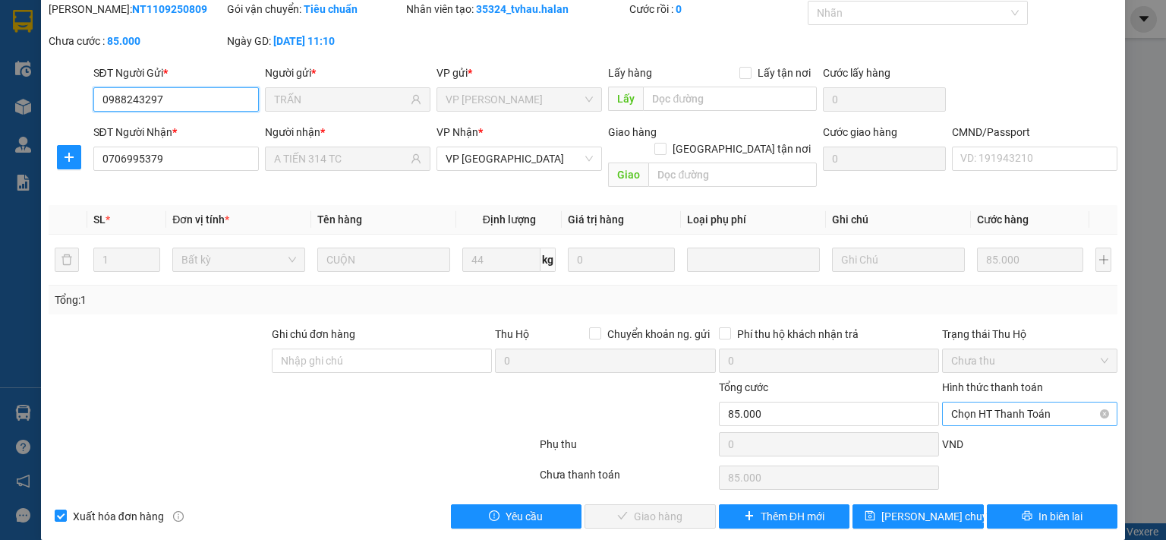
click at [988, 402] on span "Chọn HT Thanh Toán" at bounding box center [1029, 413] width 157 height 23
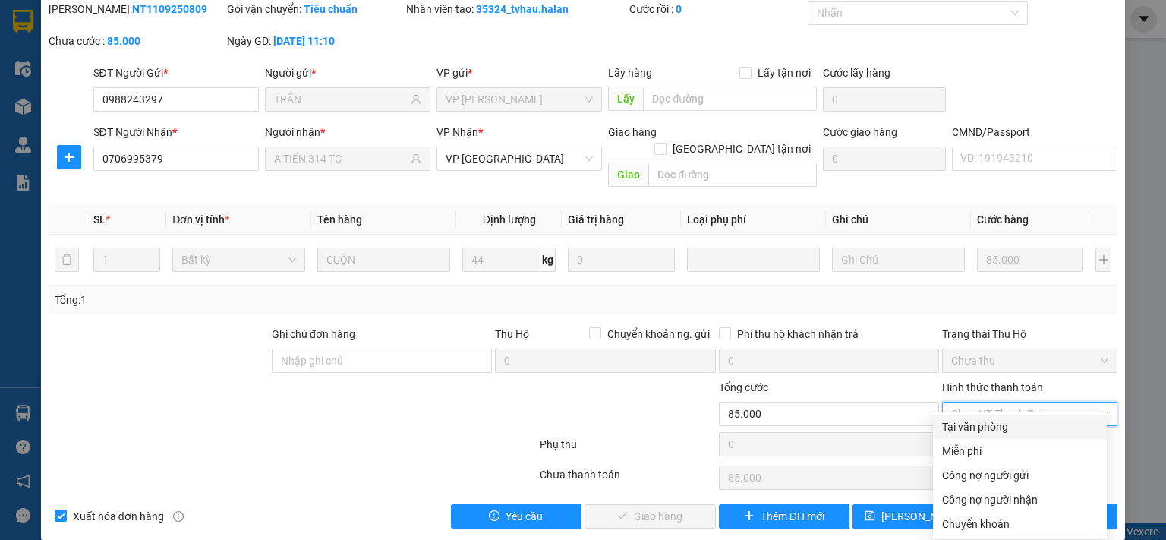
click at [984, 431] on div "Tại văn phòng" at bounding box center [1020, 426] width 156 height 17
type input "0"
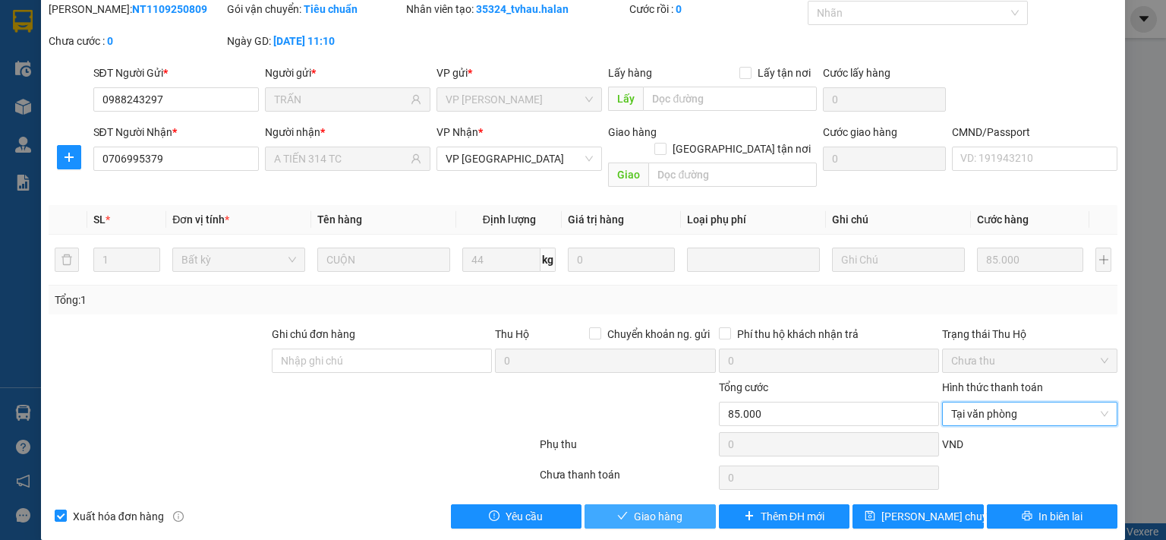
click at [693, 504] on button "Giao hàng" at bounding box center [650, 516] width 131 height 24
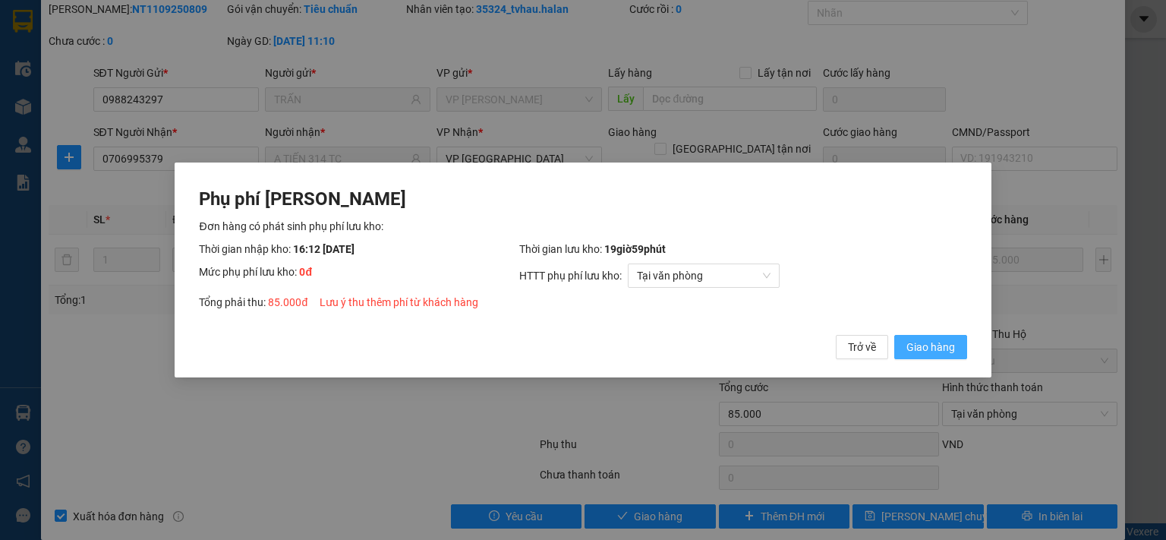
click at [931, 345] on span "Giao hàng" at bounding box center [931, 347] width 49 height 17
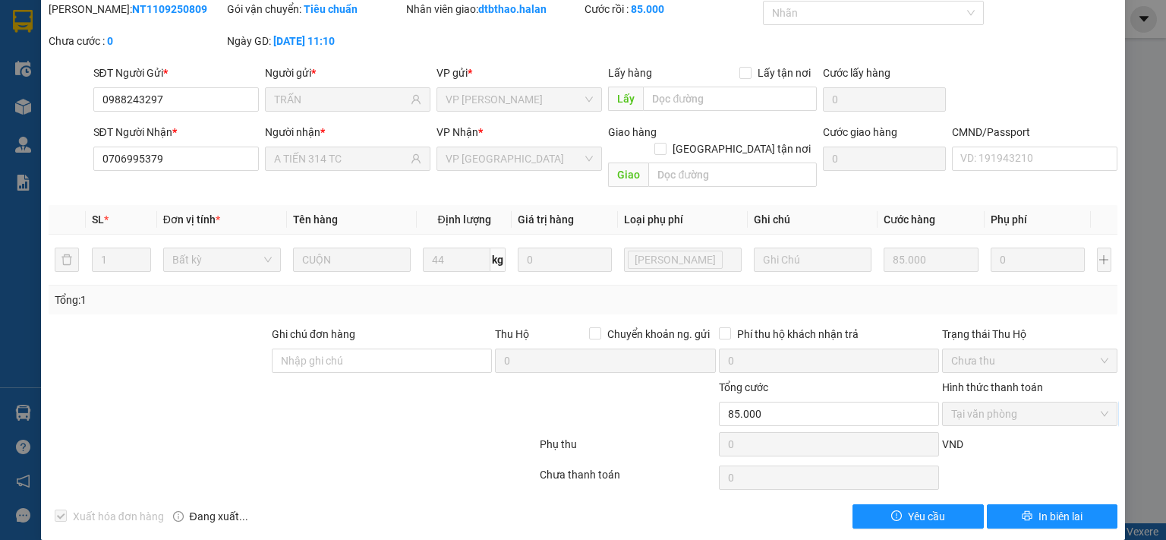
scroll to position [0, 0]
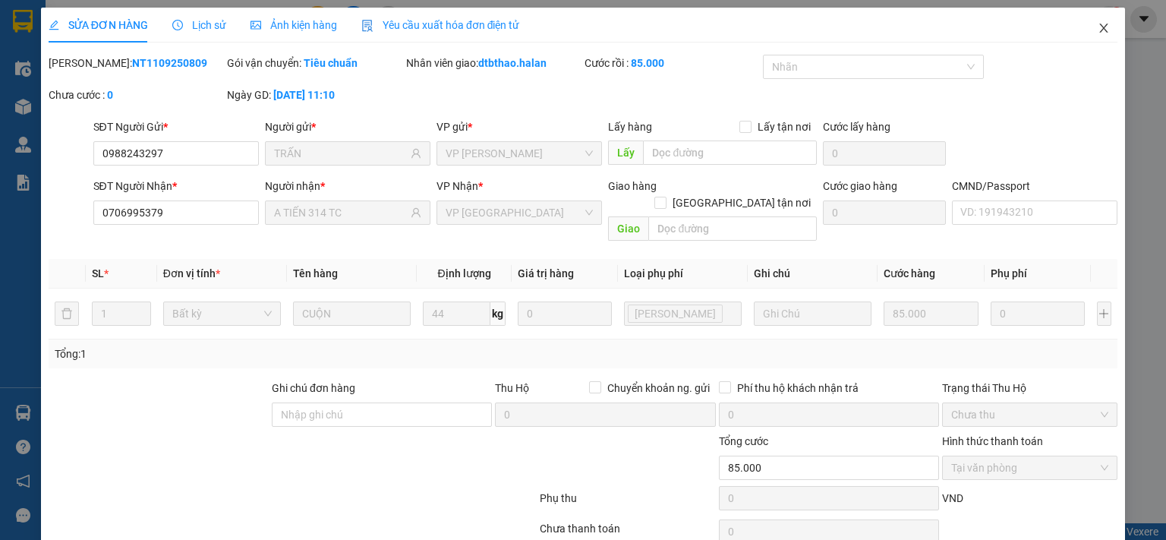
click at [1098, 27] on icon "close" at bounding box center [1104, 28] width 12 height 12
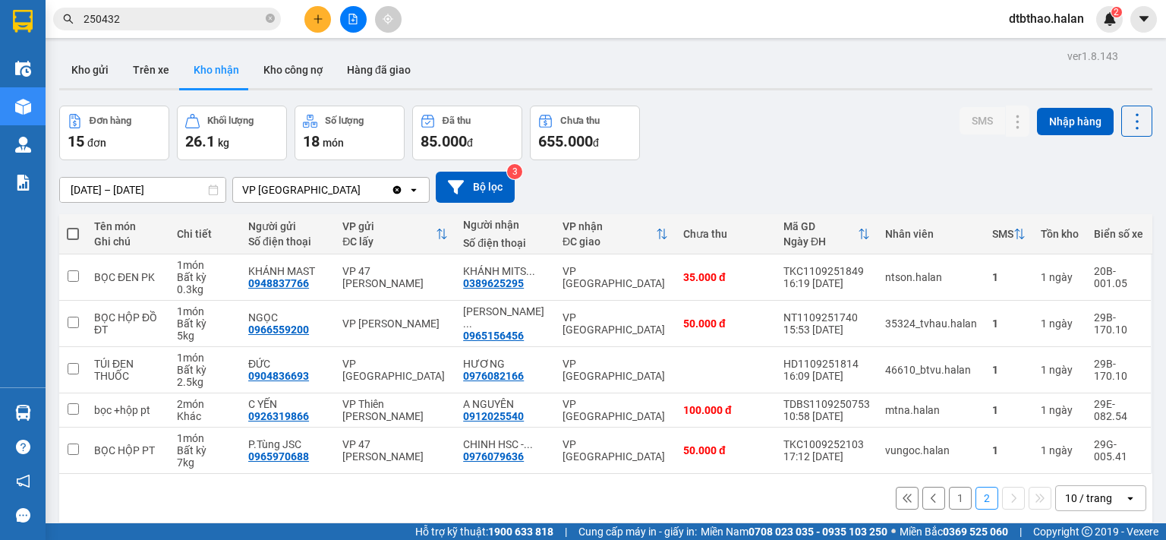
click at [949, 495] on button "1" at bounding box center [960, 498] width 23 height 23
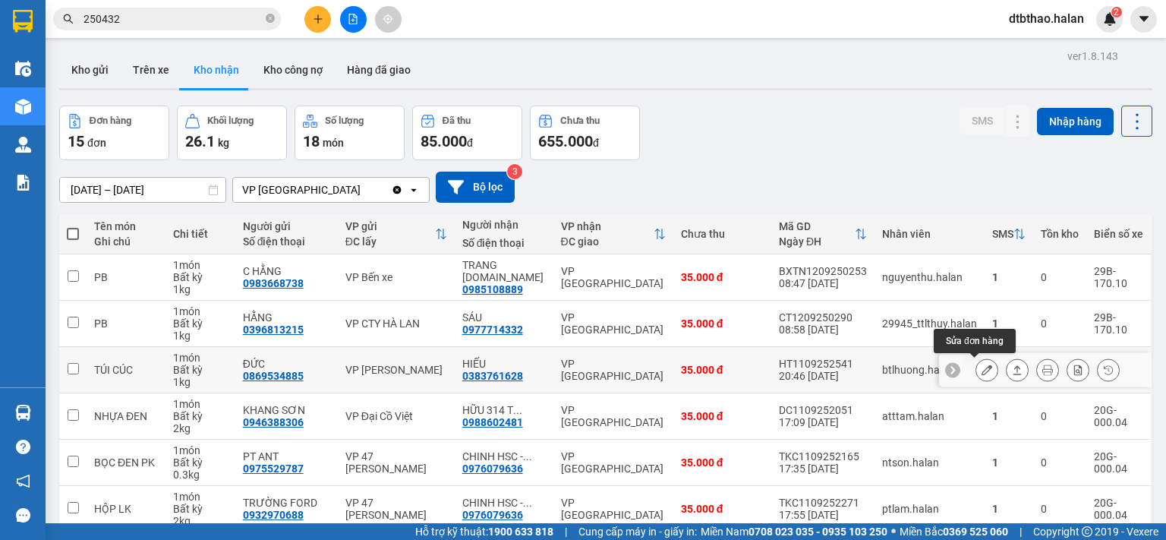
click at [976, 368] on button at bounding box center [986, 370] width 21 height 27
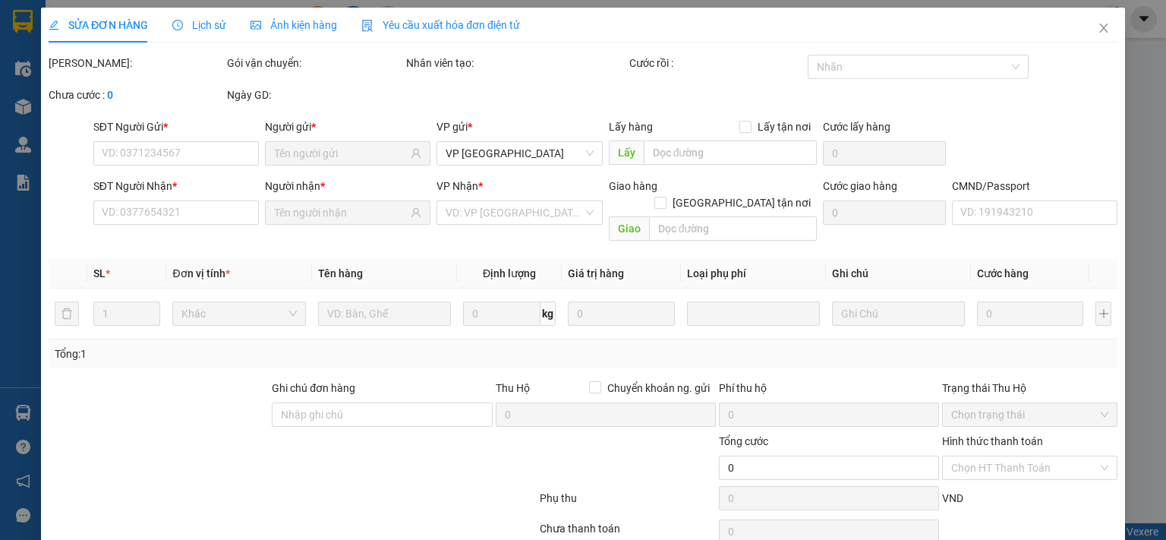
type input "0869534885"
type input "ĐỨC"
type input "0383761628"
type input "HIẾU"
type input "35.000"
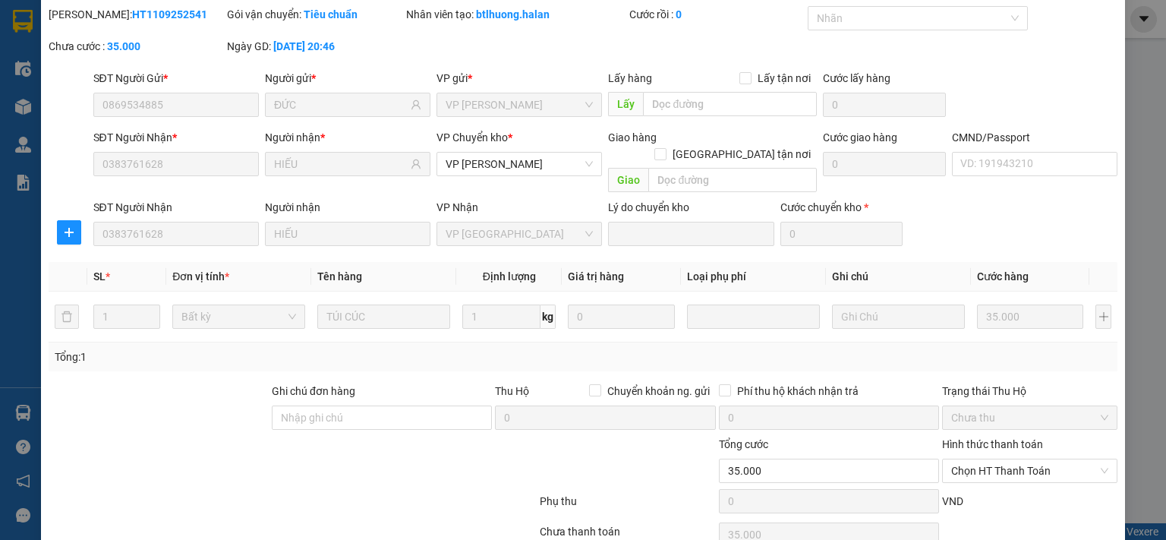
scroll to position [106, 0]
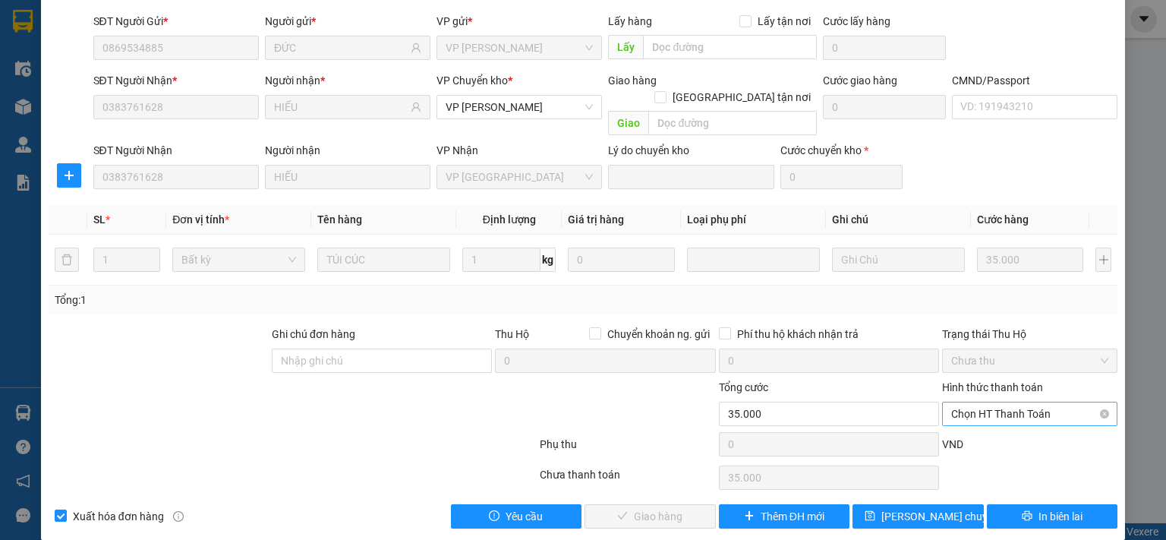
click at [994, 402] on span "Chọn HT Thanh Toán" at bounding box center [1029, 413] width 157 height 23
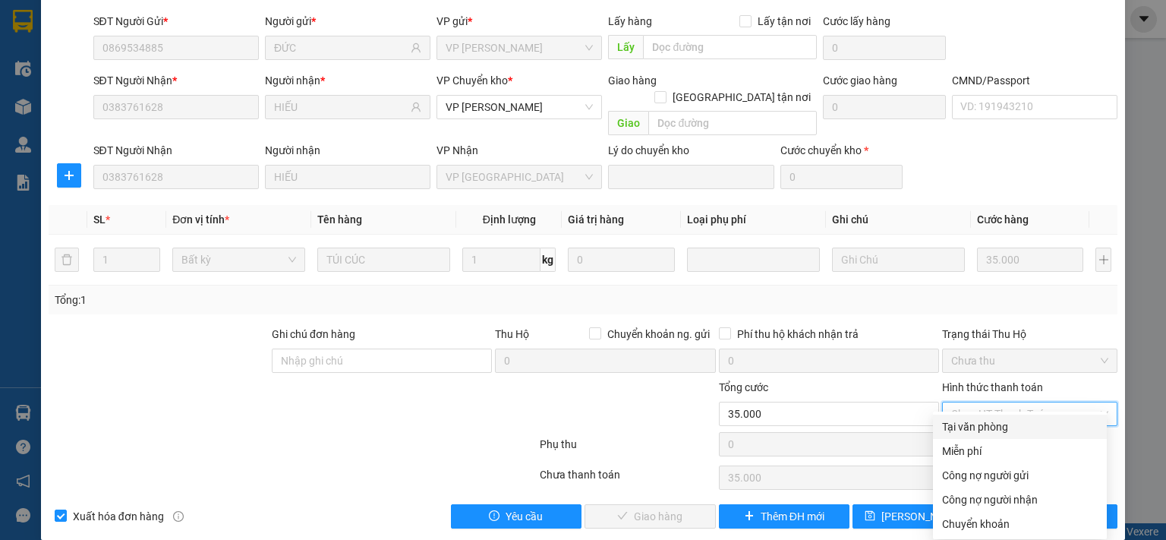
click at [985, 430] on div "Tại văn phòng" at bounding box center [1020, 426] width 156 height 17
type input "0"
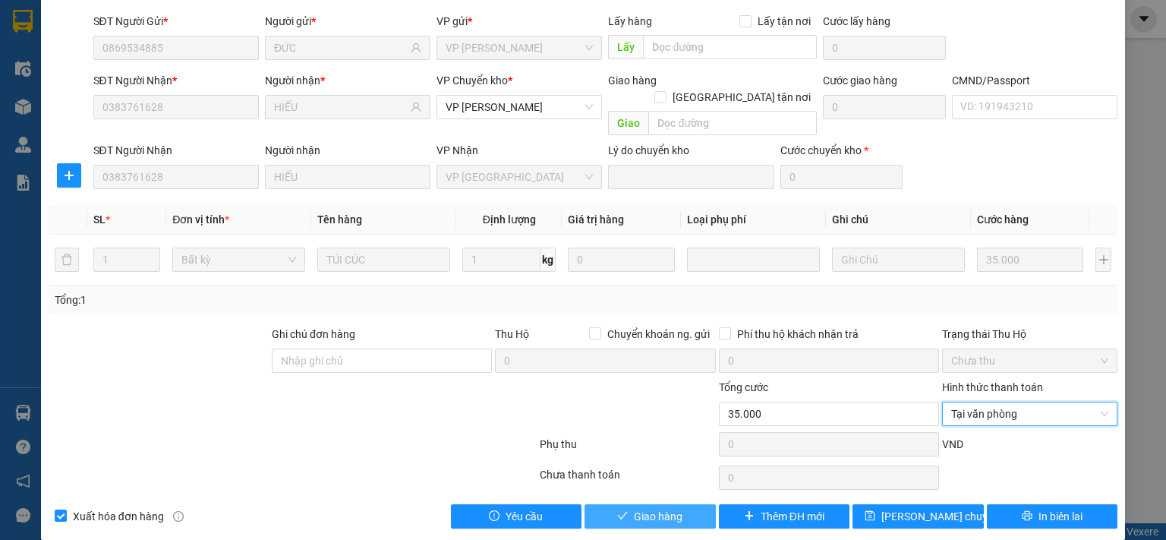
click at [688, 504] on button "Giao hàng" at bounding box center [650, 516] width 131 height 24
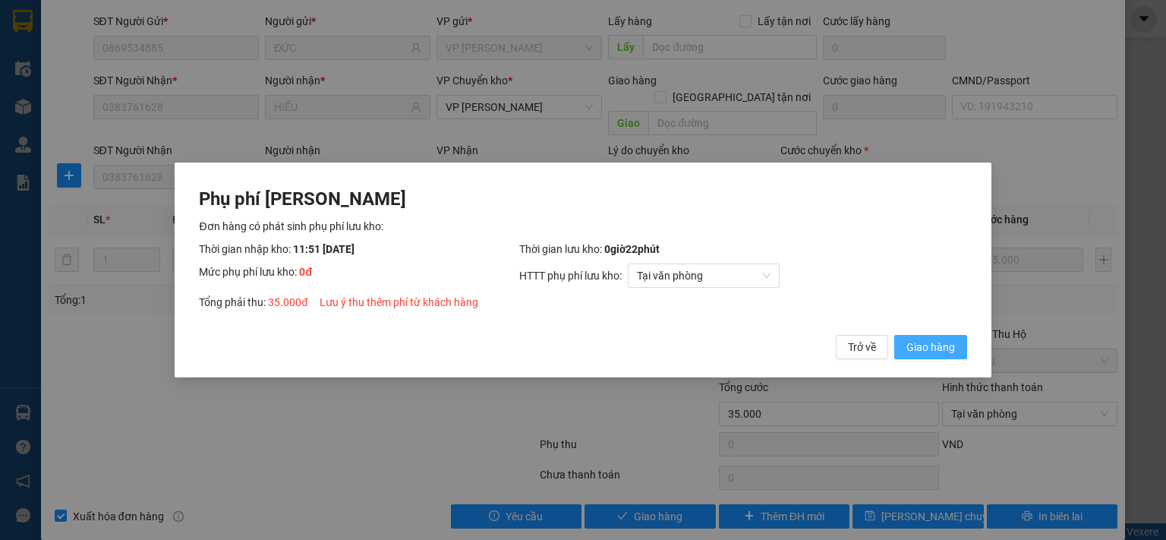
click at [945, 345] on span "Giao hàng" at bounding box center [931, 347] width 49 height 17
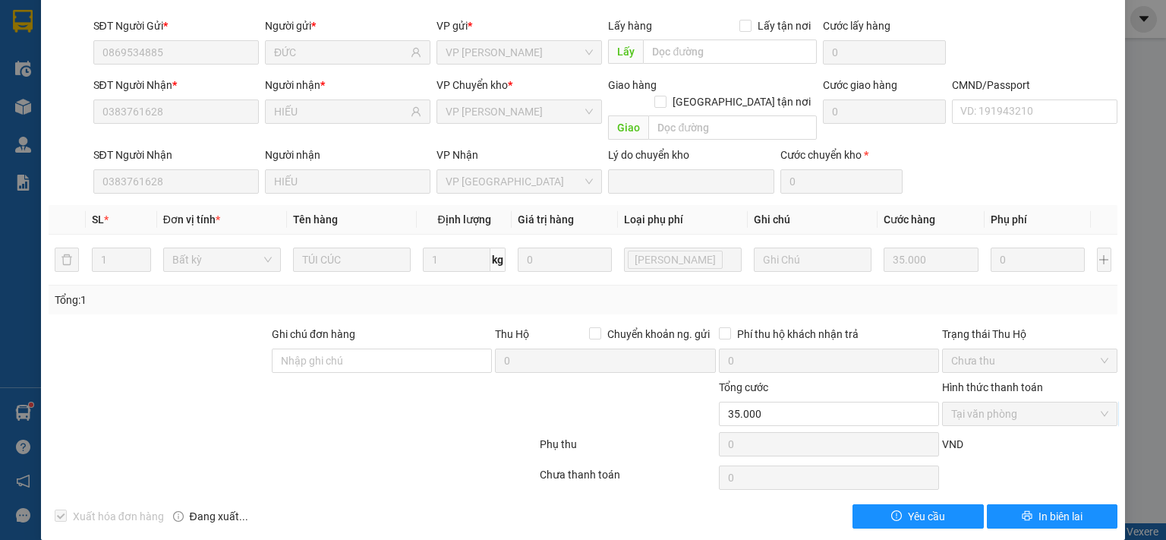
scroll to position [0, 0]
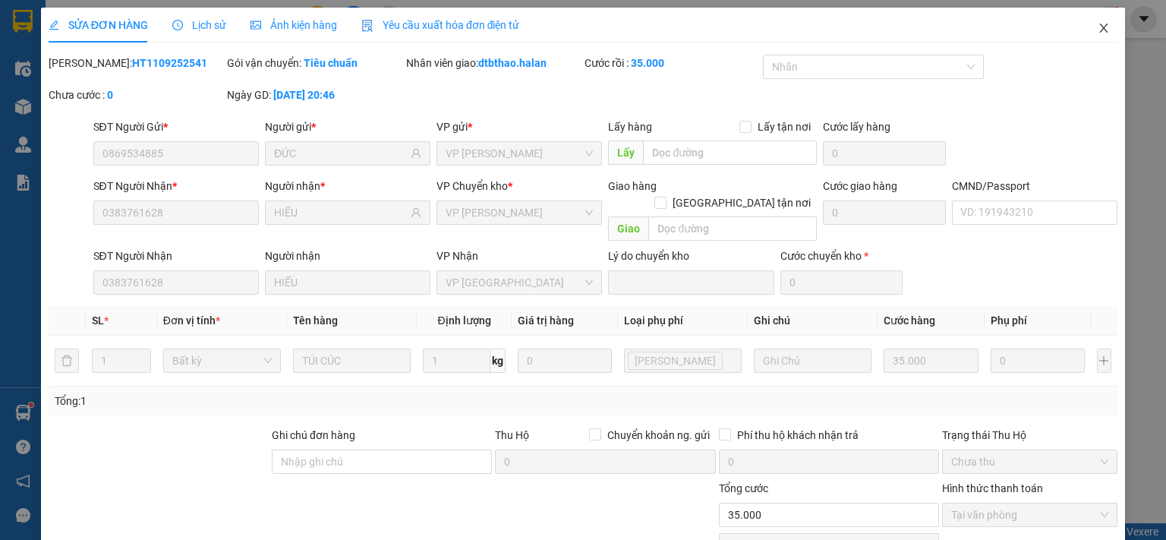
click at [1100, 26] on icon "close" at bounding box center [1104, 28] width 8 height 9
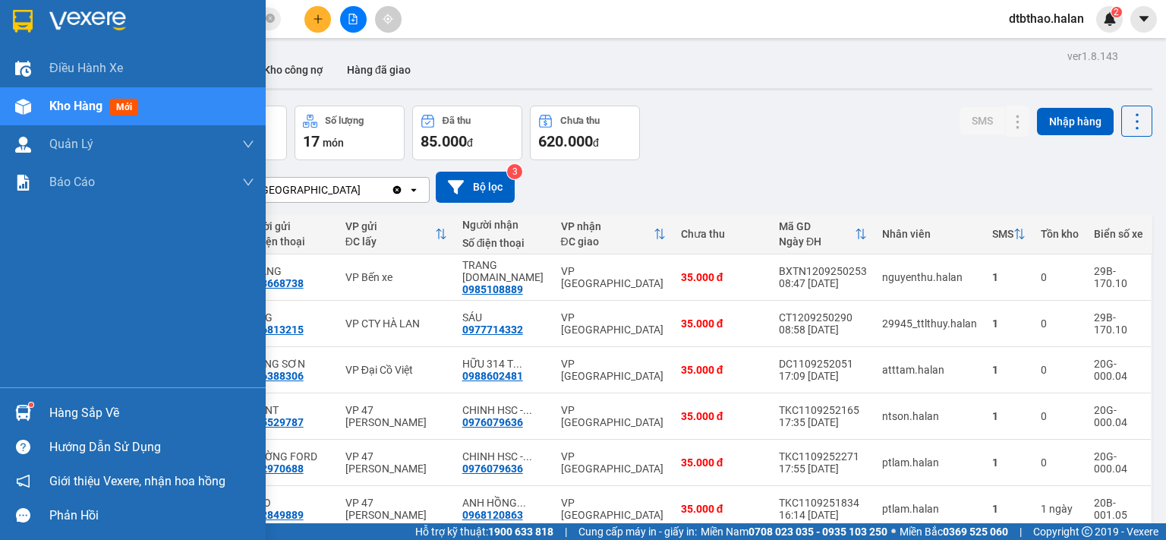
click at [91, 417] on div "Hàng sắp về" at bounding box center [151, 413] width 205 height 23
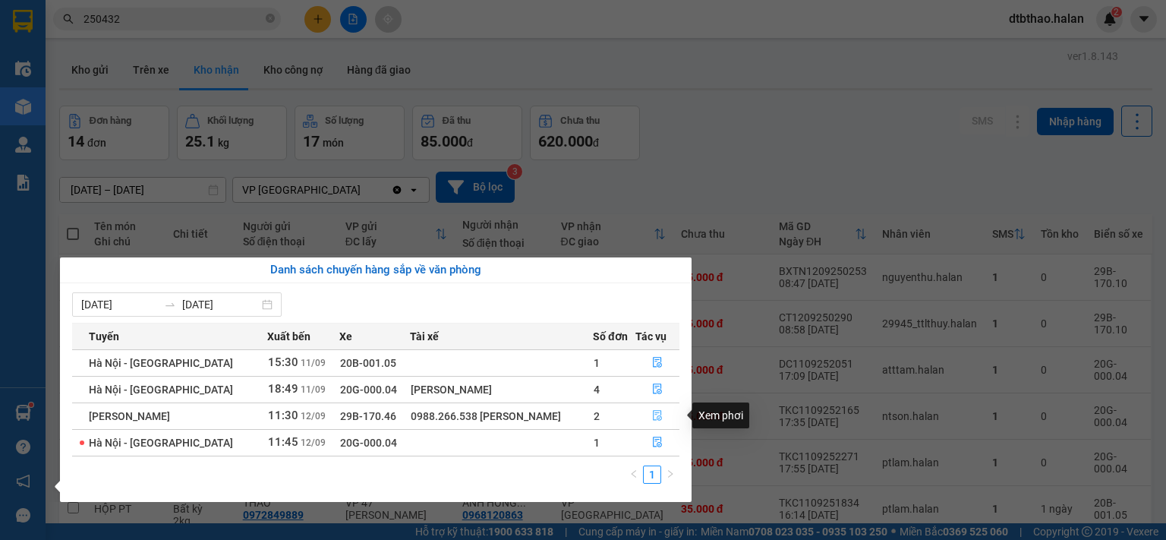
click at [654, 418] on icon "file-done" at bounding box center [657, 415] width 11 height 11
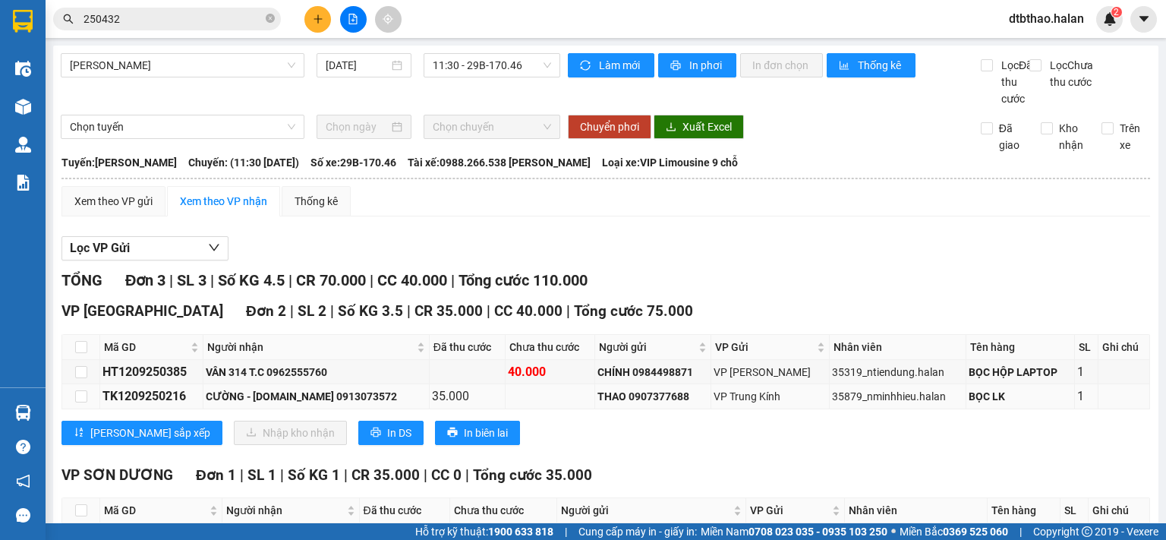
scroll to position [76, 0]
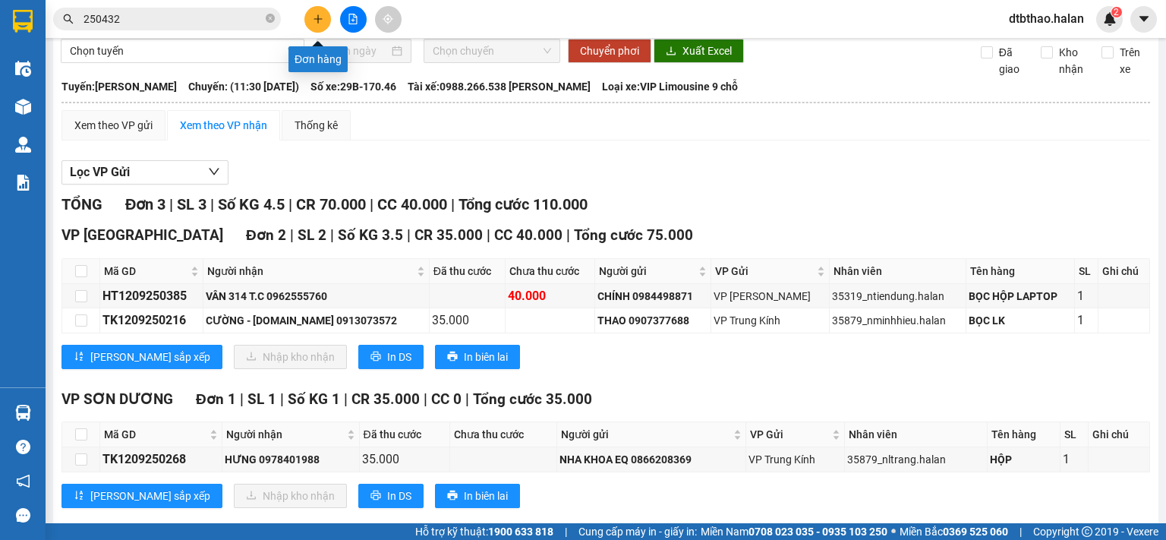
click at [322, 16] on icon "plus" at bounding box center [318, 19] width 11 height 11
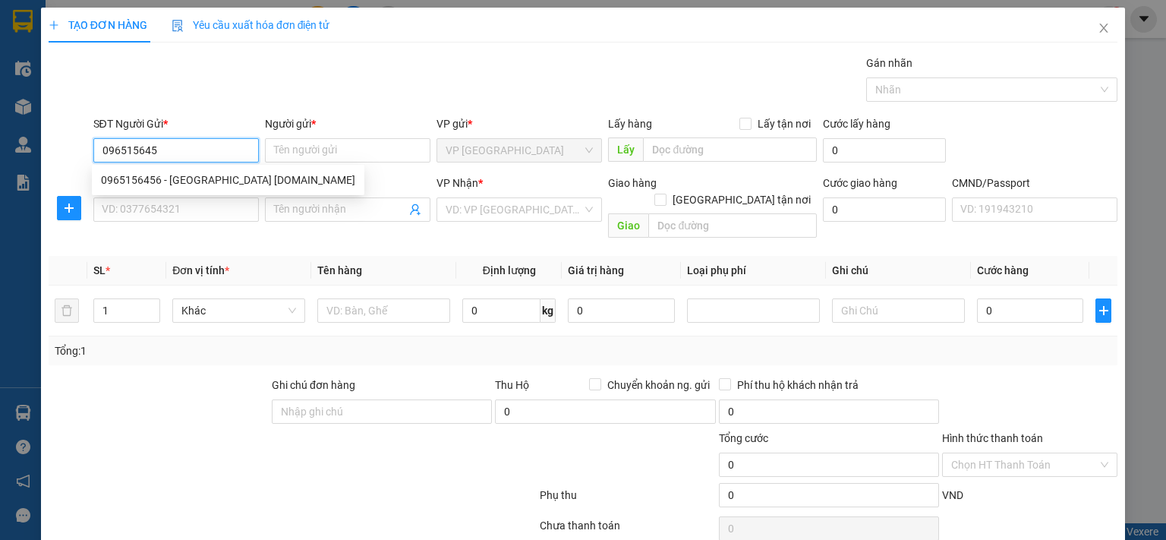
type input "0965156456"
click at [168, 177] on div "0965156456 - [GEOGRAPHIC_DATA] [DOMAIN_NAME]" at bounding box center [228, 180] width 254 height 17
type input "HƯNG VÂN [DOMAIN_NAME]"
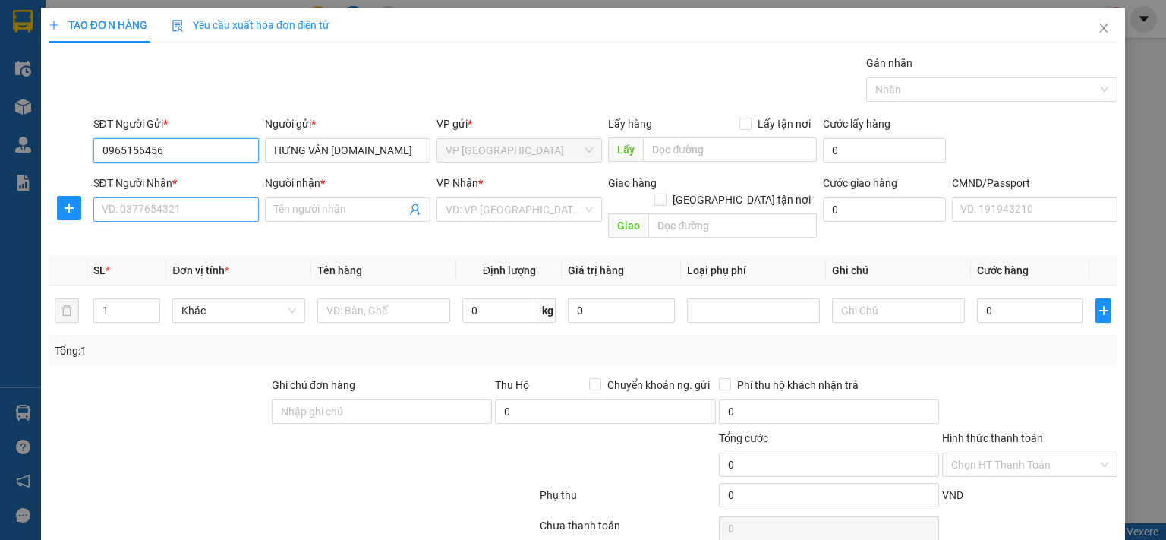
type input "0965156456"
click at [169, 209] on input "SĐT Người Nhận *" at bounding box center [176, 209] width 166 height 24
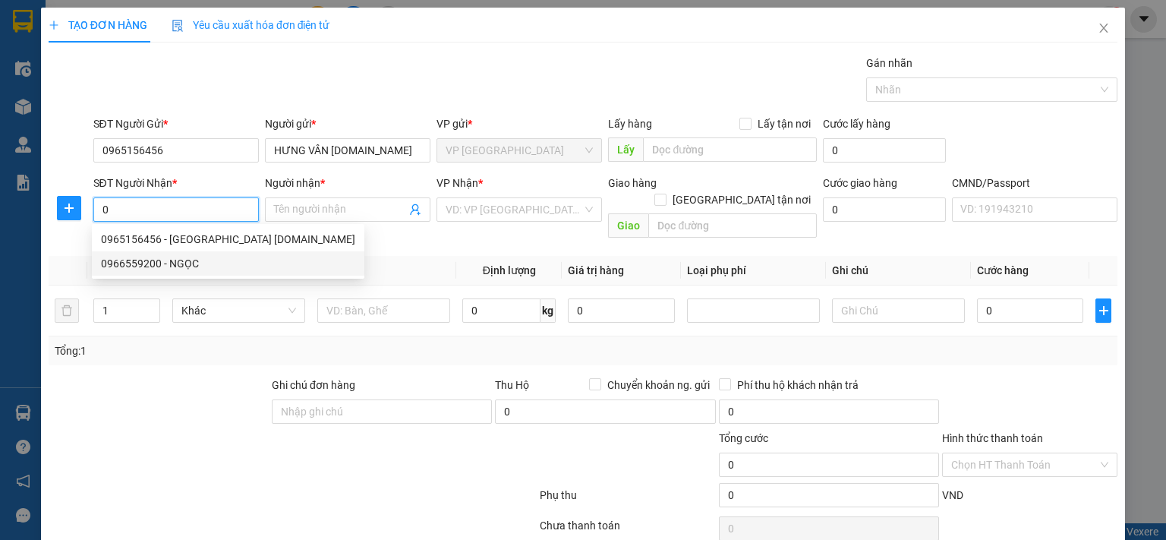
click at [120, 267] on div "0966559200 - NGỌC" at bounding box center [228, 263] width 254 height 17
type input "0966559200"
type input "NGỌC"
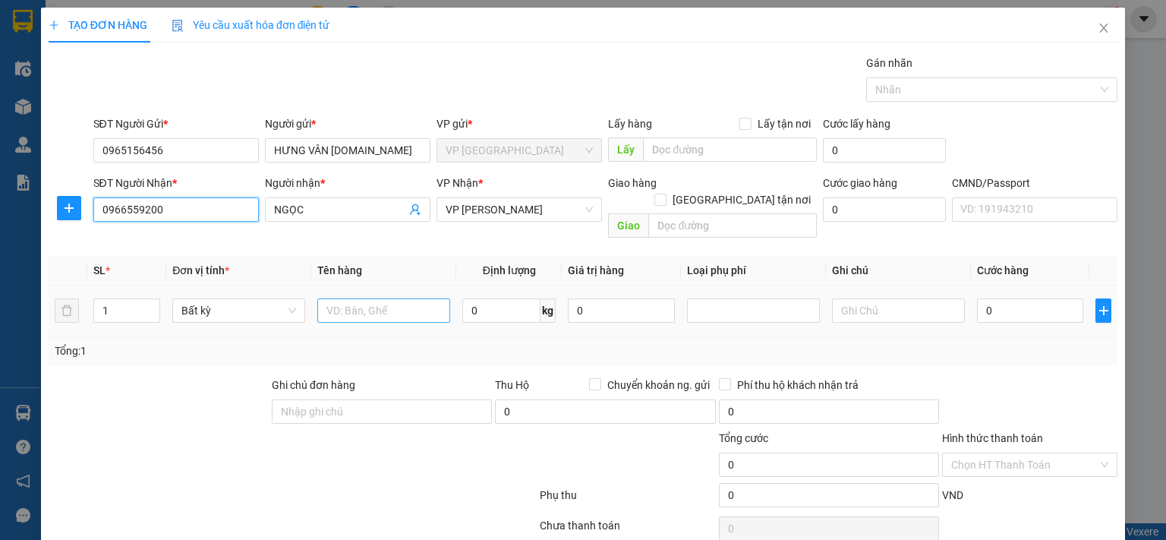
type input "0966559200"
click at [413, 300] on input "text" at bounding box center [383, 310] width 133 height 24
type input "HỘP ĐỎ LK"
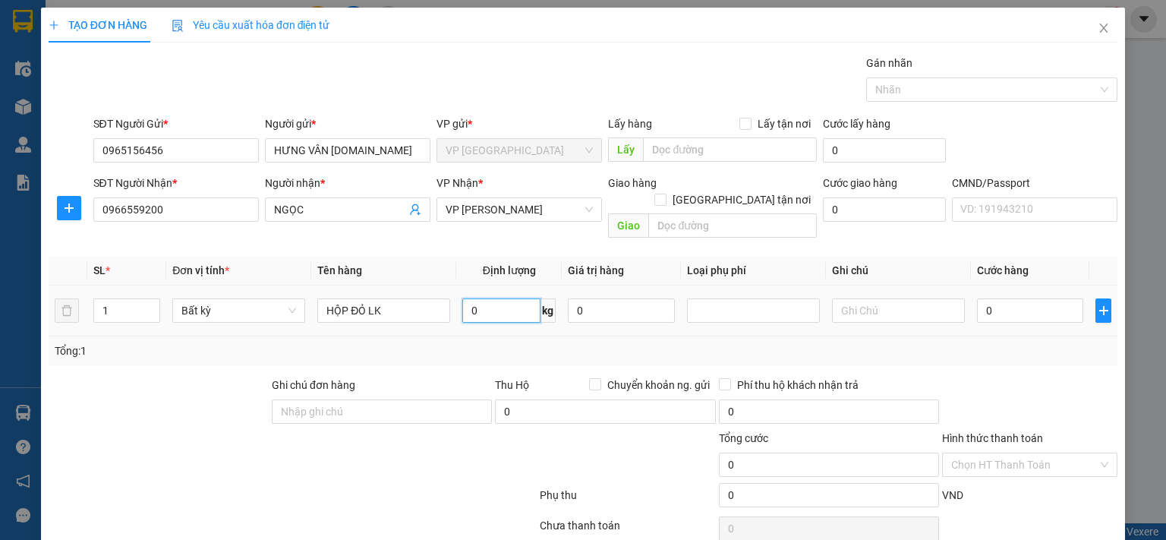
click at [492, 301] on input "0" at bounding box center [501, 310] width 78 height 24
type input "2"
click at [984, 298] on input "0" at bounding box center [1030, 310] width 106 height 24
type input "35.000"
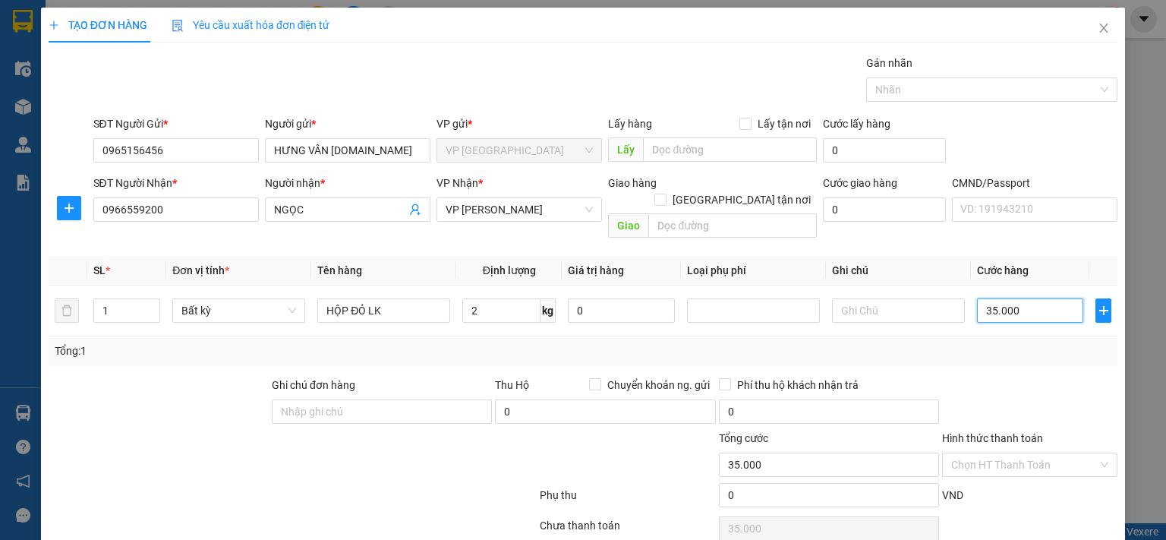
scroll to position [50, 0]
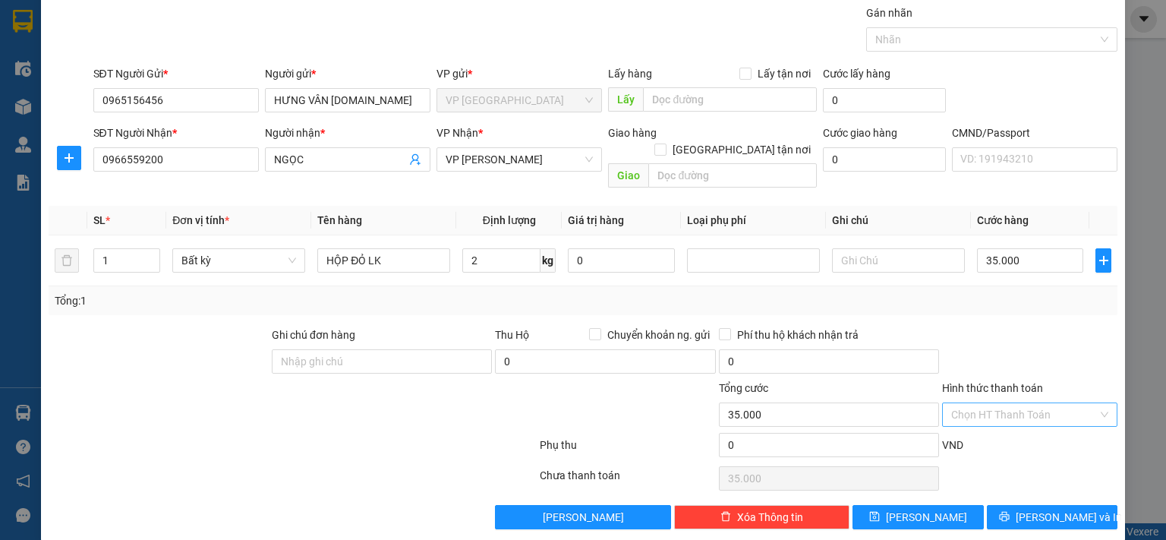
click at [1011, 403] on input "Hình thức thanh toán" at bounding box center [1024, 414] width 147 height 23
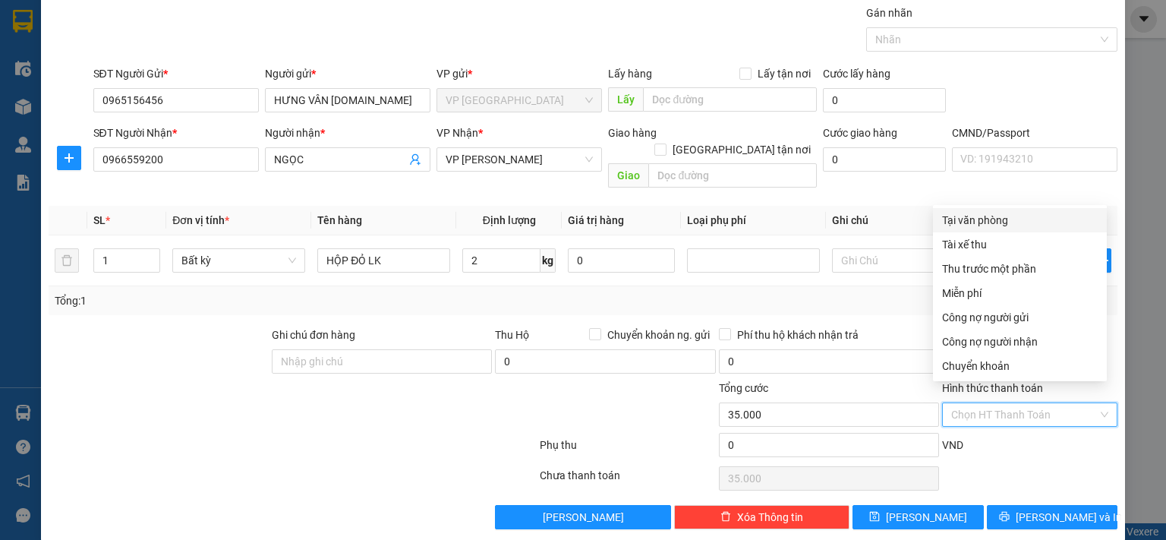
click at [987, 221] on div "Tại văn phòng" at bounding box center [1020, 220] width 156 height 17
type input "0"
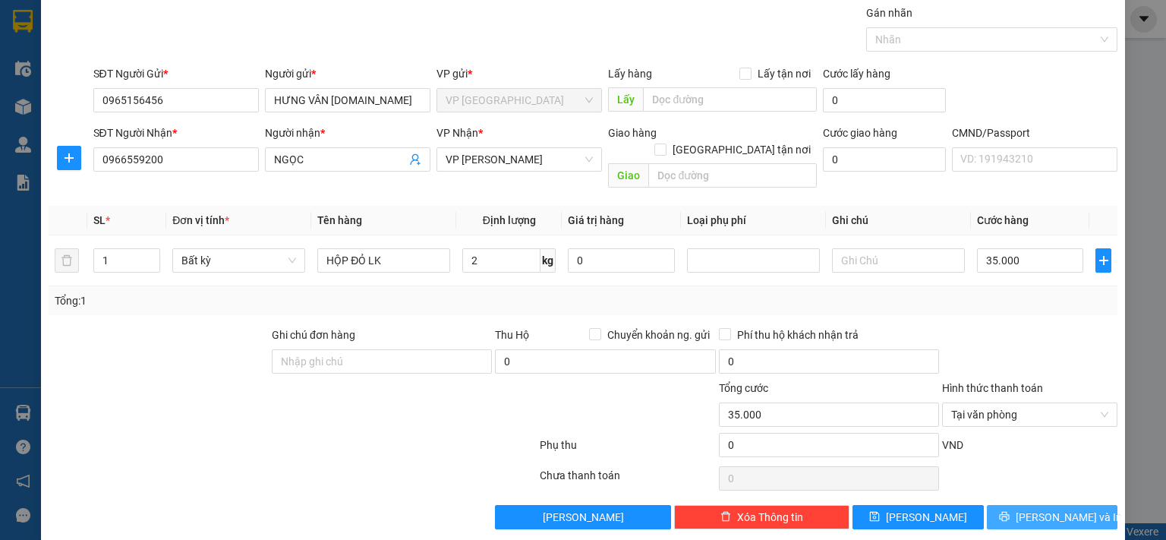
click at [1028, 509] on span "[PERSON_NAME] và In" at bounding box center [1069, 517] width 106 height 17
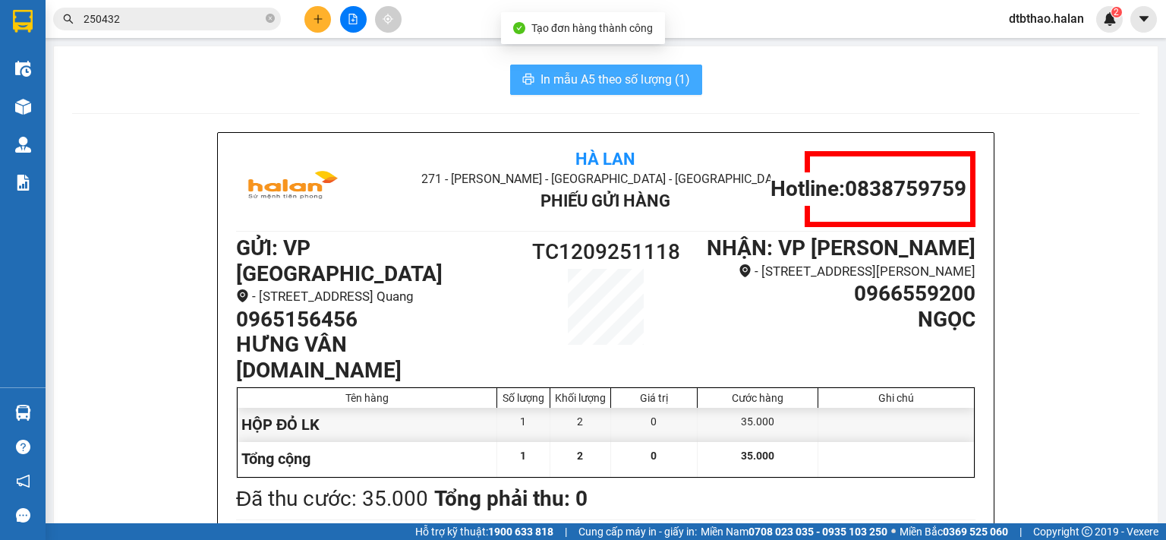
click at [629, 75] on span "In mẫu A5 theo số lượng (1)" at bounding box center [616, 79] width 150 height 19
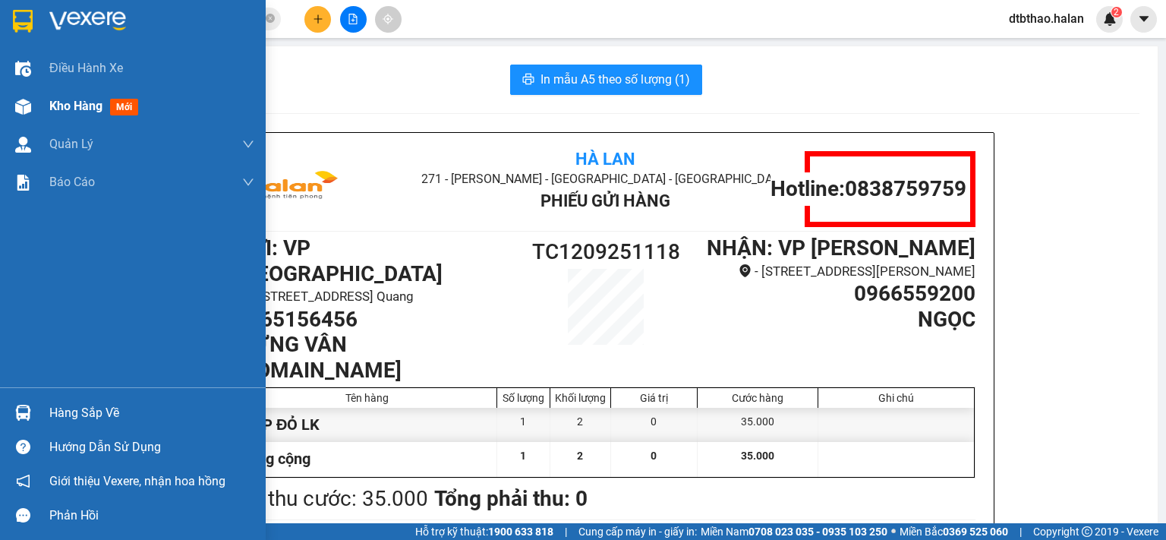
click at [68, 107] on span "Kho hàng" at bounding box center [75, 106] width 53 height 14
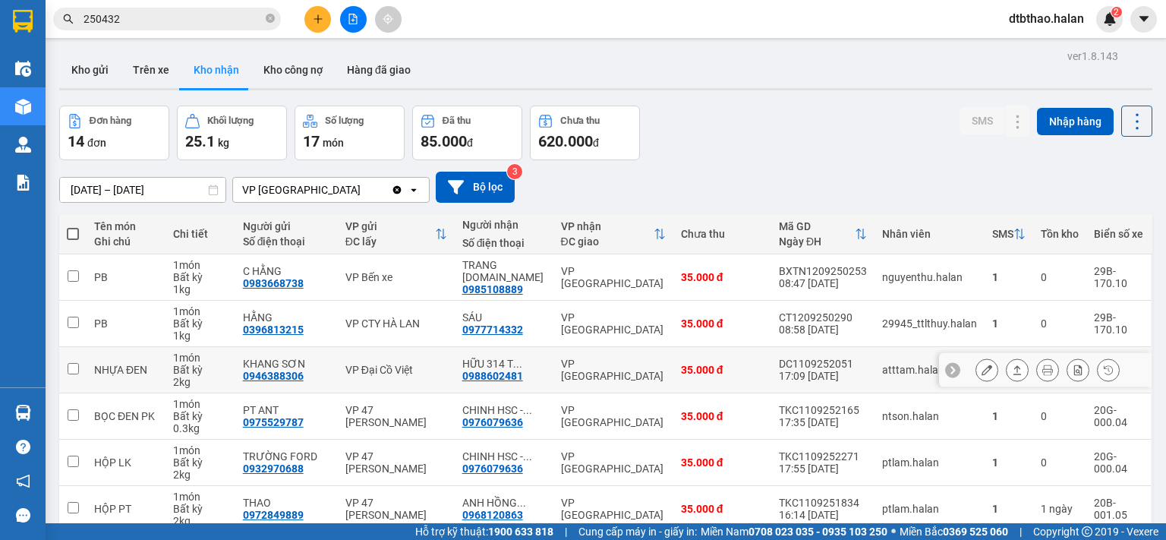
scroll to position [254, 0]
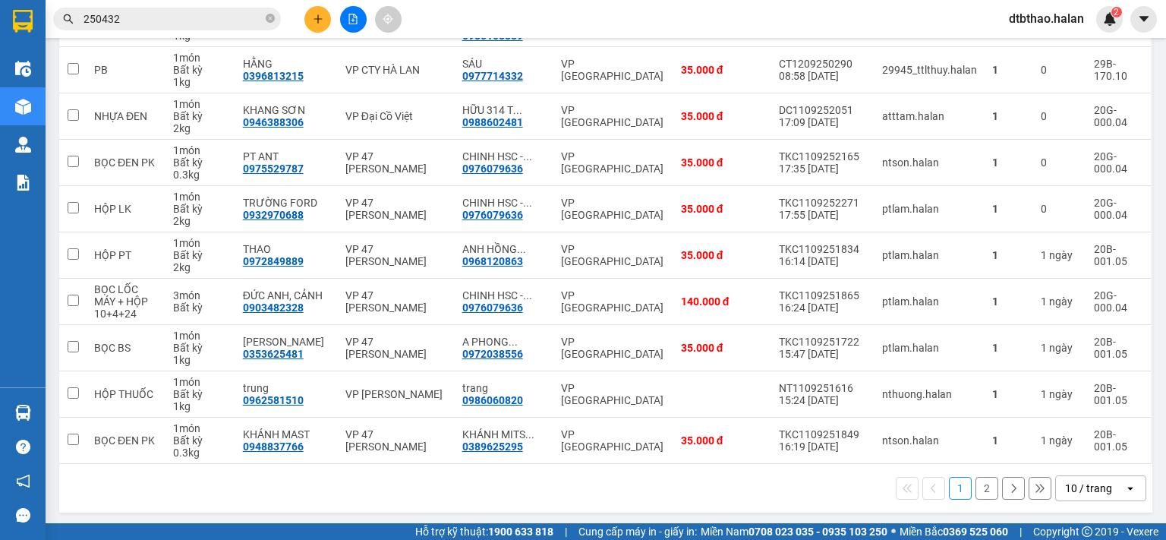
click at [976, 488] on button "2" at bounding box center [987, 488] width 23 height 23
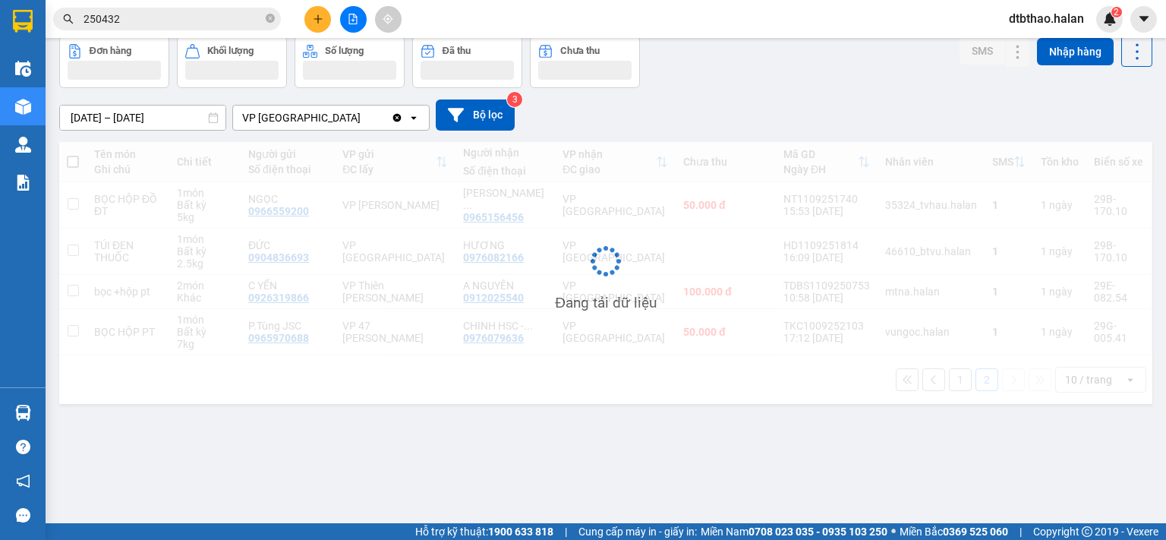
scroll to position [70, 0]
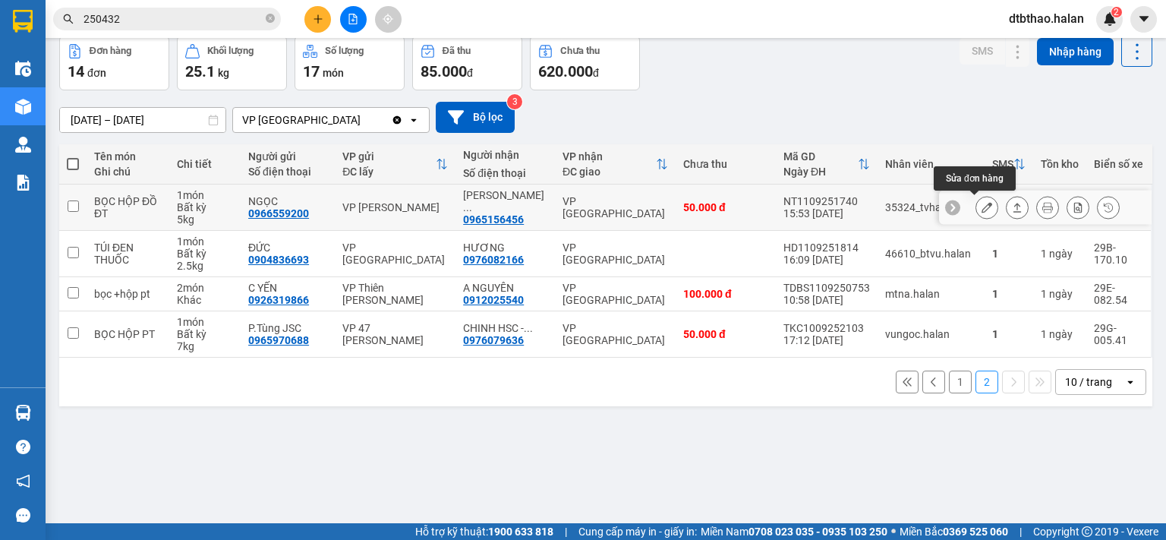
click at [982, 207] on icon at bounding box center [987, 207] width 11 height 11
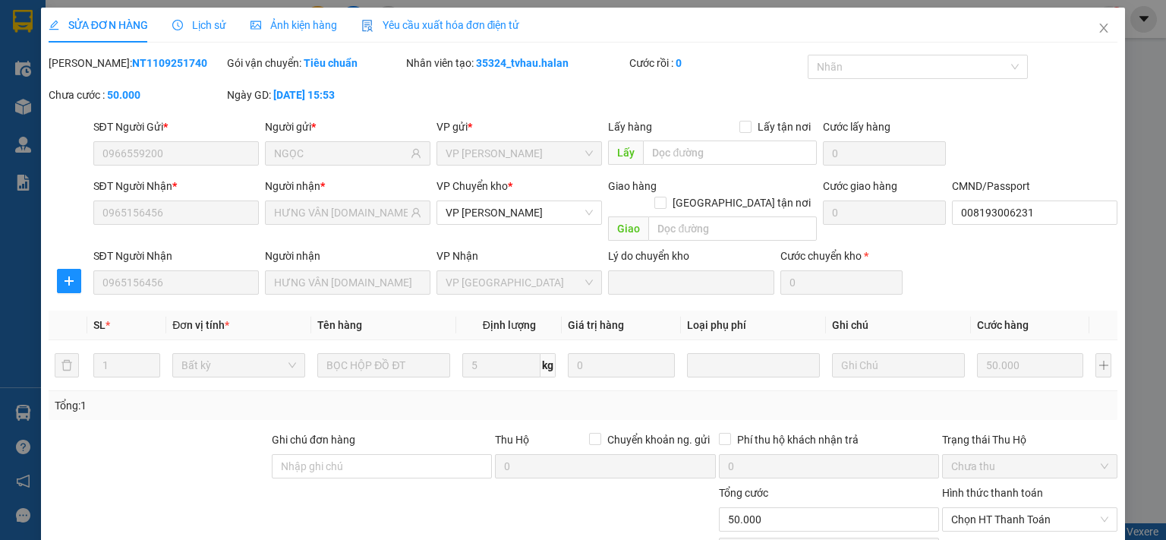
type input "0966559200"
type input "NGỌC"
type input "0965156456"
type input "HƯNG VÂN [DOMAIN_NAME]"
type input "008193006231"
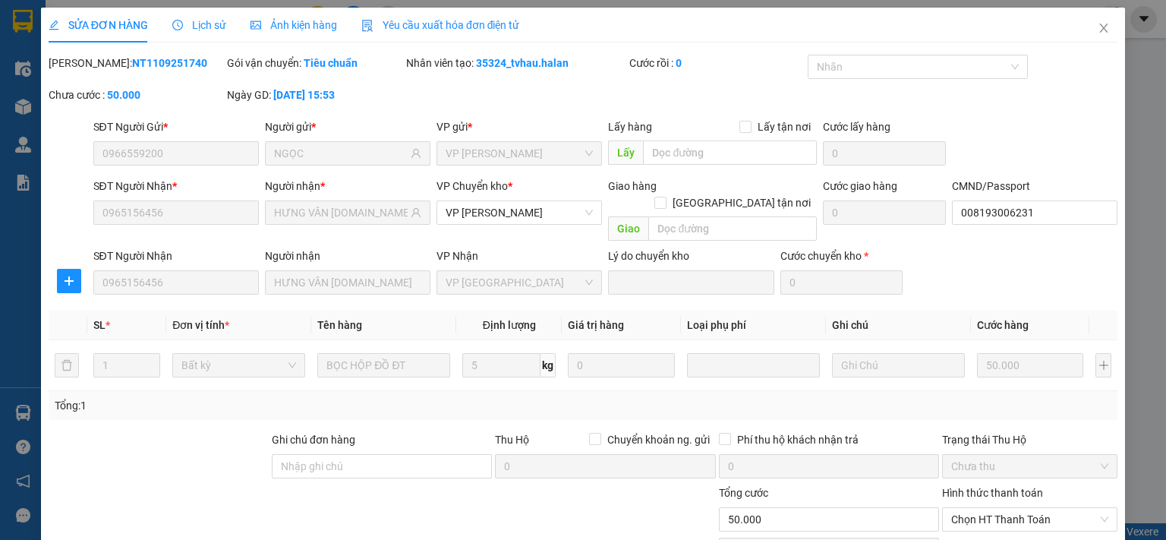
type input "50.000"
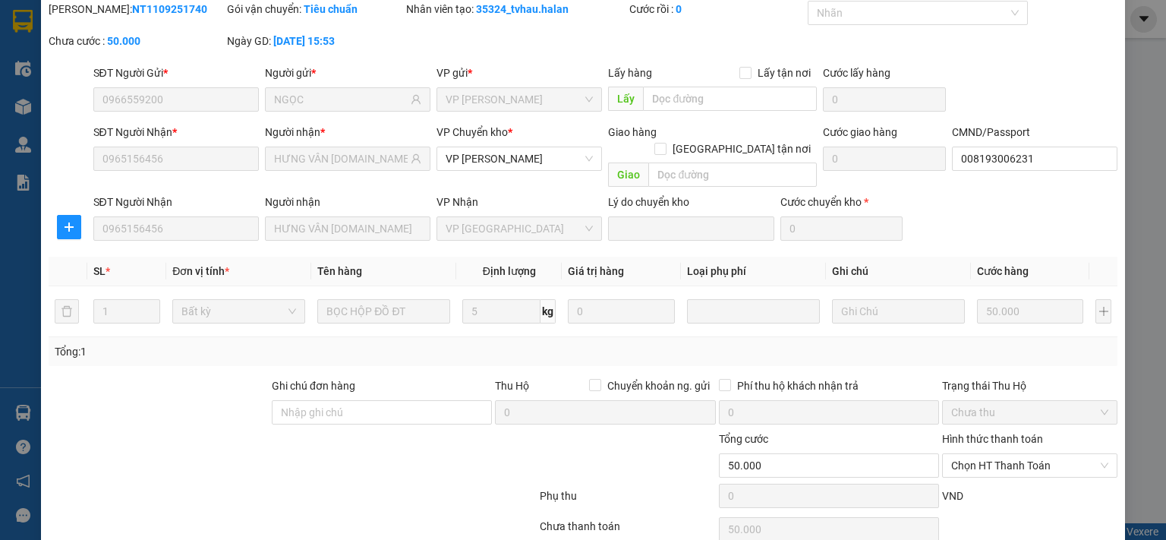
scroll to position [106, 0]
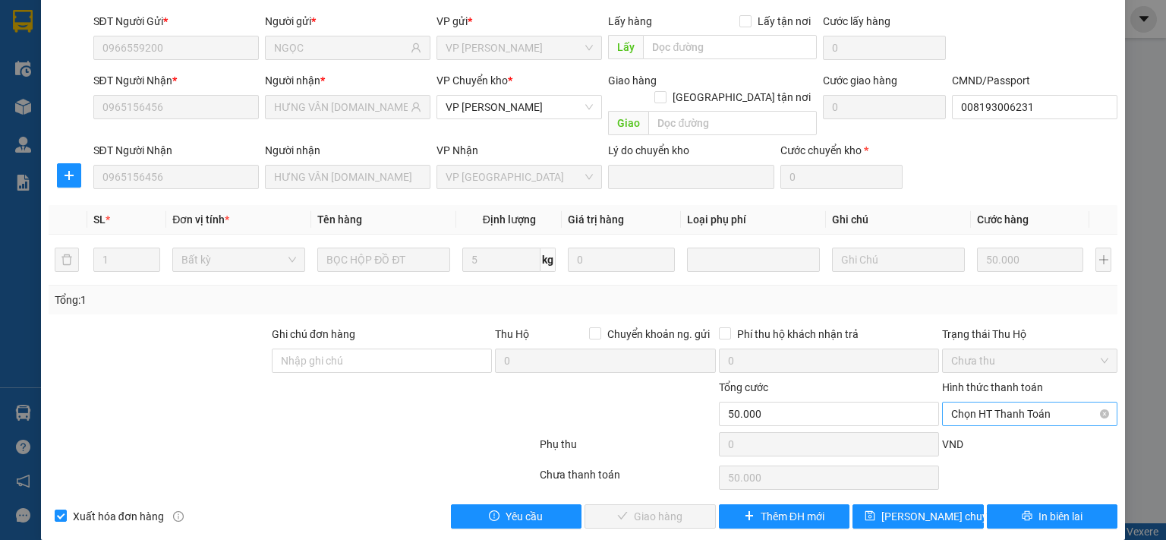
click at [986, 402] on span "Chọn HT Thanh Toán" at bounding box center [1029, 413] width 157 height 23
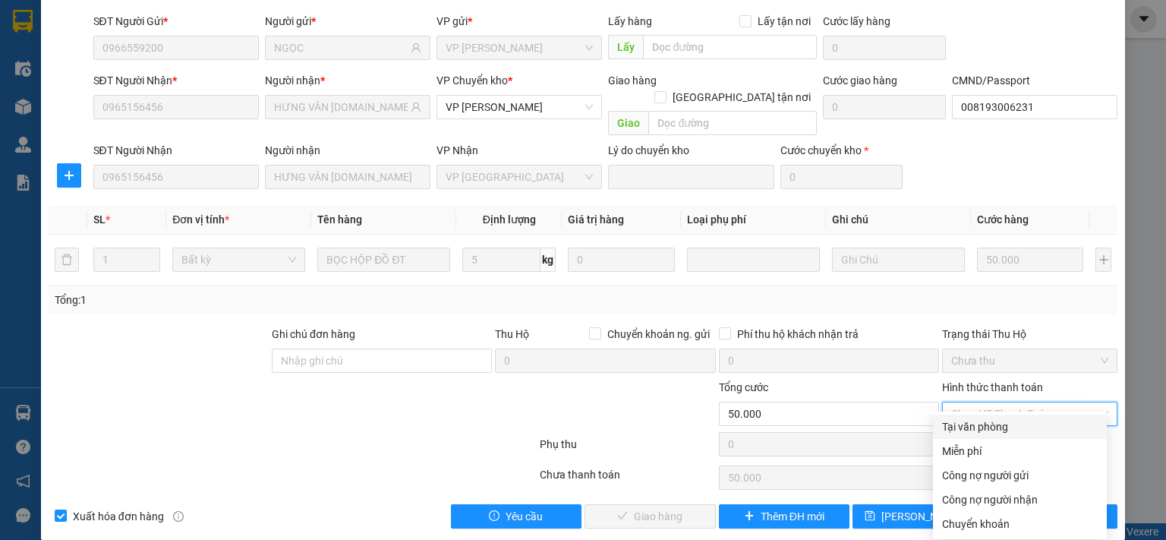
drag, startPoint x: 983, startPoint y: 427, endPoint x: 966, endPoint y: 437, distance: 19.4
click at [981, 427] on div "Tại văn phòng" at bounding box center [1020, 426] width 156 height 17
type input "0"
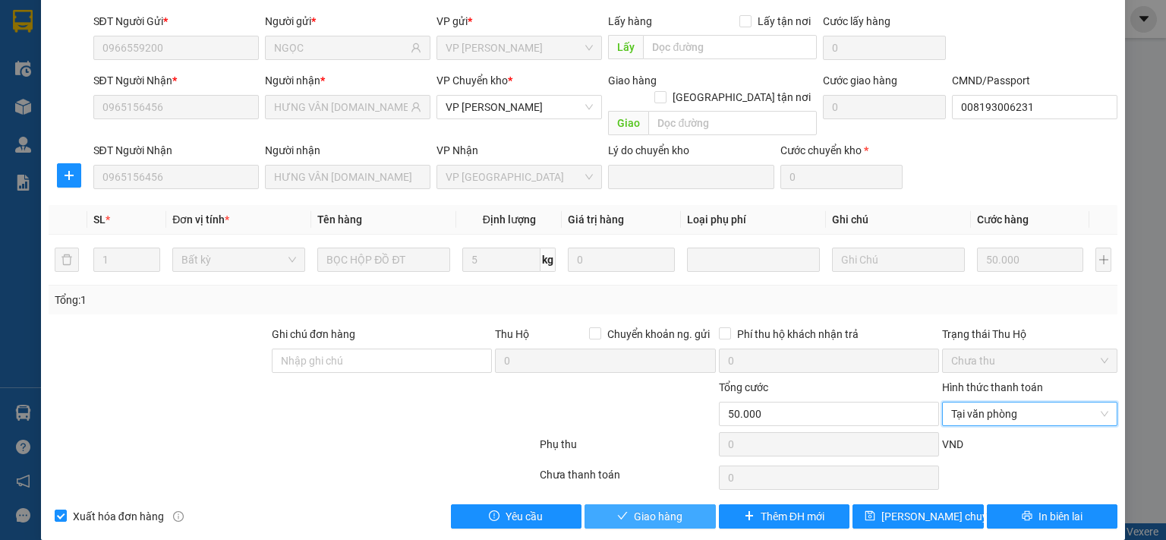
click at [674, 508] on span "Giao hàng" at bounding box center [658, 516] width 49 height 17
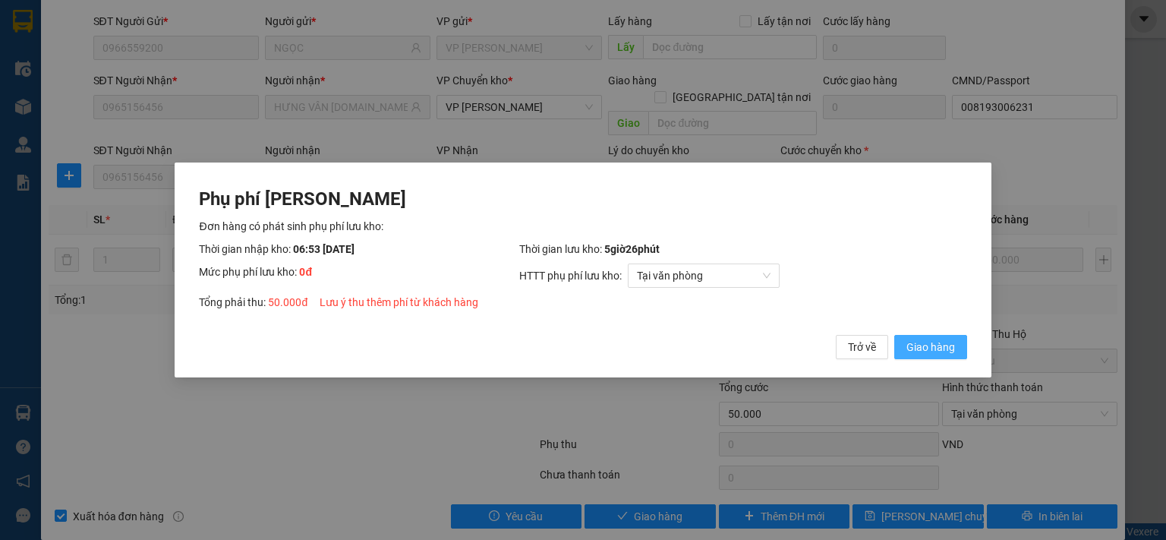
click at [920, 349] on span "Giao hàng" at bounding box center [931, 347] width 49 height 17
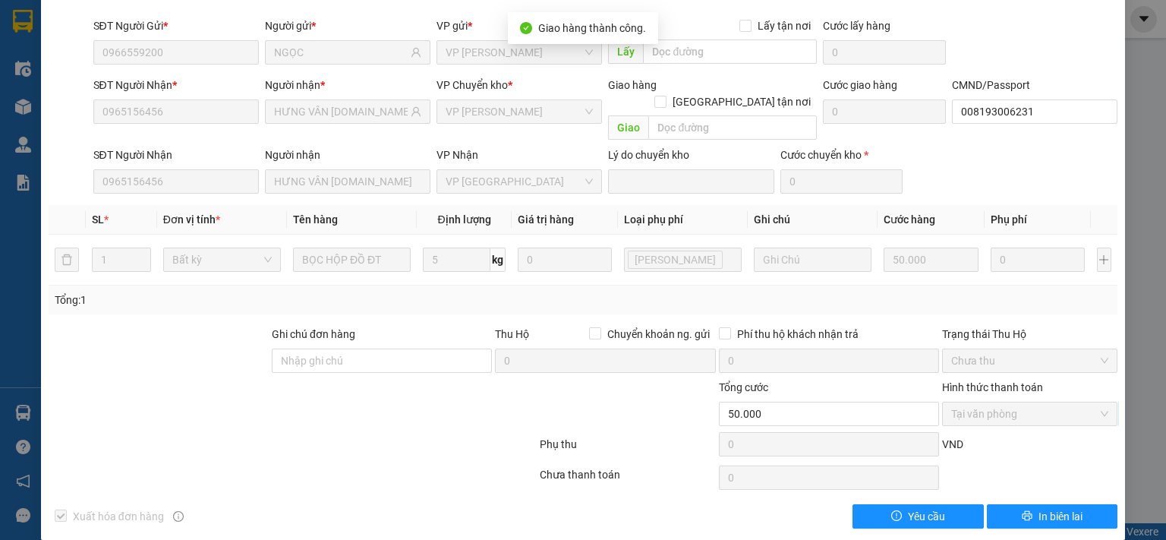
scroll to position [0, 0]
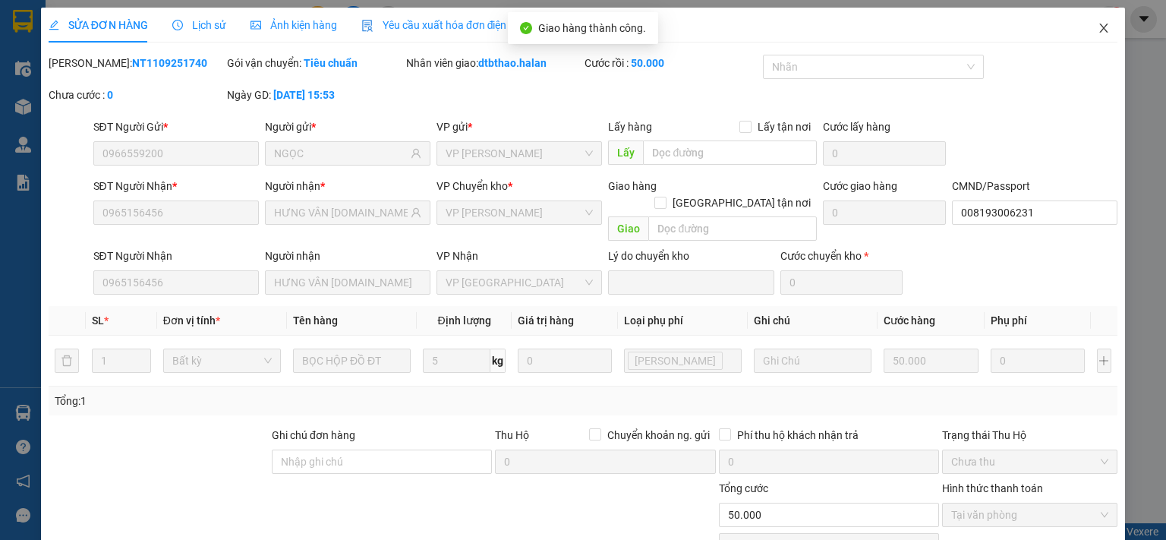
click at [1100, 30] on icon "close" at bounding box center [1104, 28] width 8 height 9
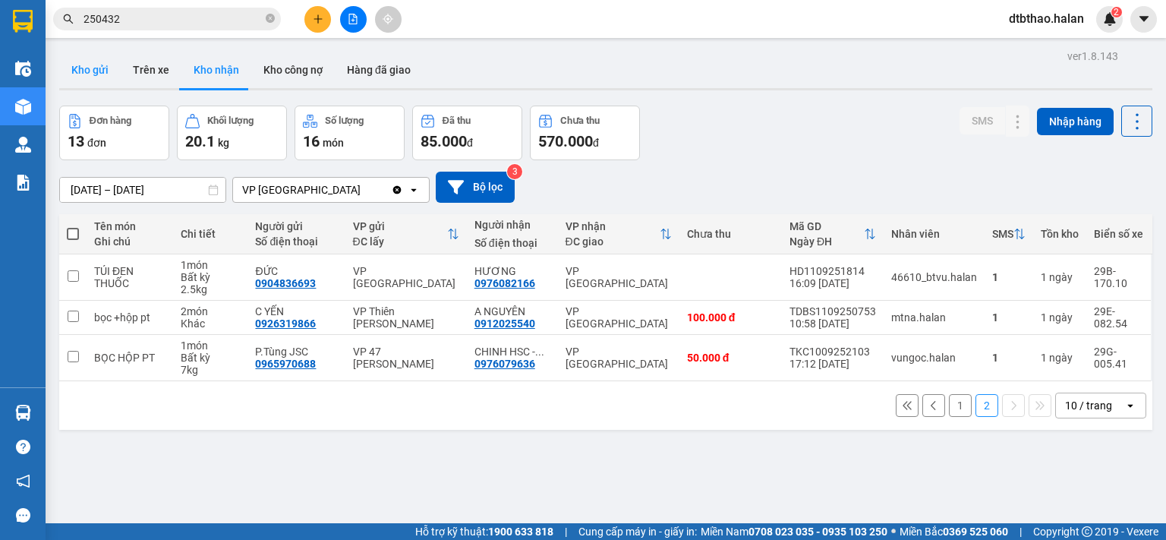
click at [94, 68] on button "Kho gửi" at bounding box center [90, 70] width 62 height 36
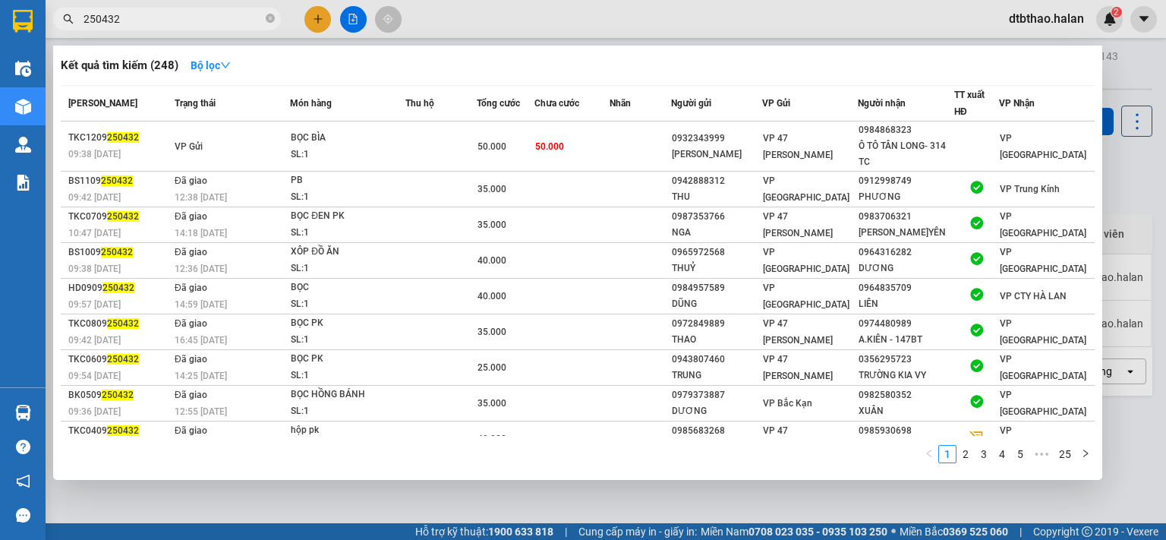
drag, startPoint x: 97, startPoint y: 14, endPoint x: 126, endPoint y: 14, distance: 28.9
click at [126, 14] on input "250432" at bounding box center [173, 19] width 179 height 17
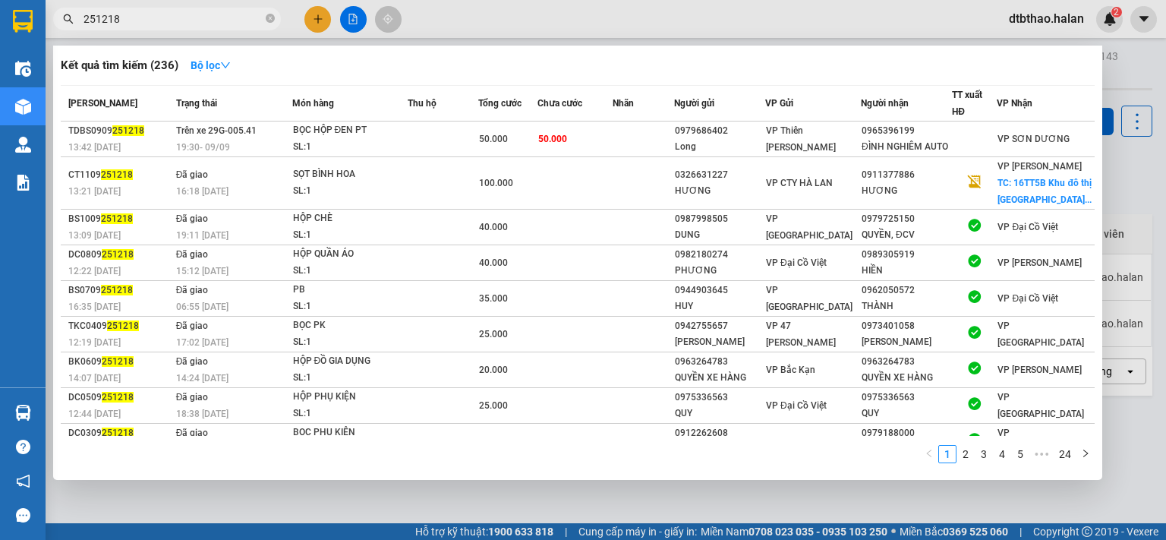
type input "251218"
click at [799, 496] on div at bounding box center [583, 270] width 1166 height 540
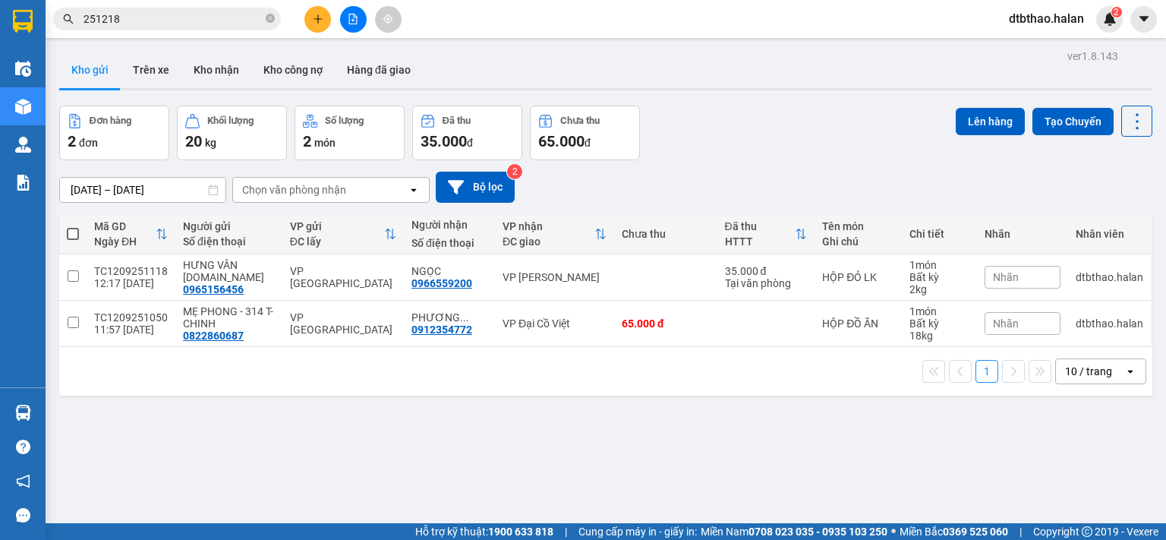
click at [494, 437] on div "ver 1.8.143 Kho gửi Trên xe Kho nhận Kho công nợ Hàng đã giao Đơn hàng 2 đơn Kh…" at bounding box center [606, 316] width 1106 height 540
click at [64, 233] on th at bounding box center [72, 234] width 27 height 40
click at [74, 235] on span at bounding box center [73, 234] width 12 height 12
click at [73, 226] on input "checkbox" at bounding box center [73, 226] width 0 height 0
checkbox input "true"
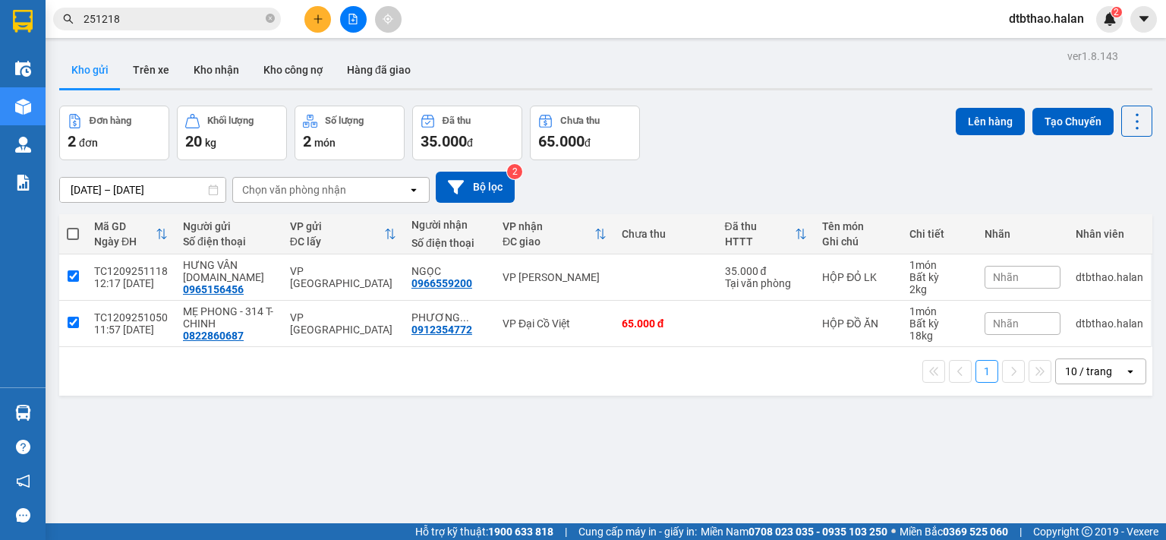
checkbox input "true"
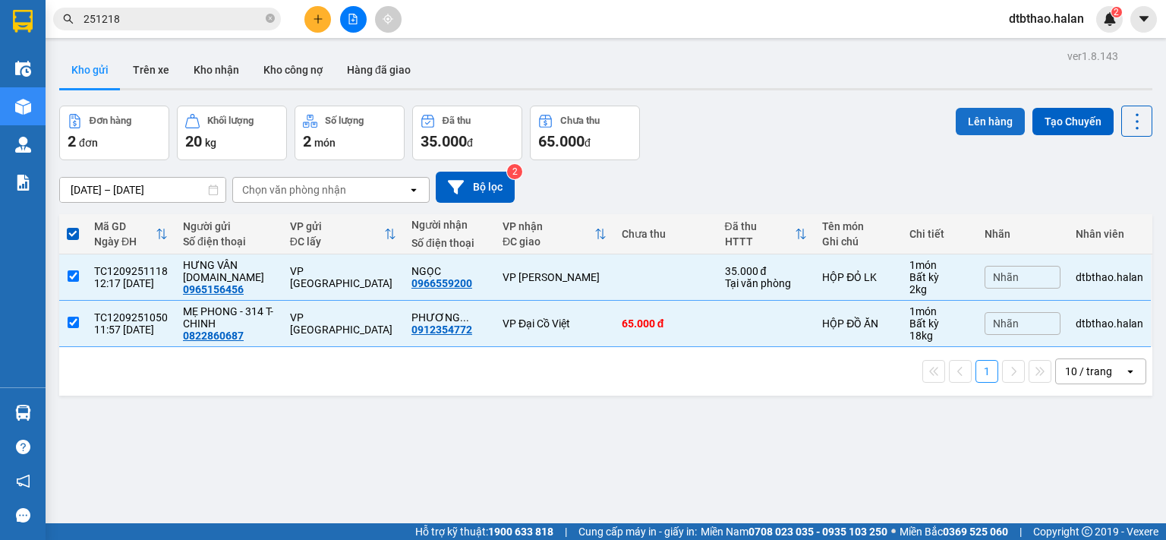
click at [991, 129] on button "Lên hàng" at bounding box center [990, 121] width 69 height 27
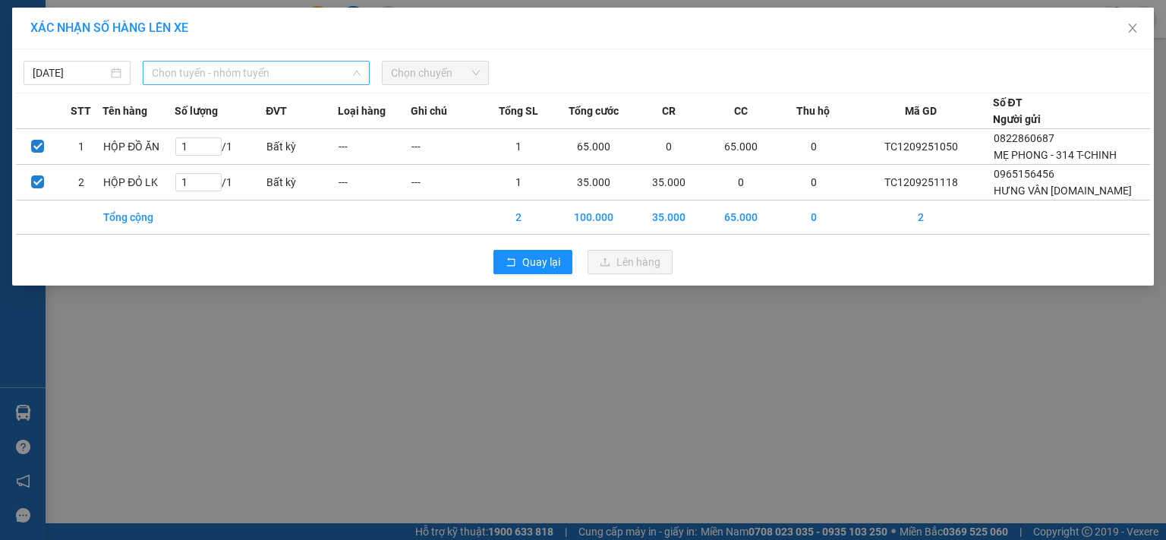
click at [304, 62] on span "Chọn tuyến - nhóm tuyến" at bounding box center [256, 73] width 209 height 23
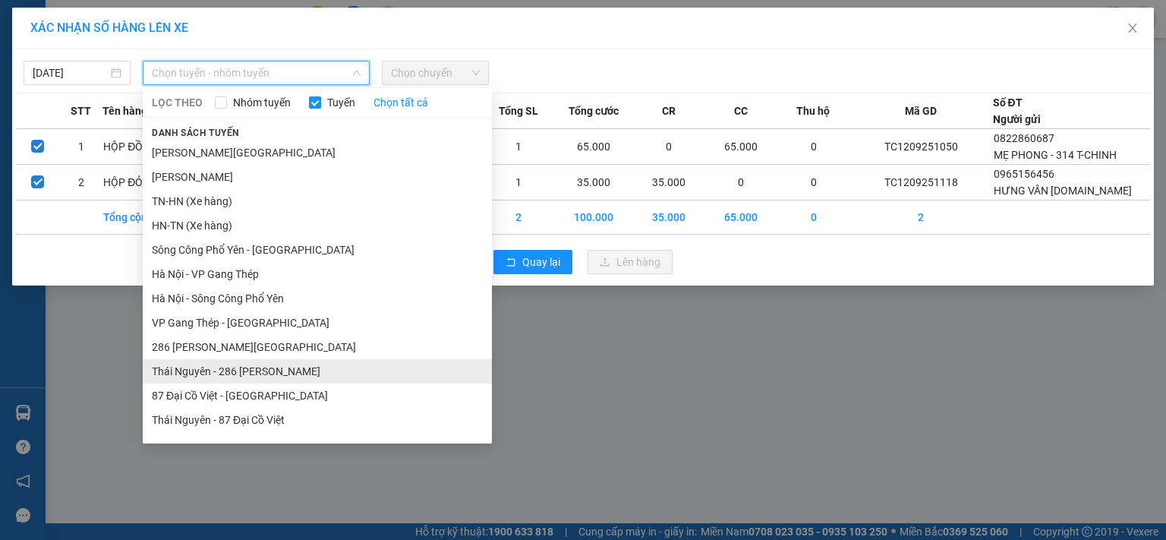
scroll to position [140, 0]
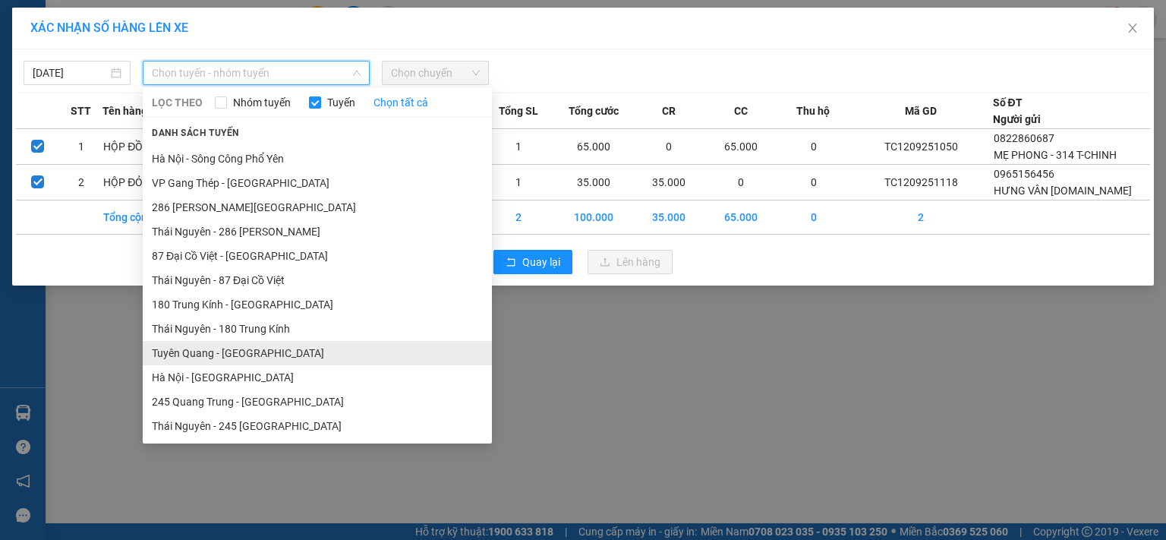
click at [237, 355] on li "Tuyên Quang - [GEOGRAPHIC_DATA]" at bounding box center [317, 353] width 349 height 24
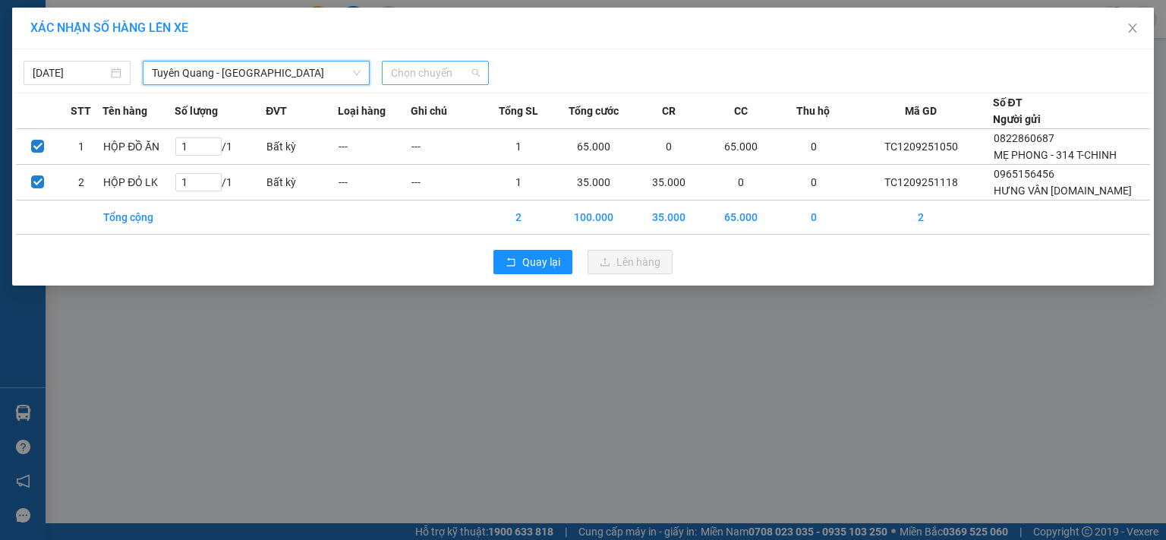
click at [426, 70] on span "Chọn chuyến" at bounding box center [435, 73] width 89 height 23
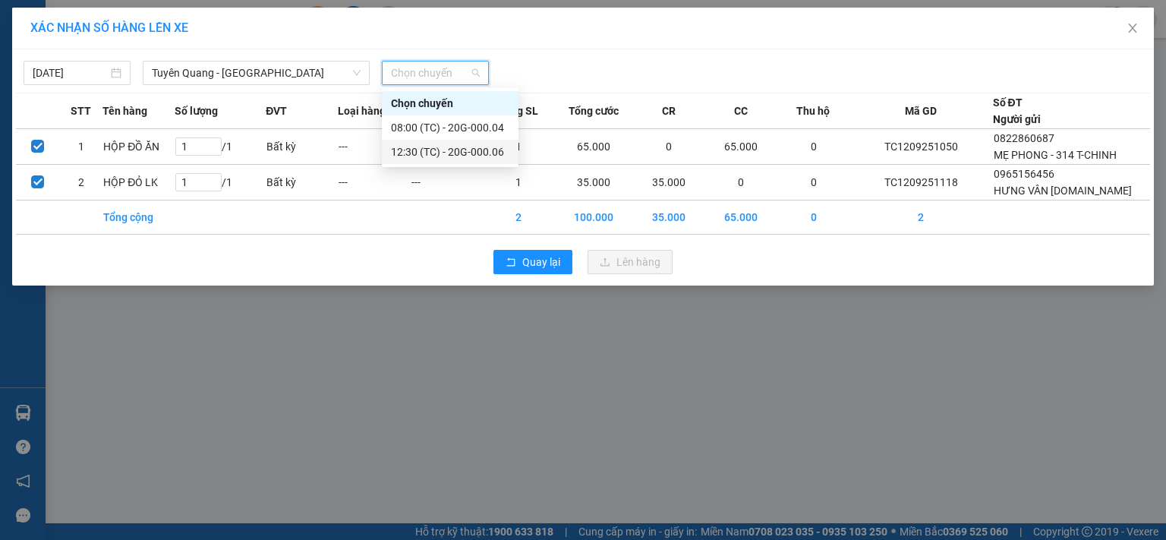
click at [477, 155] on div "12:30 (TC) - 20G-000.06" at bounding box center [450, 152] width 118 height 17
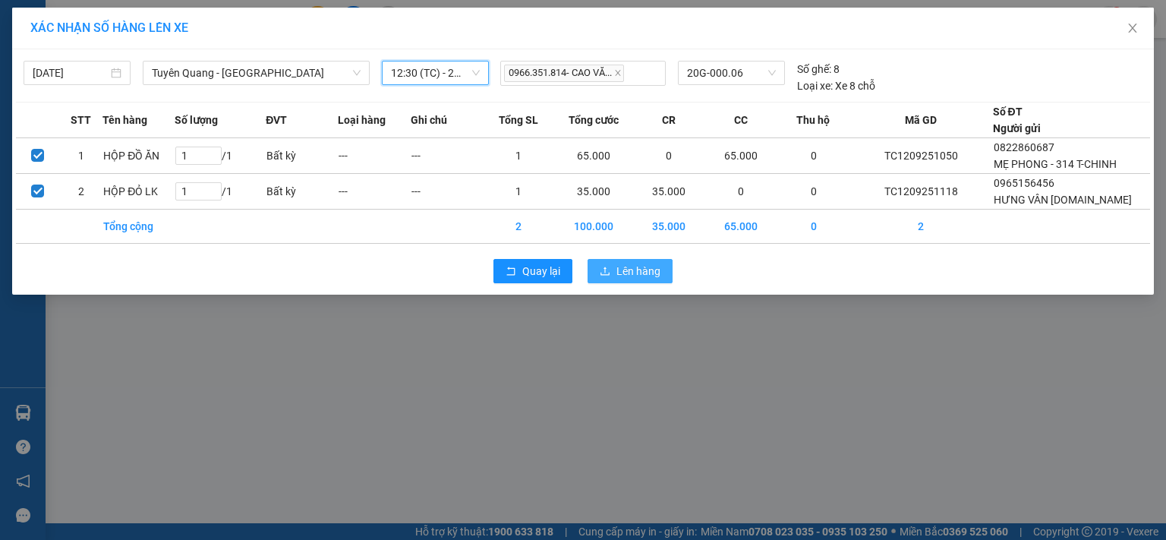
click at [643, 279] on span "Lên hàng" at bounding box center [639, 271] width 44 height 17
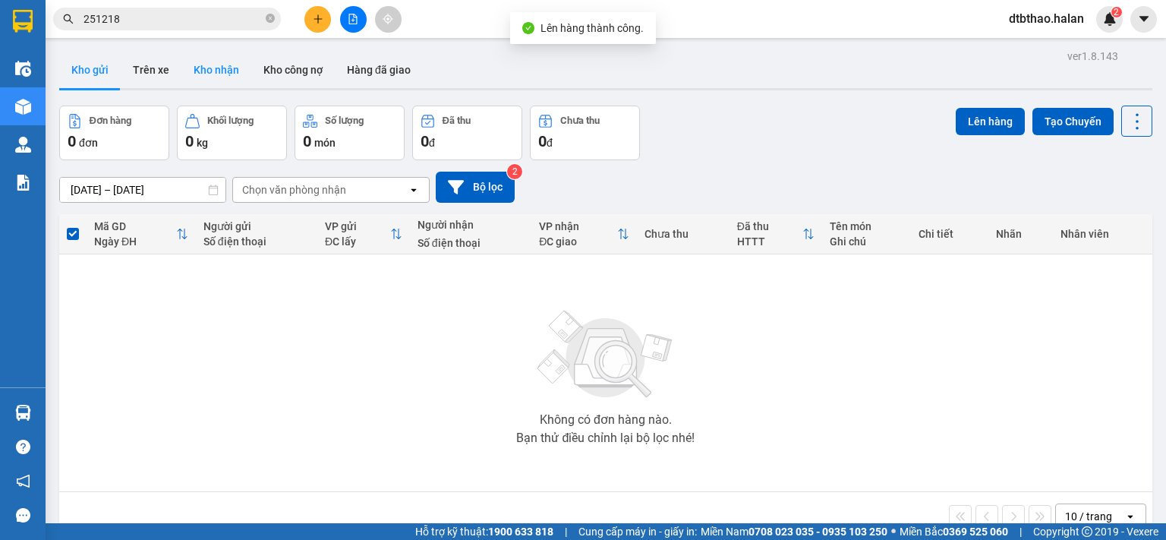
click at [222, 64] on button "Kho nhận" at bounding box center [216, 70] width 70 height 36
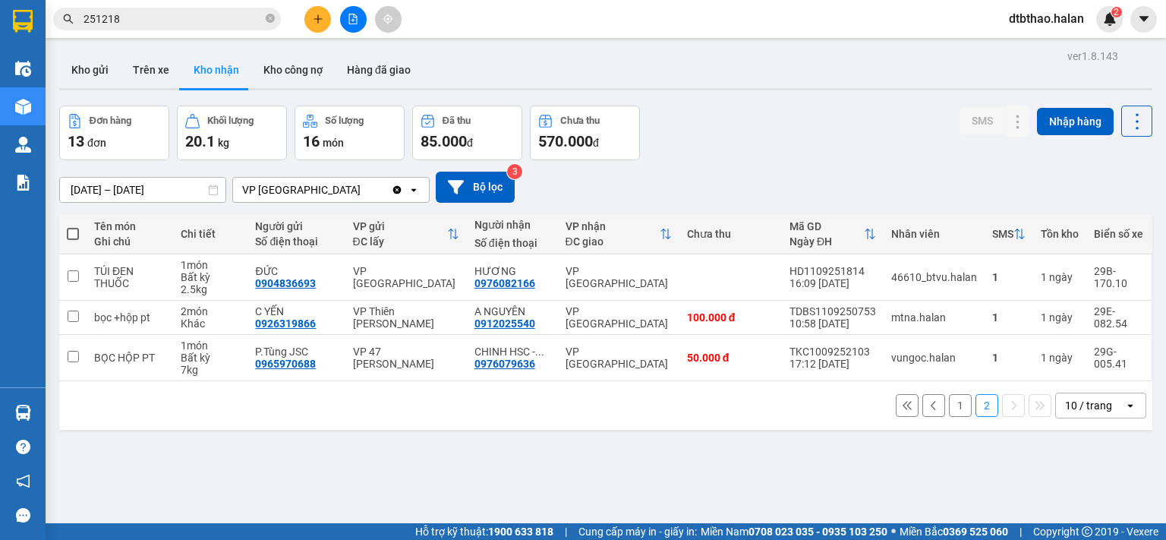
click at [949, 401] on button "1" at bounding box center [960, 405] width 23 height 23
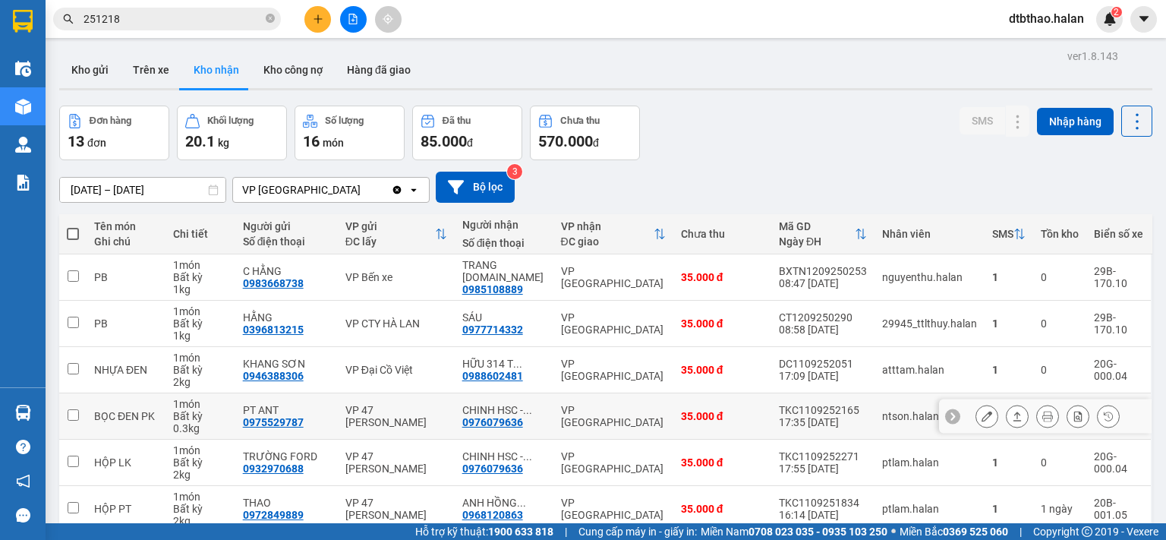
scroll to position [228, 0]
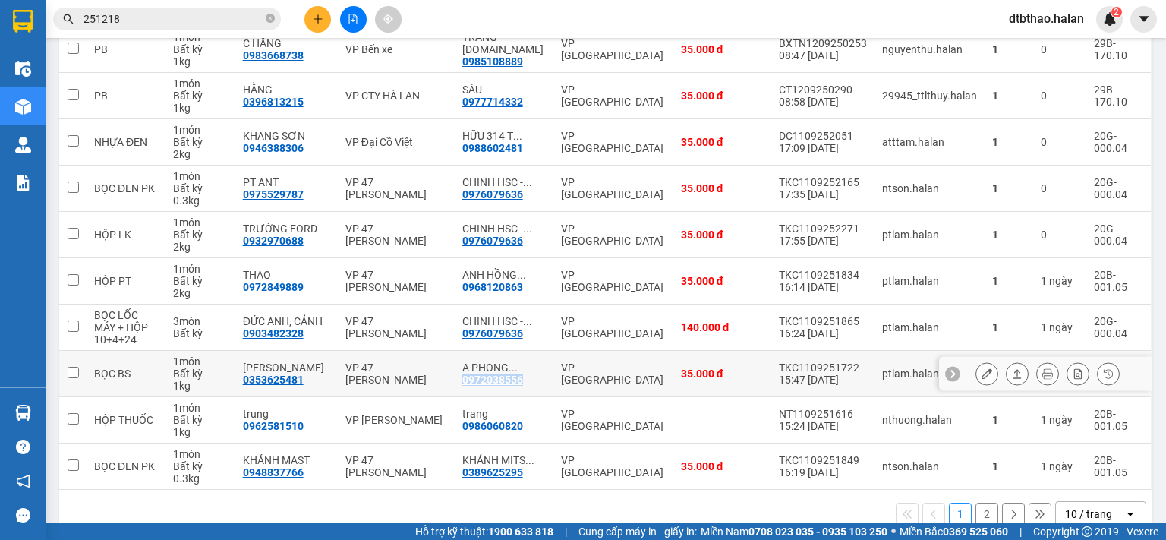
drag, startPoint x: 467, startPoint y: 380, endPoint x: 525, endPoint y: 378, distance: 58.5
click at [525, 378] on div "A PHONG ... 0972038556" at bounding box center [504, 373] width 84 height 24
checkbox input "true"
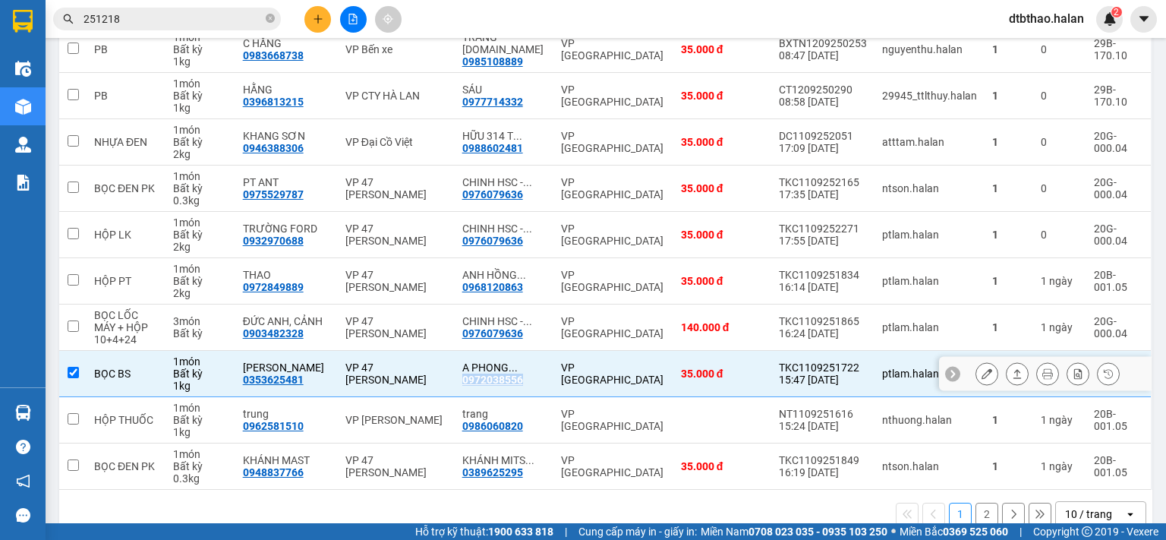
copy div "0972038556"
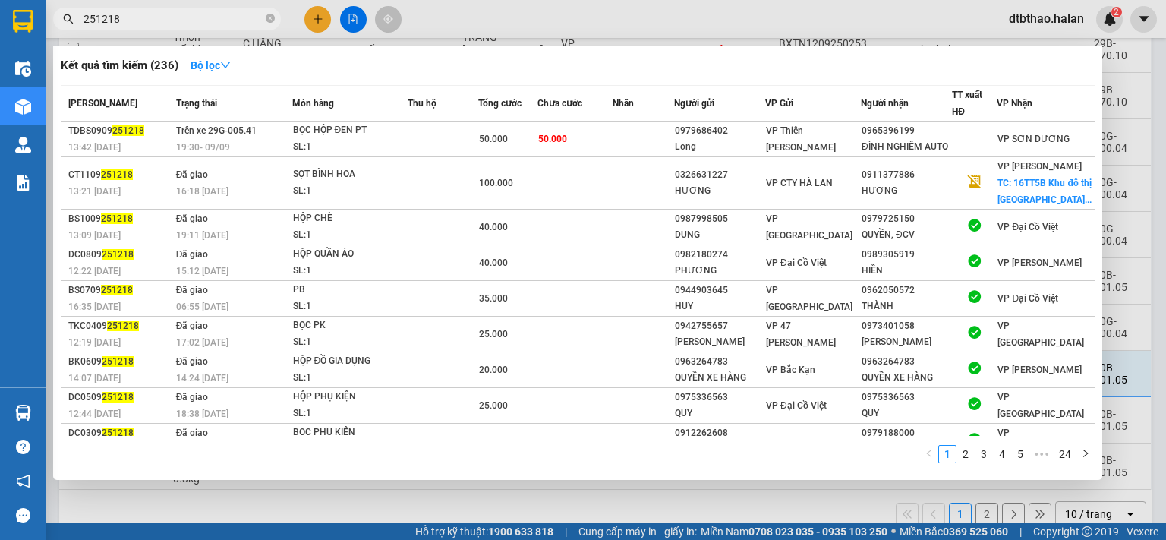
drag, startPoint x: 125, startPoint y: 14, endPoint x: 73, endPoint y: 22, distance: 52.3
click at [73, 22] on div "251218" at bounding box center [148, 19] width 296 height 23
paste input "0972038556"
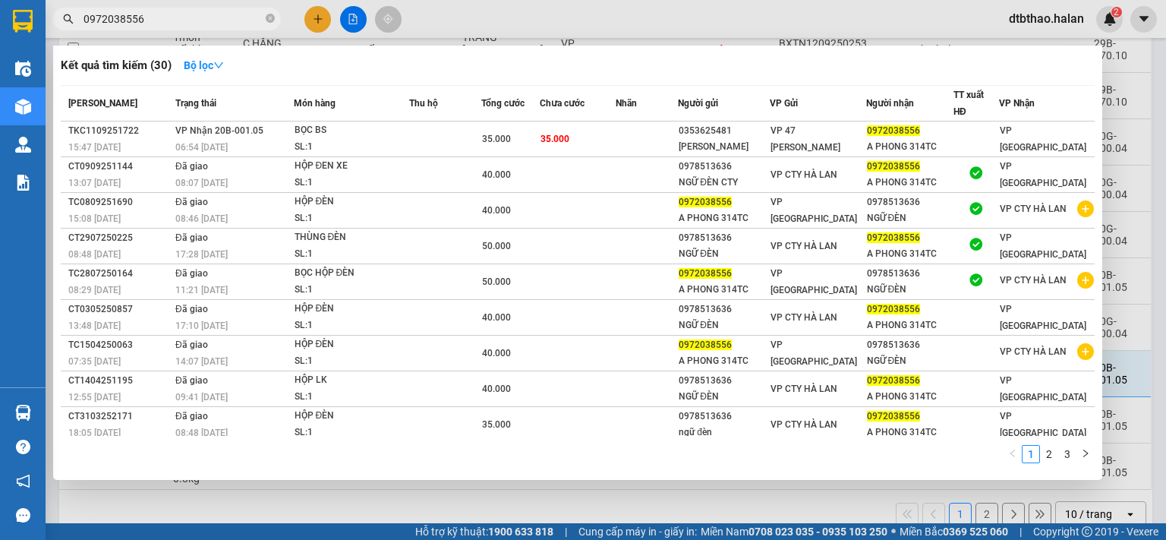
type input "0972038556"
click at [808, 496] on div at bounding box center [583, 270] width 1166 height 540
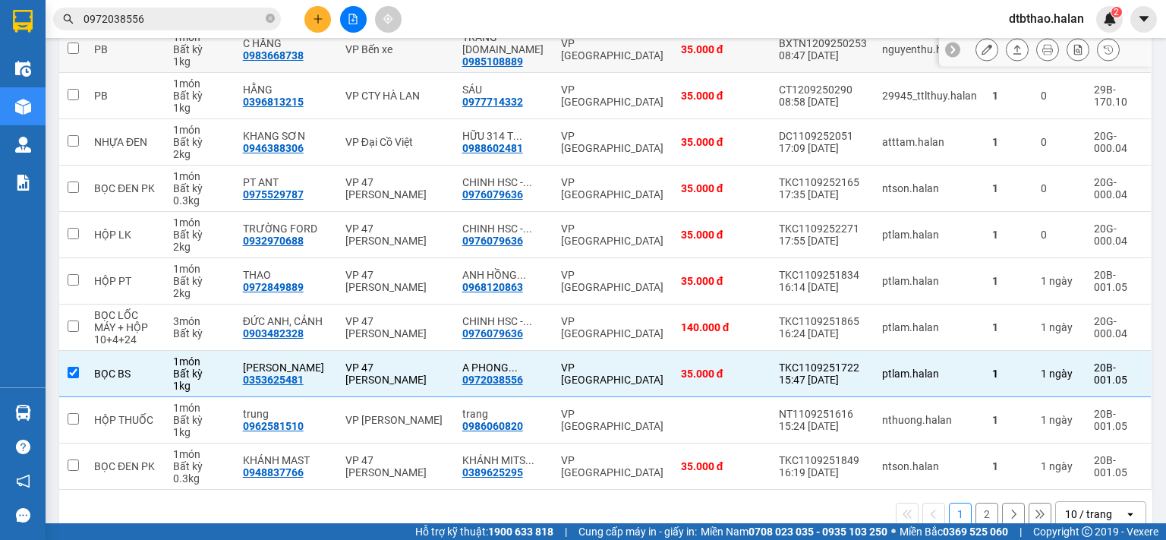
scroll to position [0, 0]
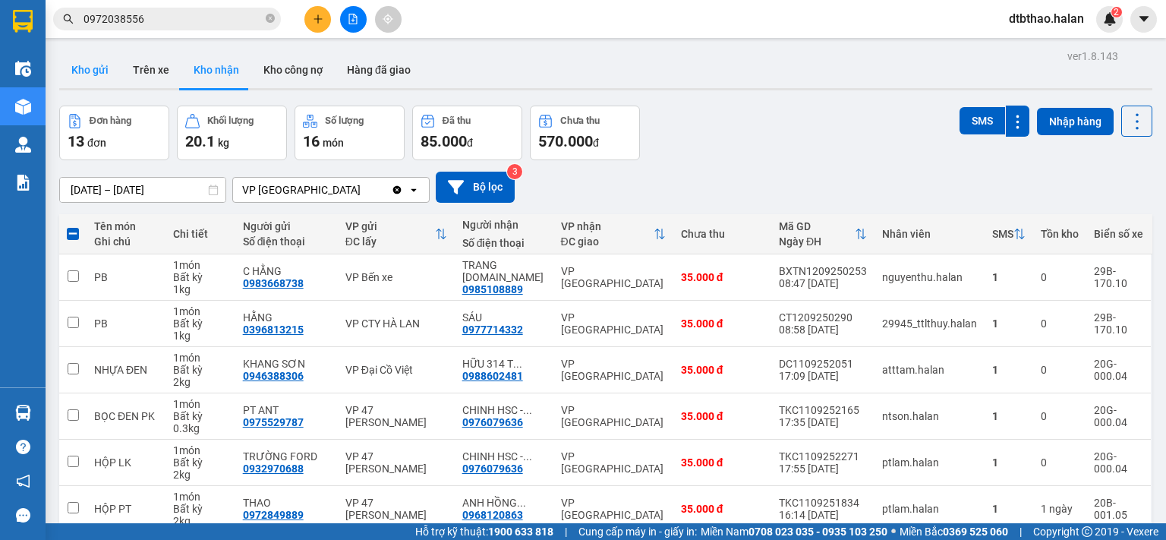
click at [83, 68] on button "Kho gửi" at bounding box center [90, 70] width 62 height 36
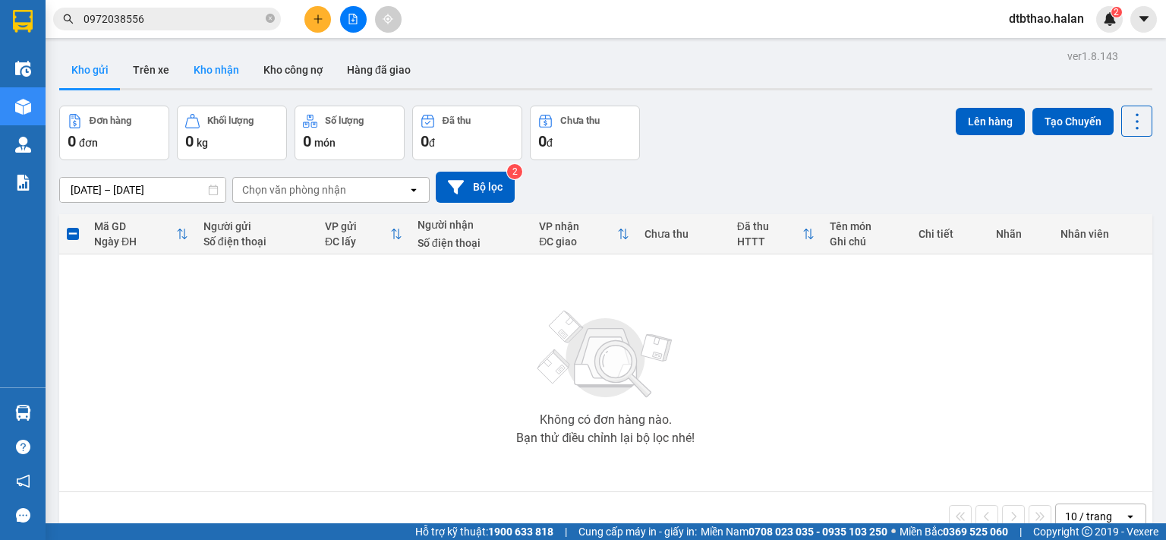
click at [224, 67] on button "Kho nhận" at bounding box center [216, 70] width 70 height 36
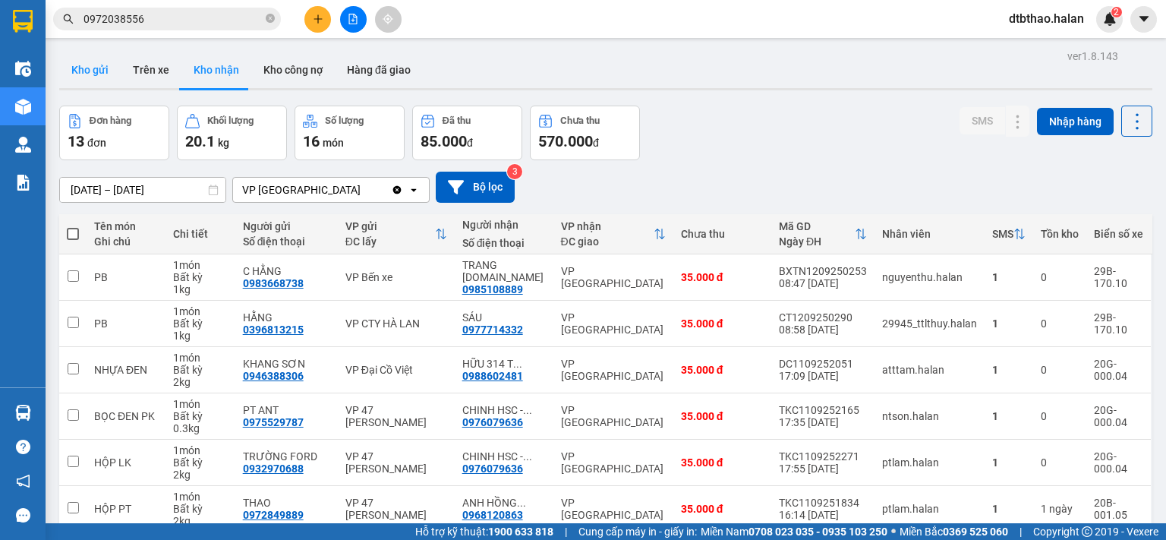
click at [92, 68] on button "Kho gửi" at bounding box center [90, 70] width 62 height 36
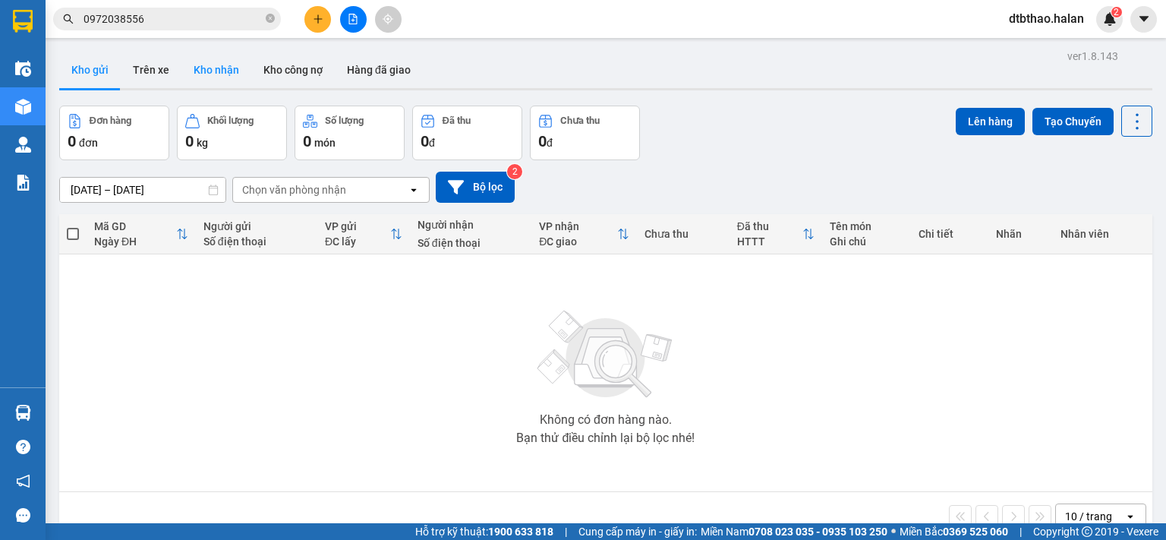
click at [203, 71] on button "Kho nhận" at bounding box center [216, 70] width 70 height 36
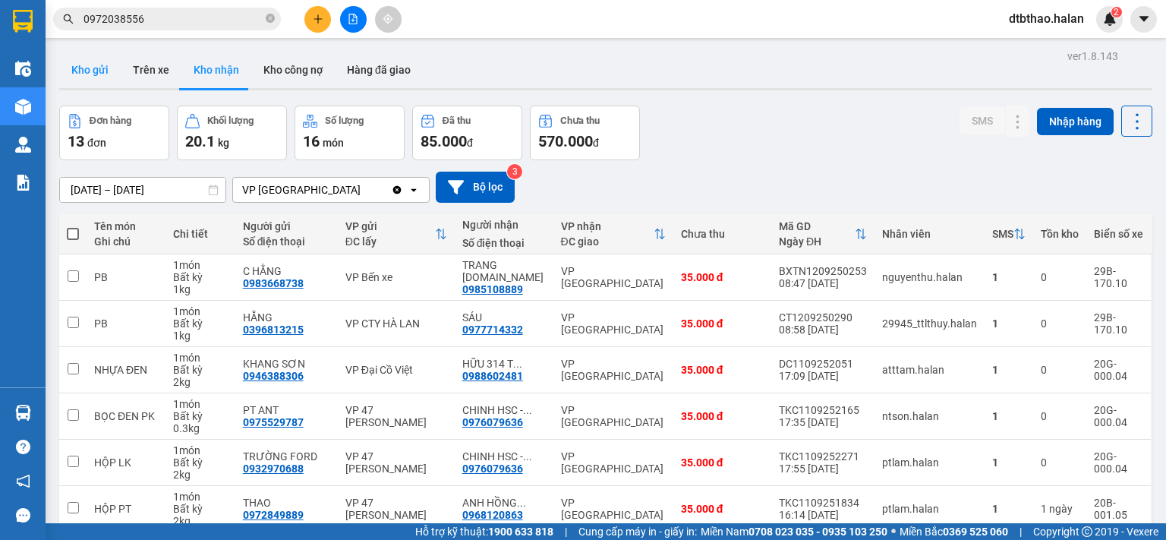
click at [103, 68] on button "Kho gửi" at bounding box center [90, 70] width 62 height 36
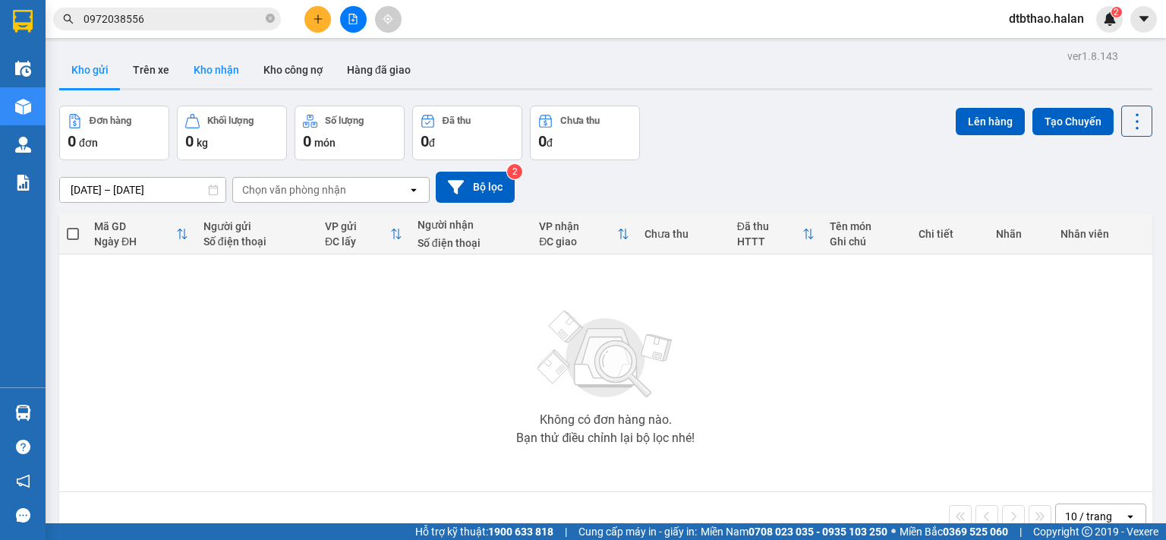
click at [231, 75] on button "Kho nhận" at bounding box center [216, 70] width 70 height 36
